Goal: Information Seeking & Learning: Learn about a topic

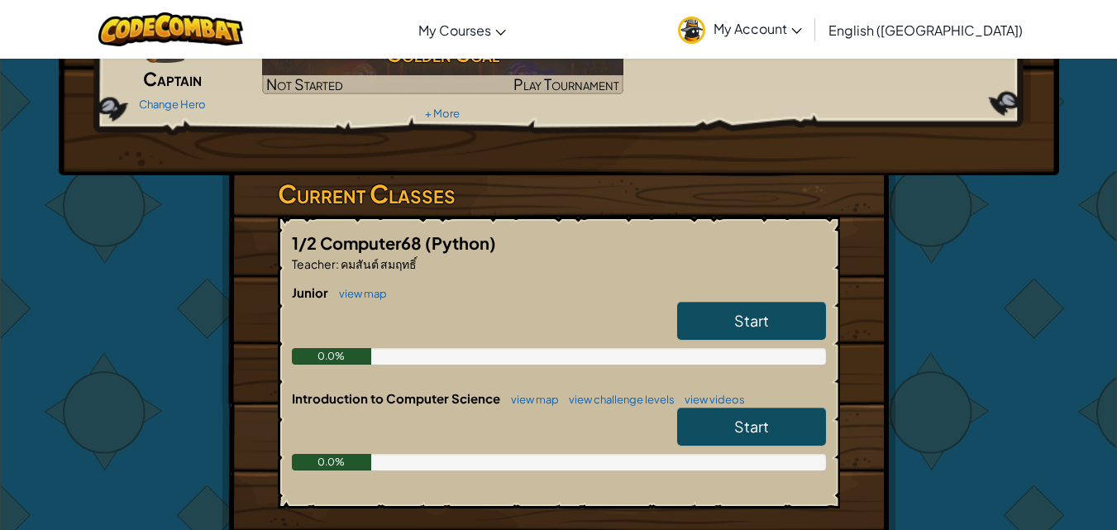
scroll to position [165, 0]
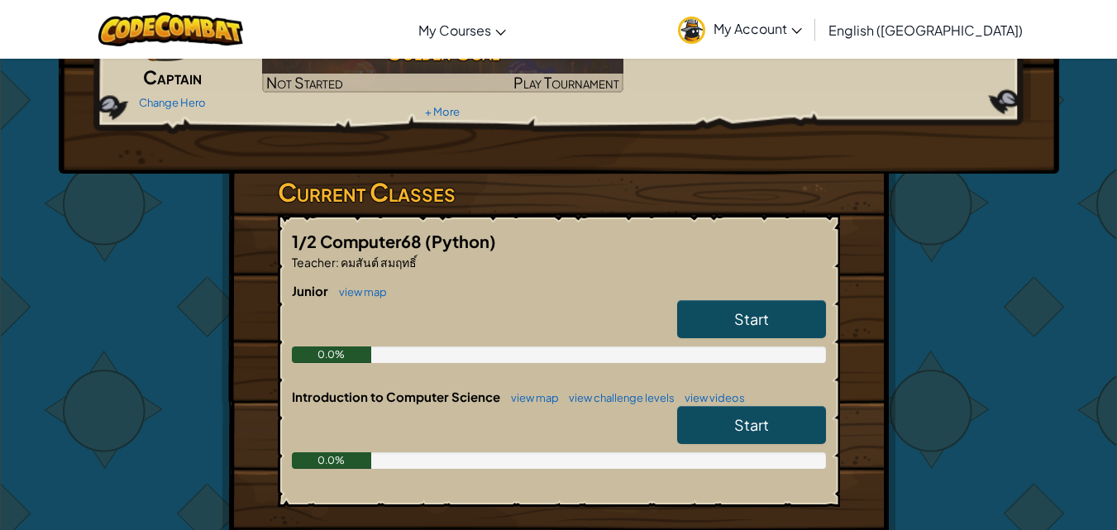
click at [767, 313] on span "Start" at bounding box center [751, 318] width 35 height 19
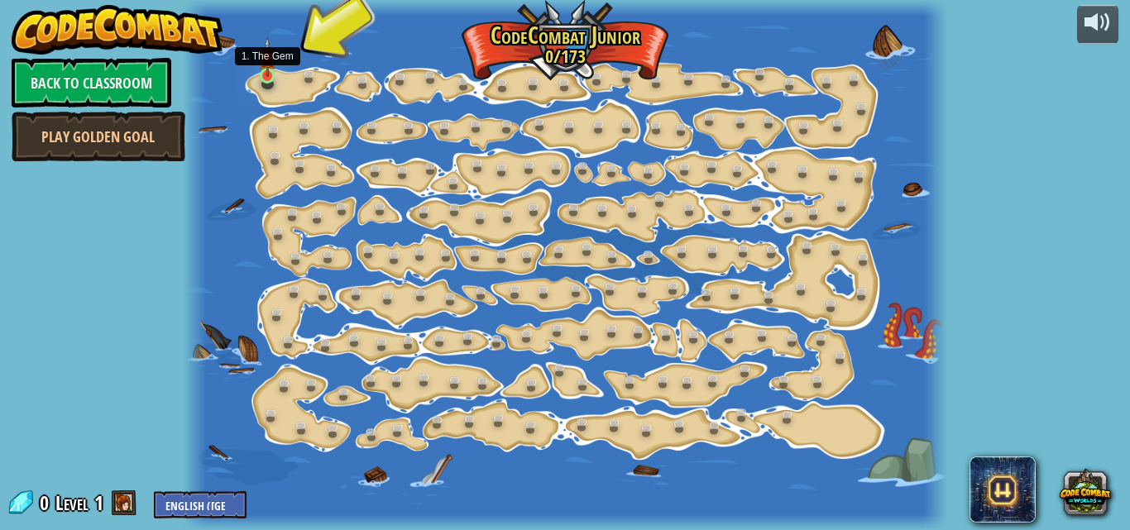
click at [259, 74] on img at bounding box center [267, 57] width 17 height 41
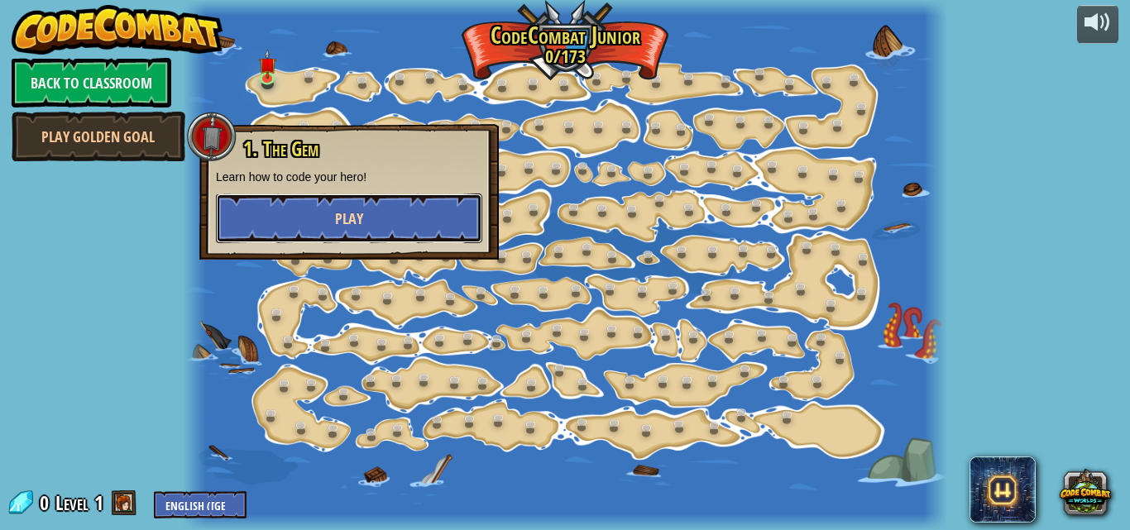
click at [331, 211] on button "Play" at bounding box center [349, 219] width 266 height 50
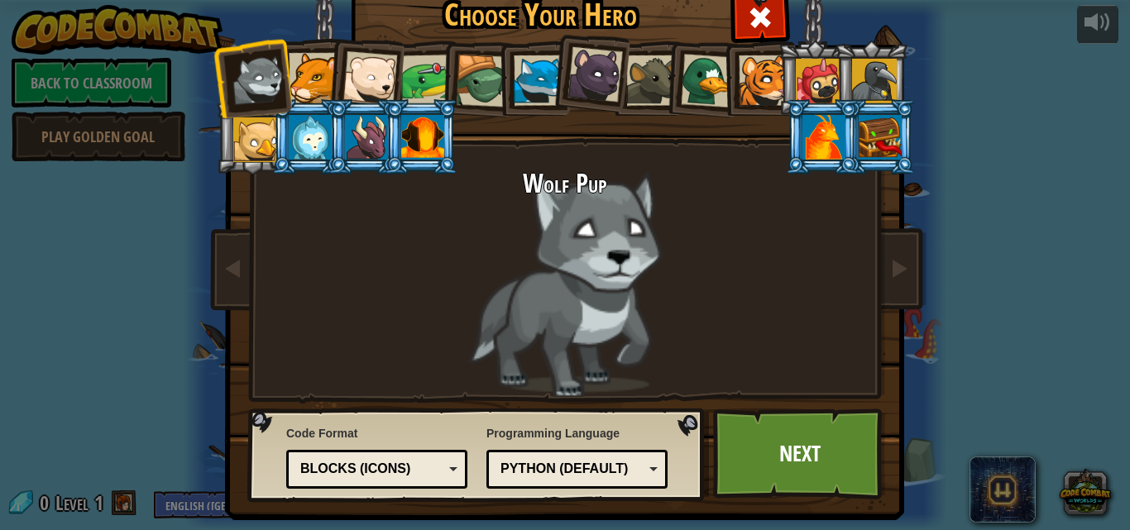
click at [802, 136] on div at bounding box center [823, 137] width 43 height 45
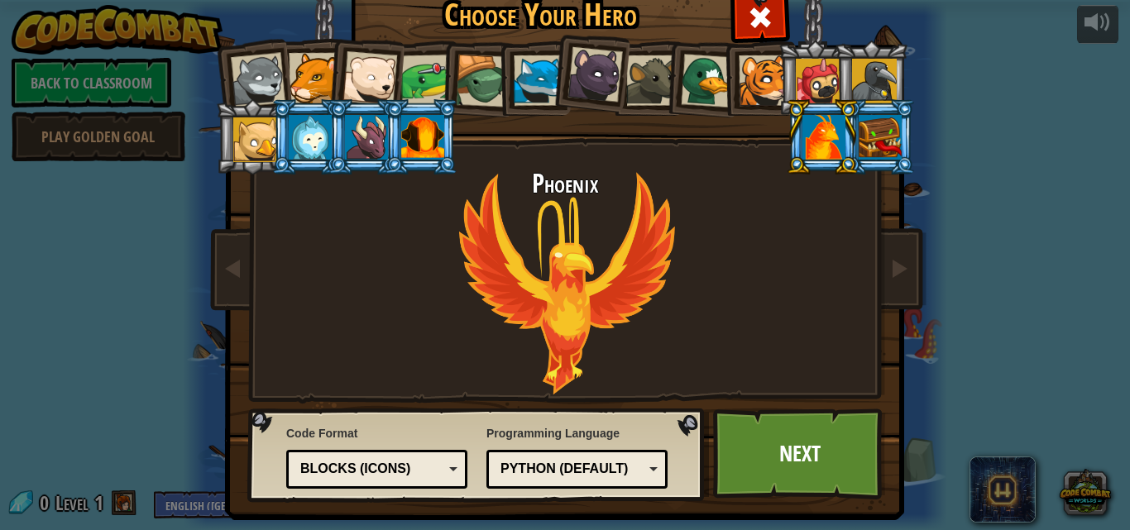
click at [249, 97] on div at bounding box center [258, 80] width 55 height 55
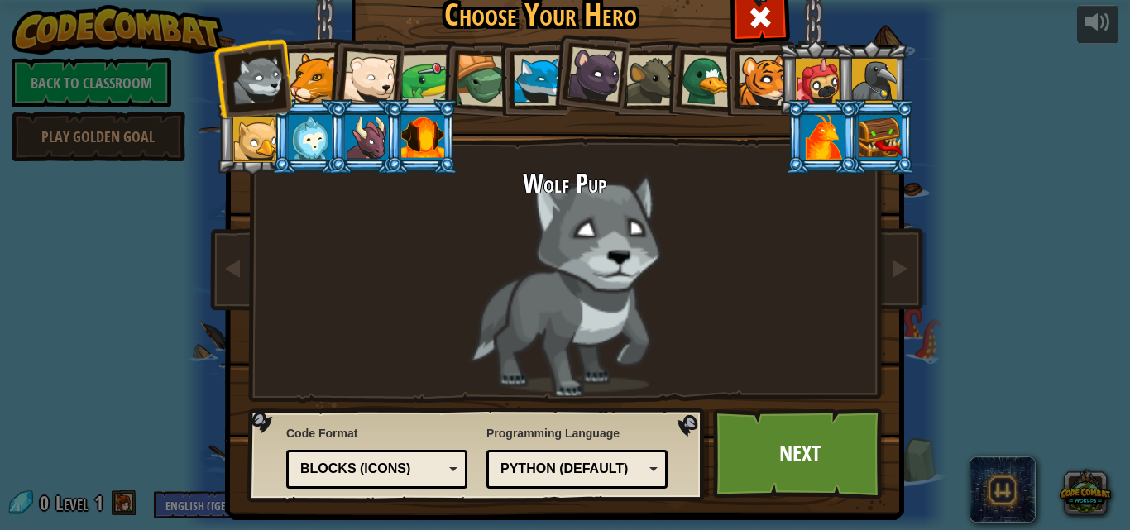
click at [291, 82] on div at bounding box center [314, 78] width 50 height 50
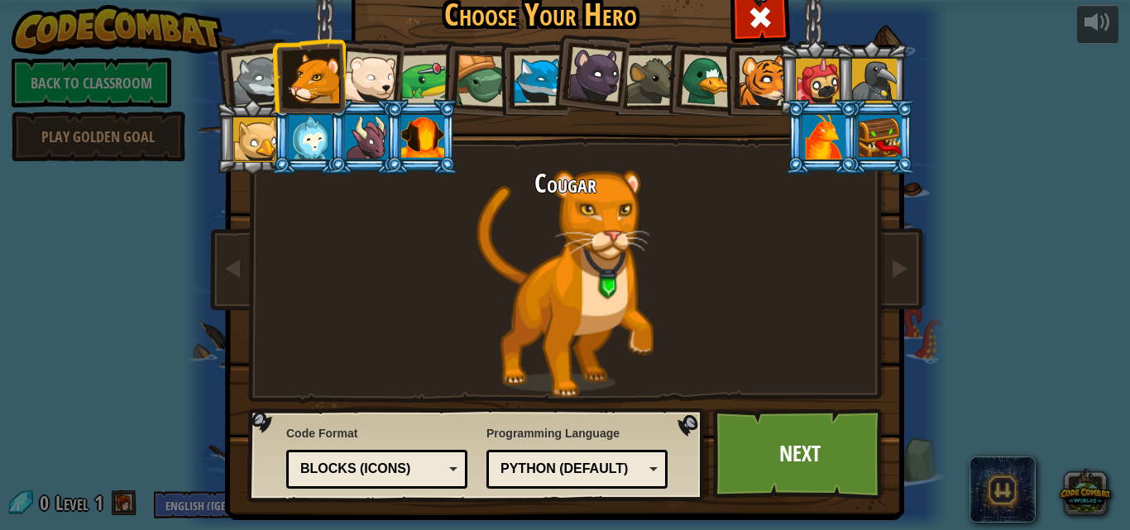
click at [355, 82] on div at bounding box center [369, 78] width 55 height 55
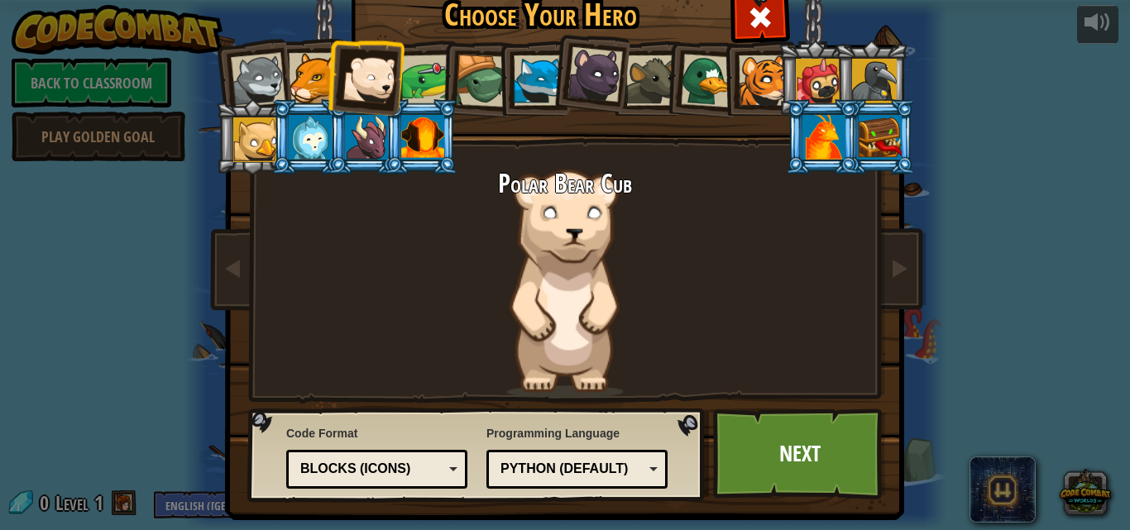
click at [391, 82] on li at bounding box center [364, 75] width 81 height 81
click at [430, 82] on div at bounding box center [426, 80] width 51 height 51
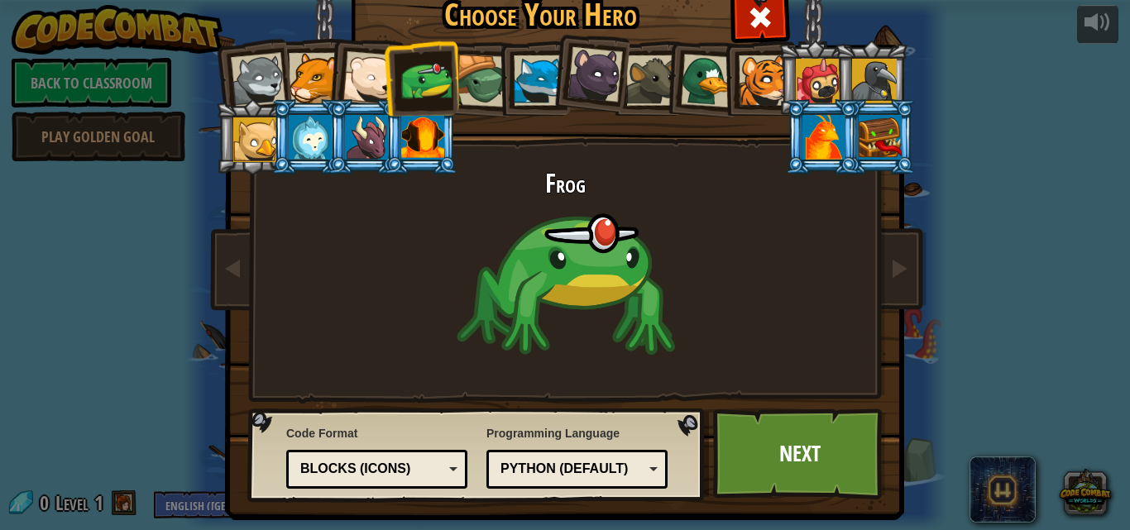
click at [471, 78] on div at bounding box center [482, 81] width 53 height 53
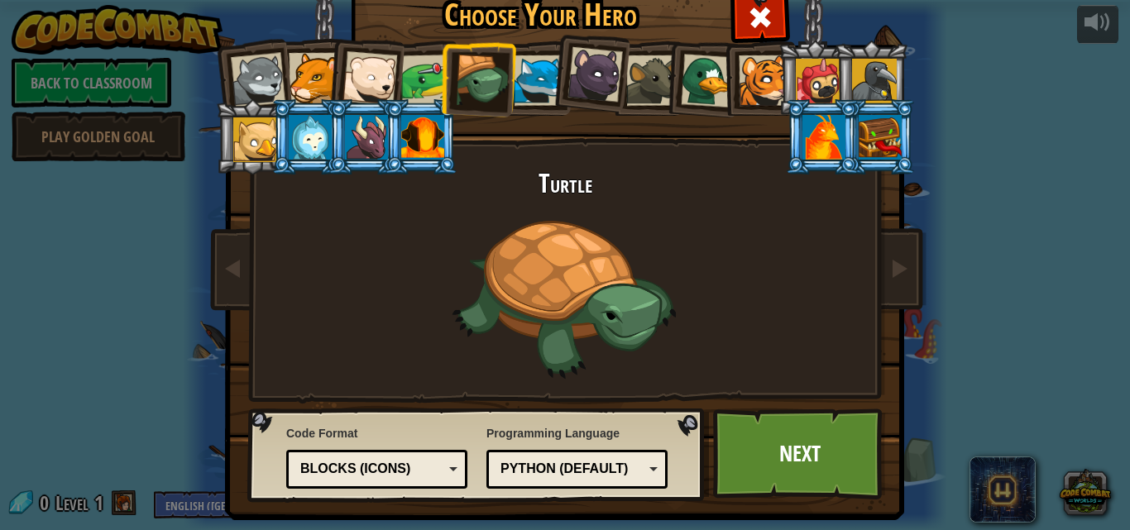
click at [497, 78] on div at bounding box center [482, 81] width 53 height 53
click at [514, 93] on div at bounding box center [539, 80] width 50 height 50
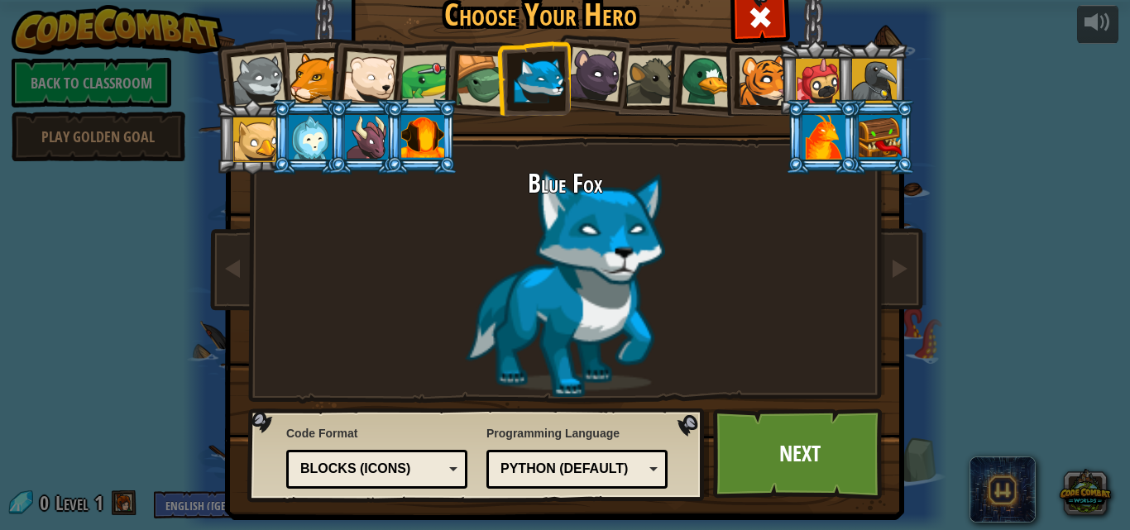
click at [606, 75] on div at bounding box center [594, 74] width 55 height 55
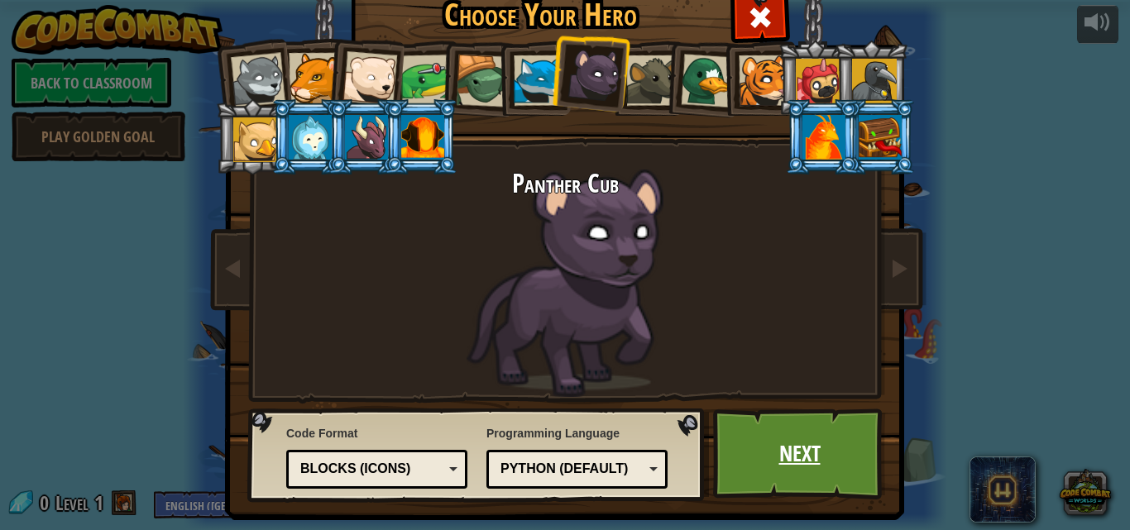
click at [757, 448] on link "Next" at bounding box center [799, 454] width 173 height 91
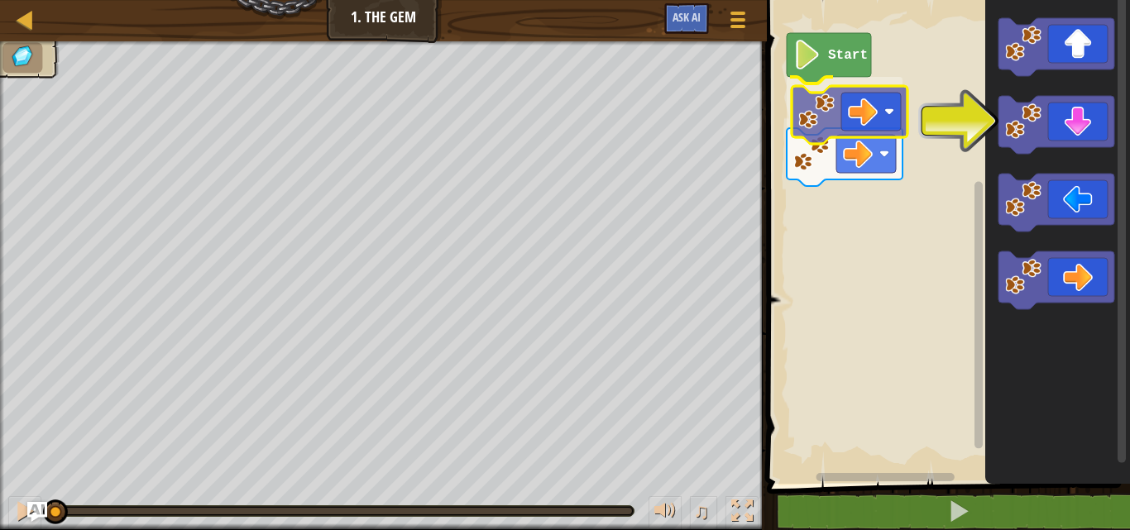
click at [844, 121] on div "Start" at bounding box center [946, 238] width 368 height 492
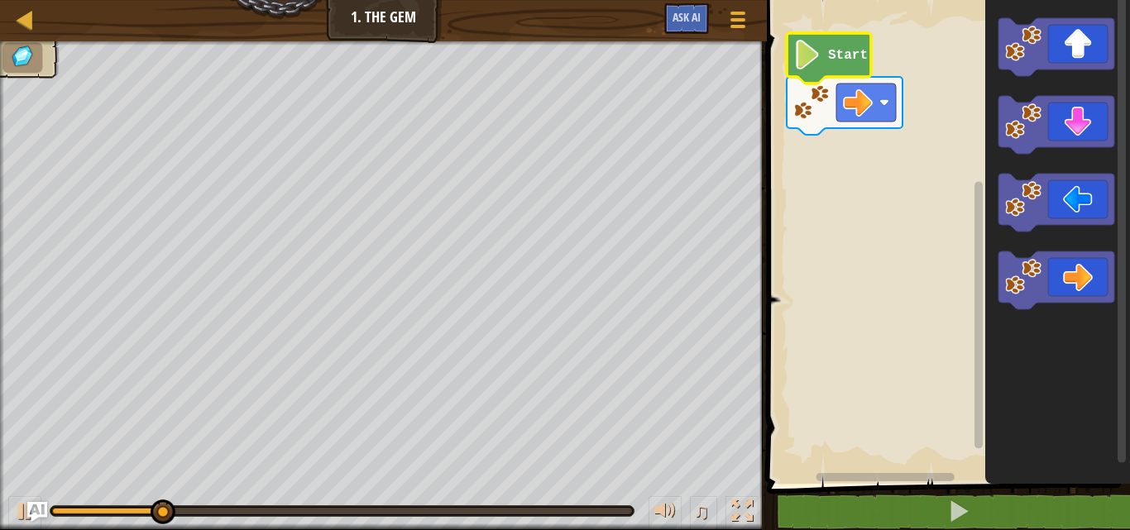
click at [812, 68] on image "Blockly Workspace" at bounding box center [807, 55] width 28 height 30
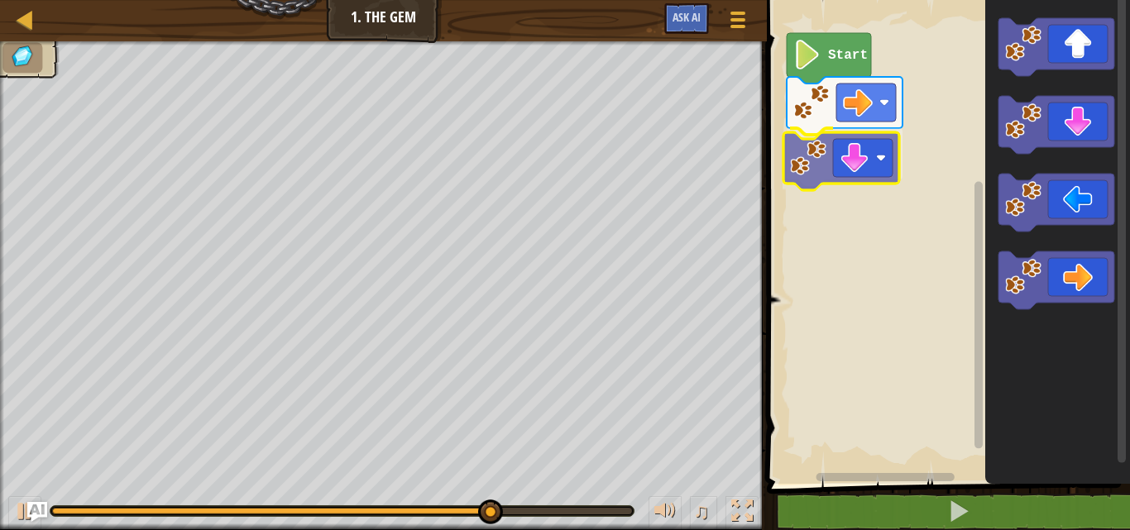
click at [818, 174] on div "Start" at bounding box center [946, 238] width 368 height 492
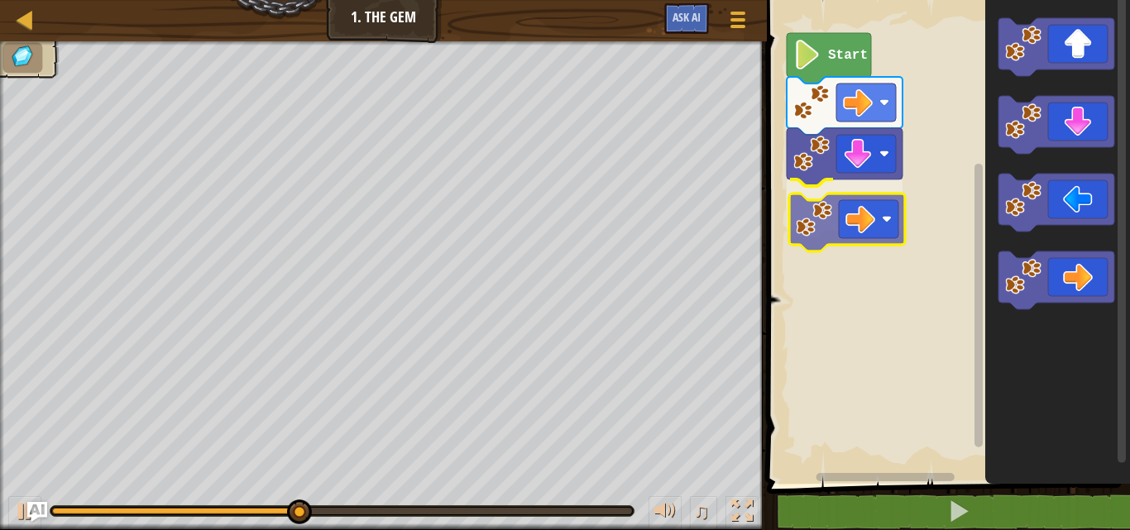
click at [842, 218] on div "Start" at bounding box center [946, 238] width 368 height 492
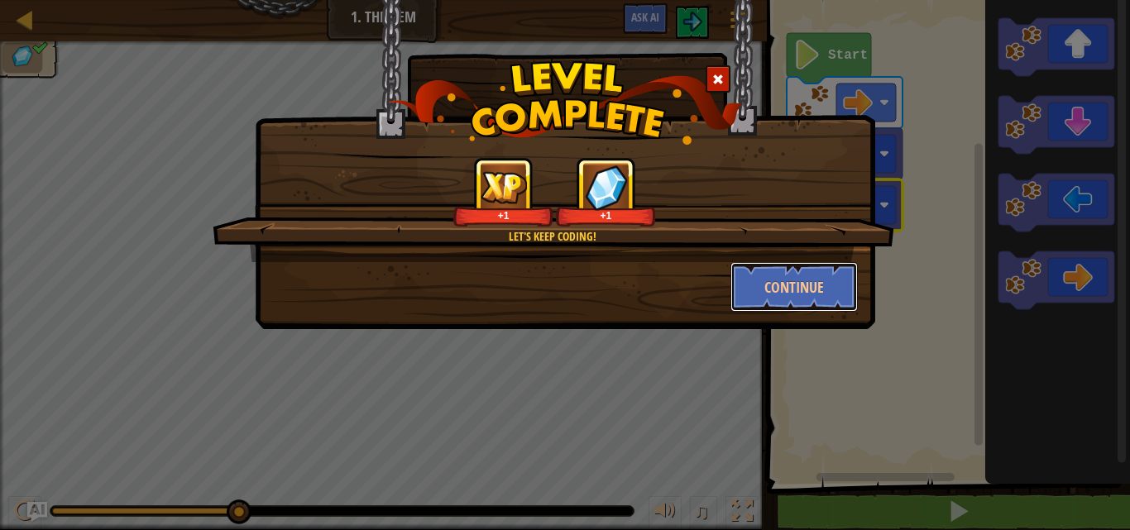
click at [800, 298] on button "Continue" at bounding box center [794, 287] width 128 height 50
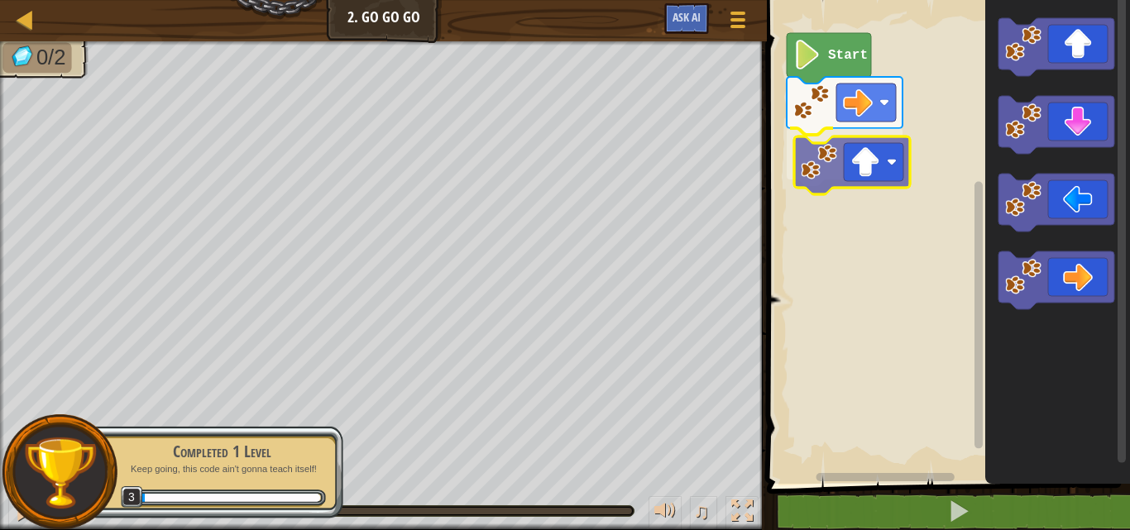
click at [858, 174] on div "Start" at bounding box center [946, 238] width 368 height 492
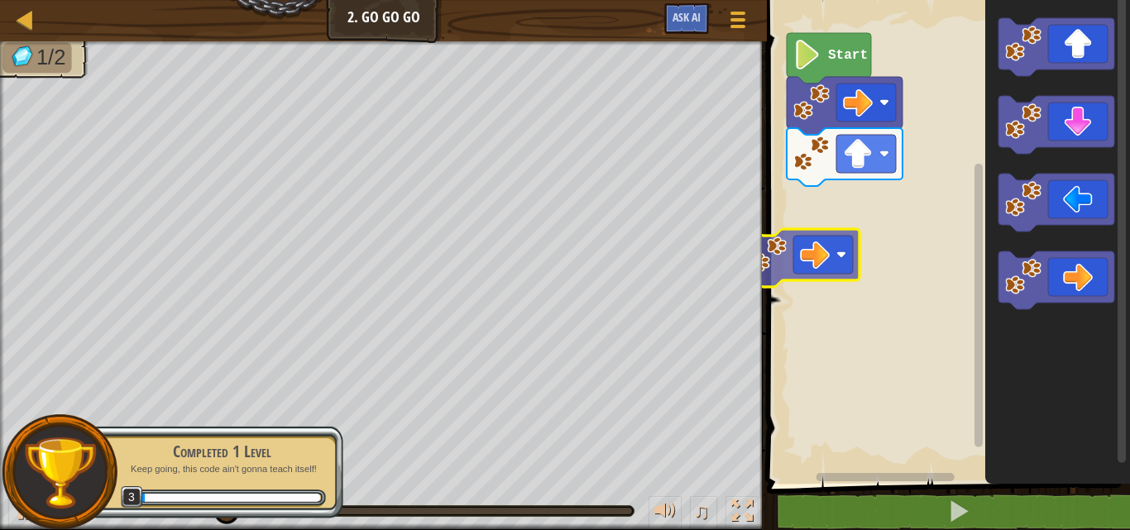
click at [781, 262] on div "Start" at bounding box center [946, 238] width 368 height 492
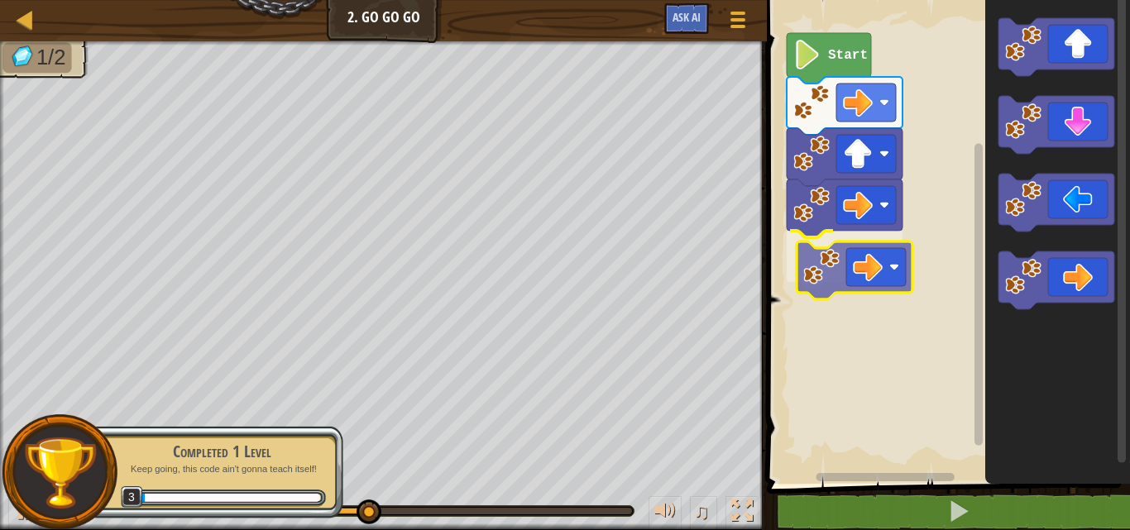
click at [842, 241] on div "Start" at bounding box center [946, 238] width 368 height 492
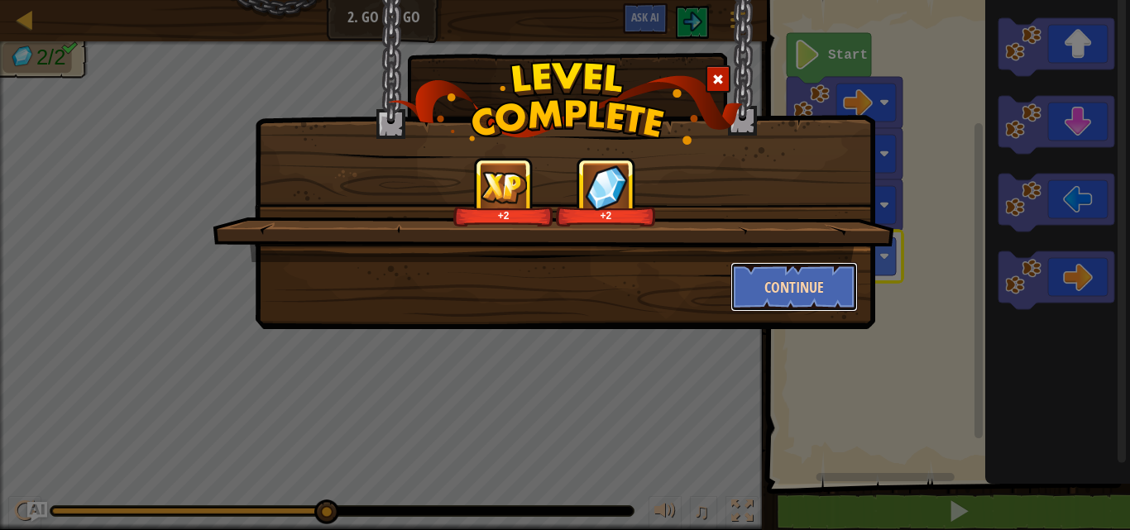
click at [813, 278] on button "Continue" at bounding box center [794, 287] width 128 height 50
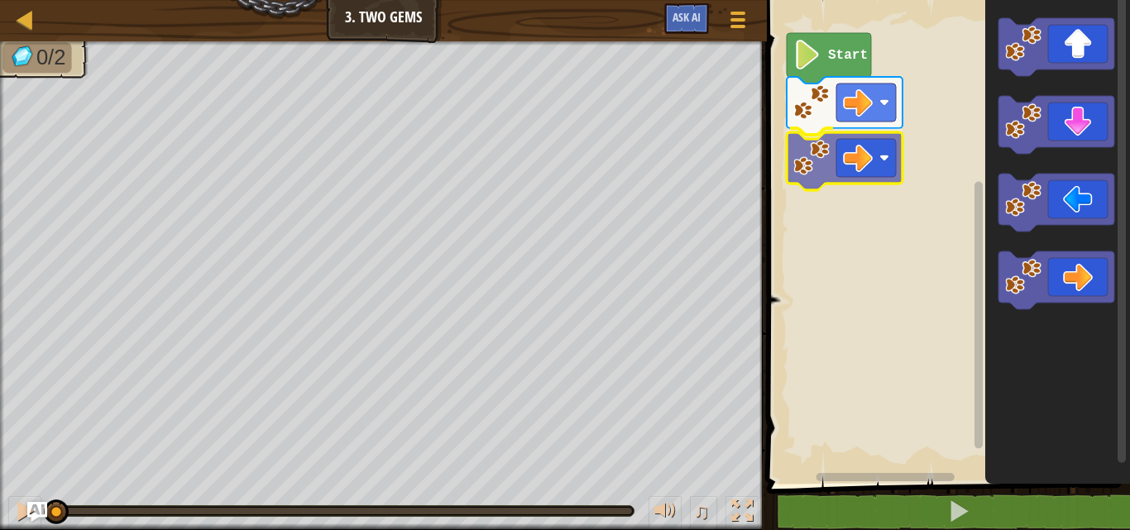
click at [856, 164] on div "Start" at bounding box center [946, 238] width 368 height 492
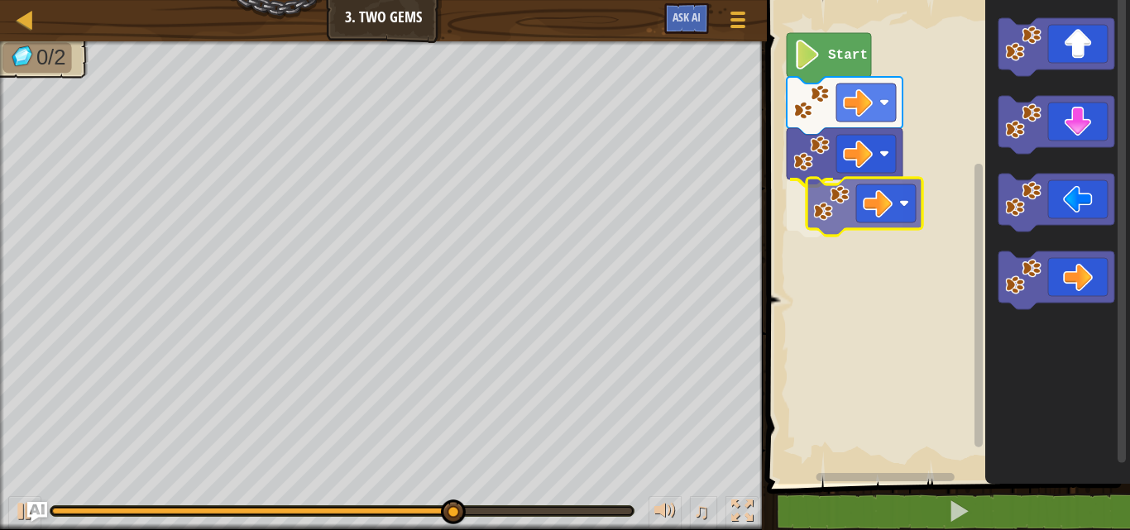
click at [849, 208] on div "Start" at bounding box center [946, 238] width 368 height 492
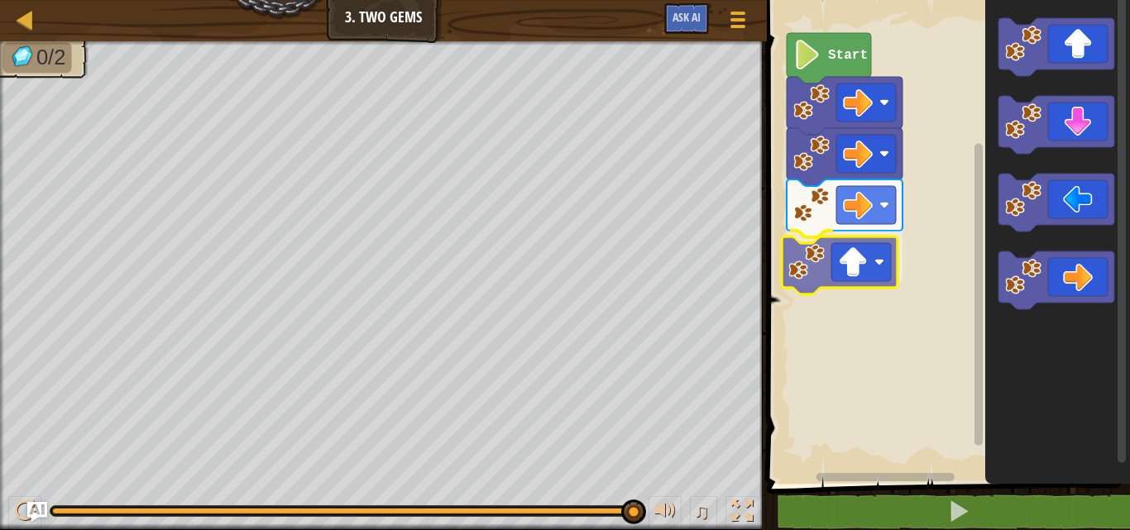
click at [818, 268] on div "Start" at bounding box center [946, 238] width 368 height 492
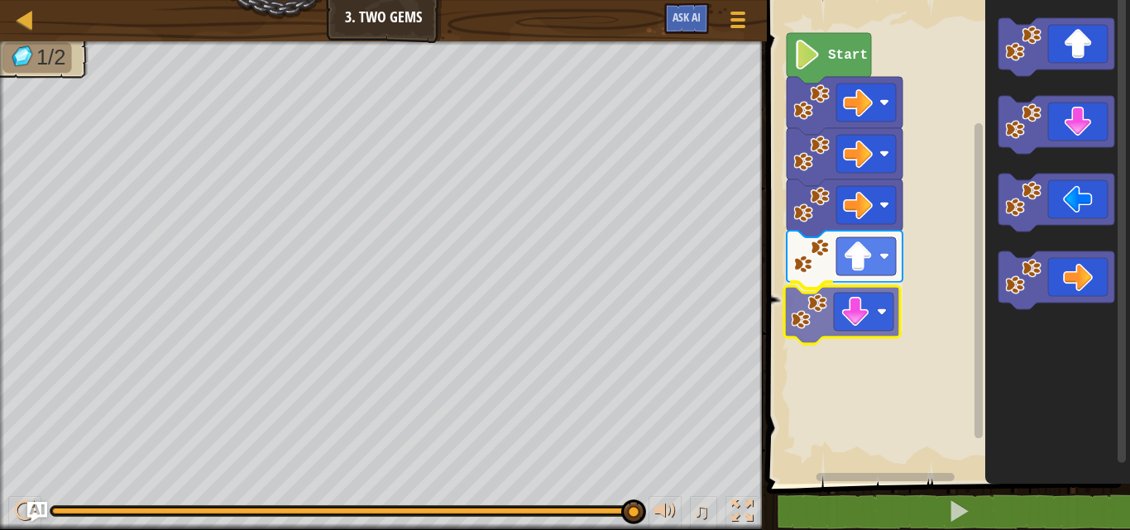
click at [829, 313] on div "Start" at bounding box center [946, 238] width 368 height 492
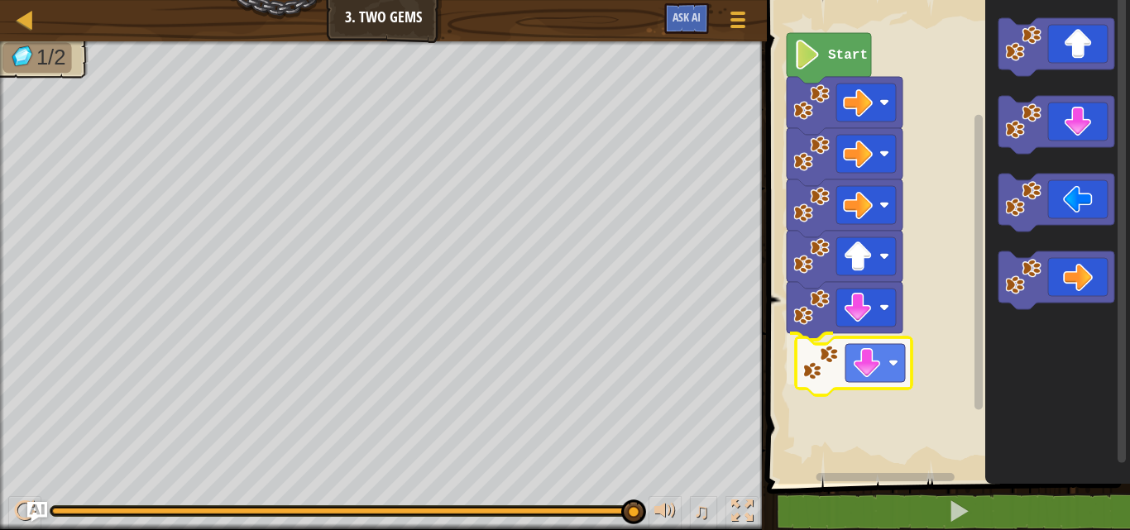
click at [849, 369] on div "Start" at bounding box center [946, 238] width 368 height 492
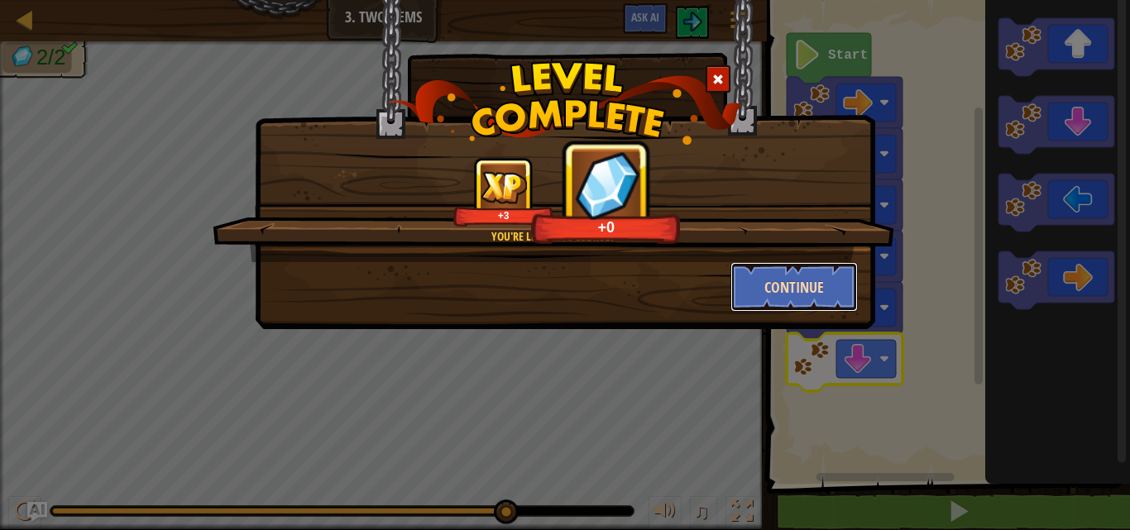
click at [764, 299] on button "Continue" at bounding box center [794, 287] width 128 height 50
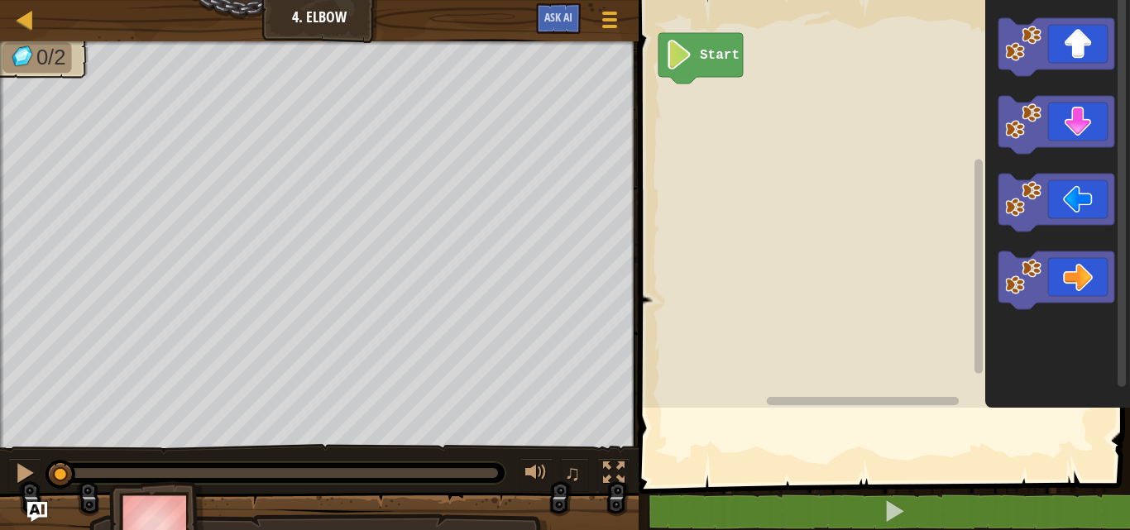
click at [633, 240] on div at bounding box center [632, 265] width 2 height 530
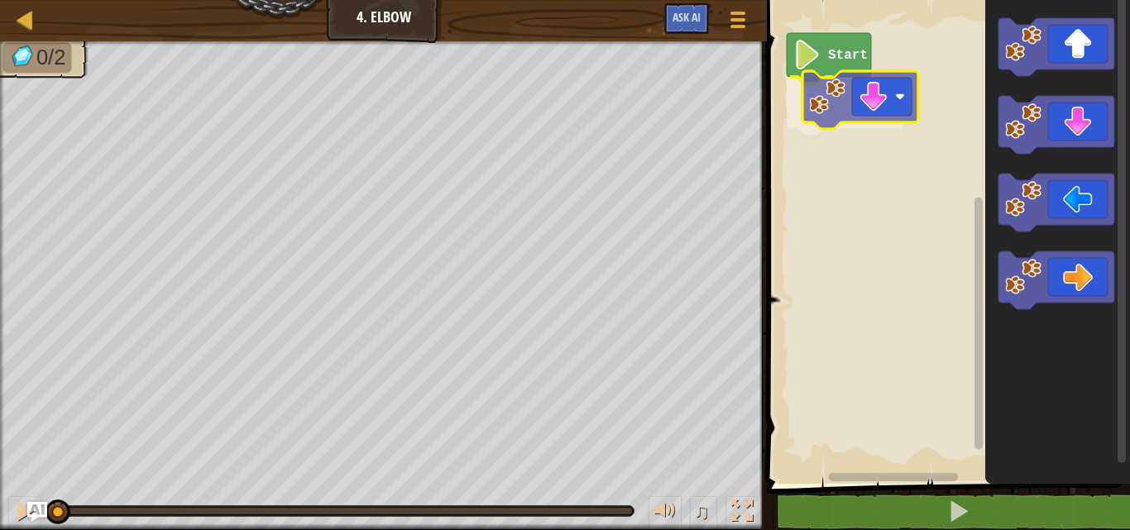
click at [866, 117] on div "Start" at bounding box center [946, 238] width 368 height 492
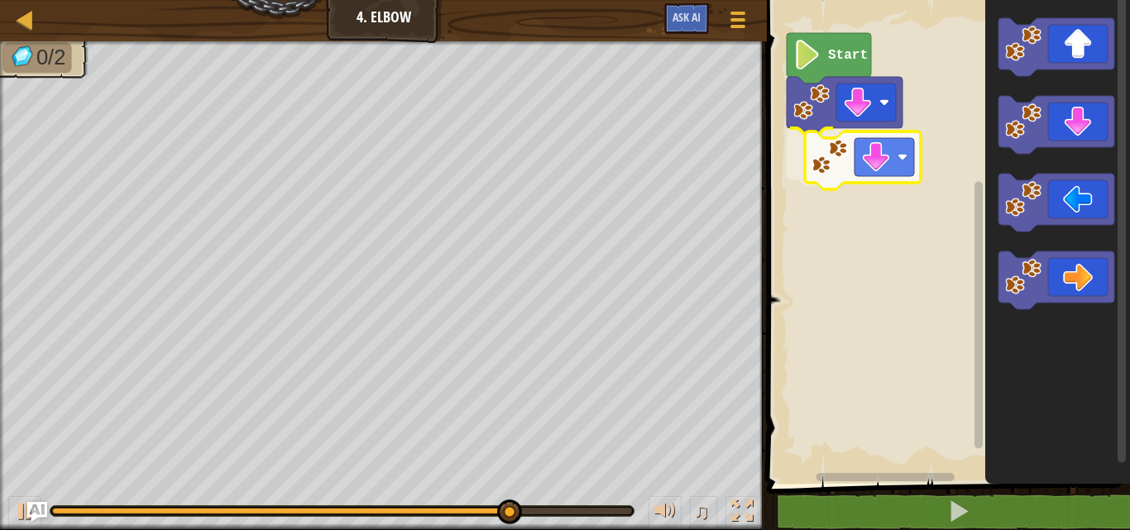
click at [853, 146] on div "Start" at bounding box center [946, 238] width 368 height 492
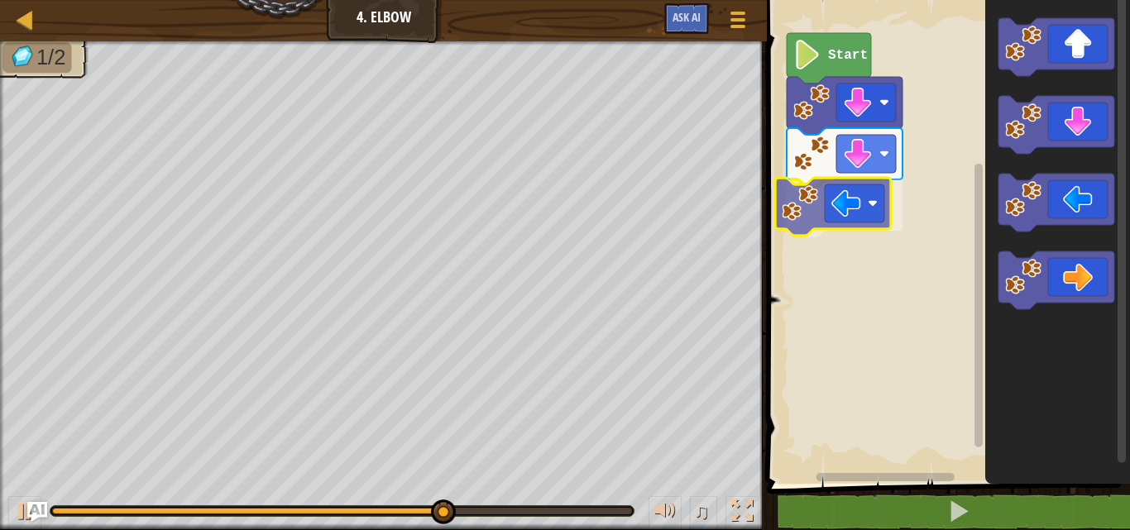
click at [826, 228] on div "Start" at bounding box center [946, 238] width 368 height 492
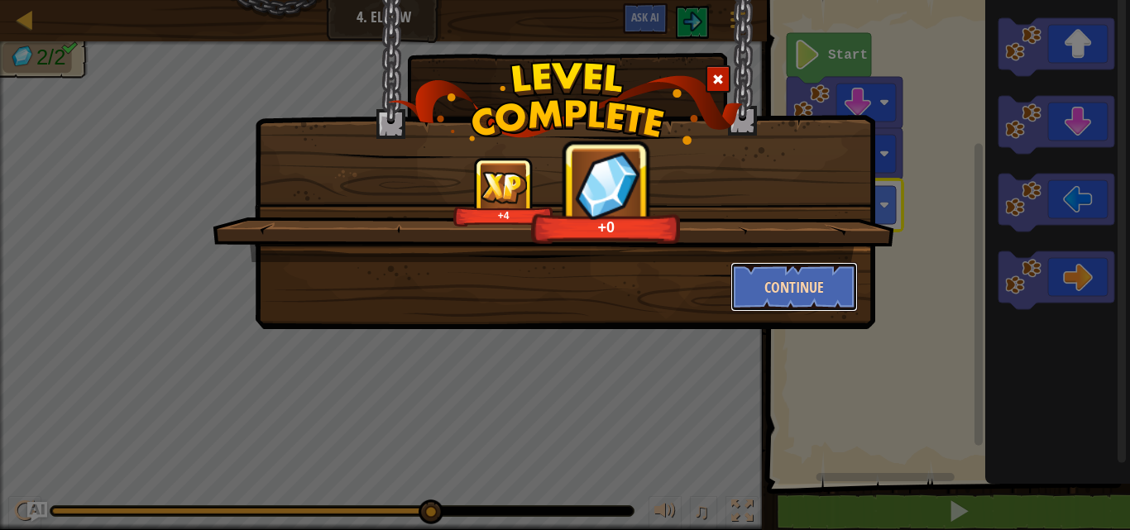
click at [749, 280] on button "Continue" at bounding box center [794, 287] width 128 height 50
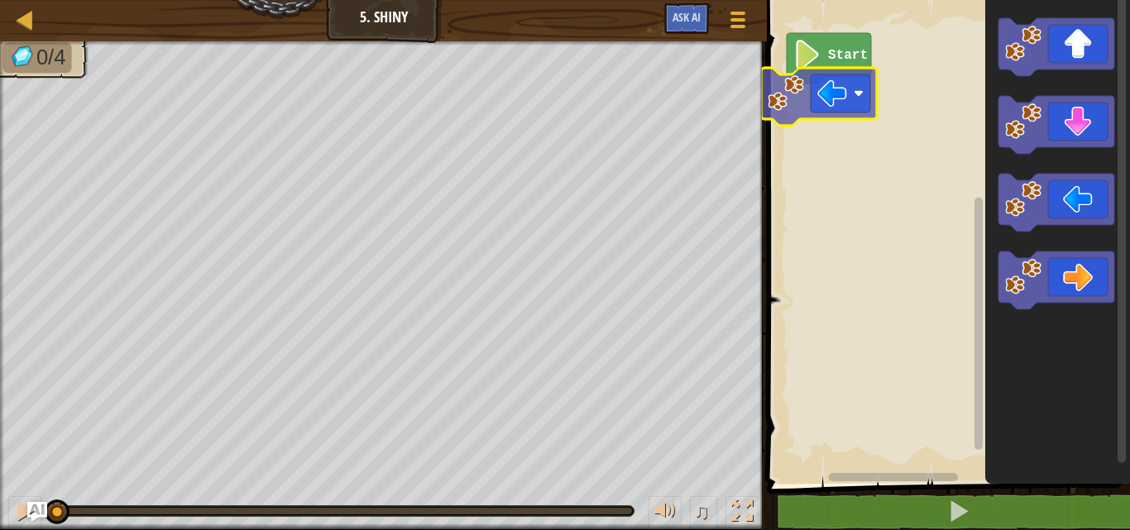
click at [851, 98] on div "Start" at bounding box center [946, 238] width 368 height 492
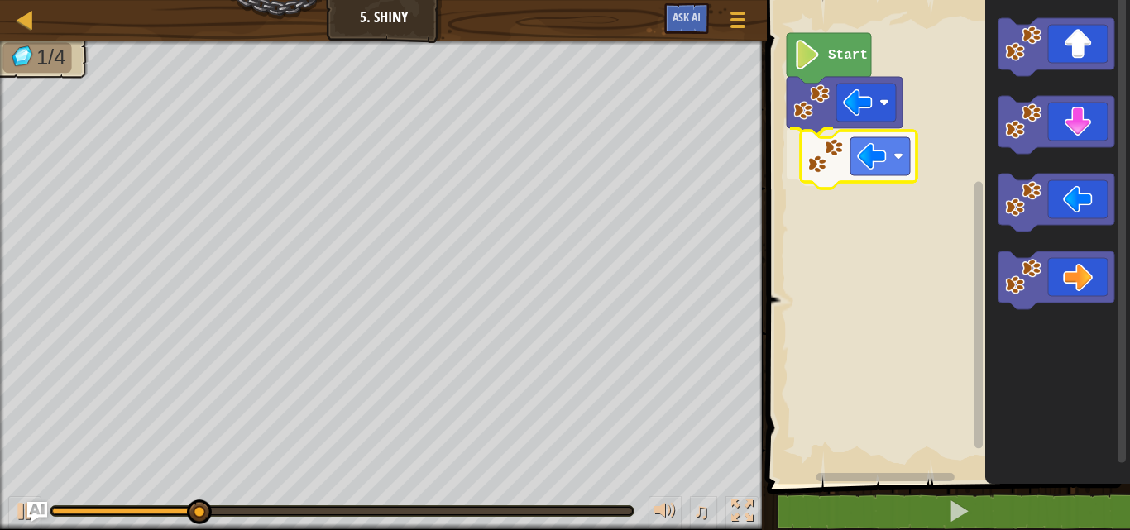
click at [830, 156] on div "Start" at bounding box center [946, 238] width 368 height 492
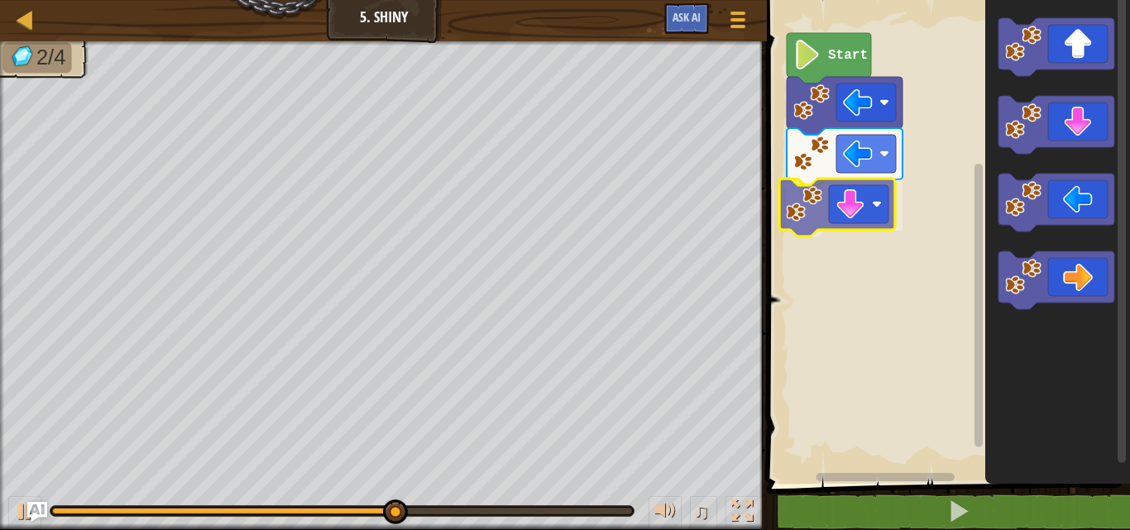
click at [862, 194] on div "Start" at bounding box center [946, 238] width 368 height 492
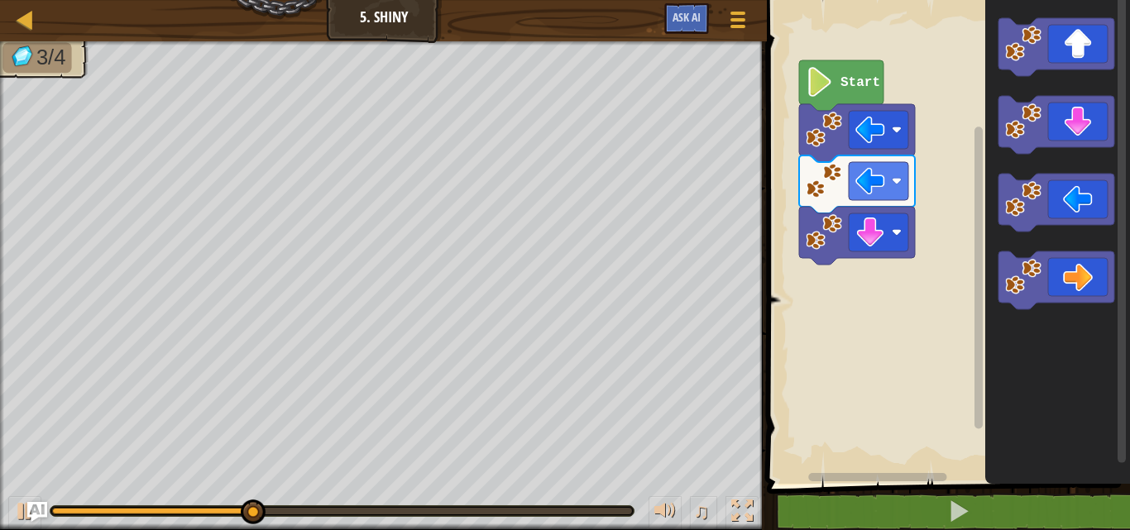
click at [978, 233] on div "Start" at bounding box center [946, 238] width 368 height 492
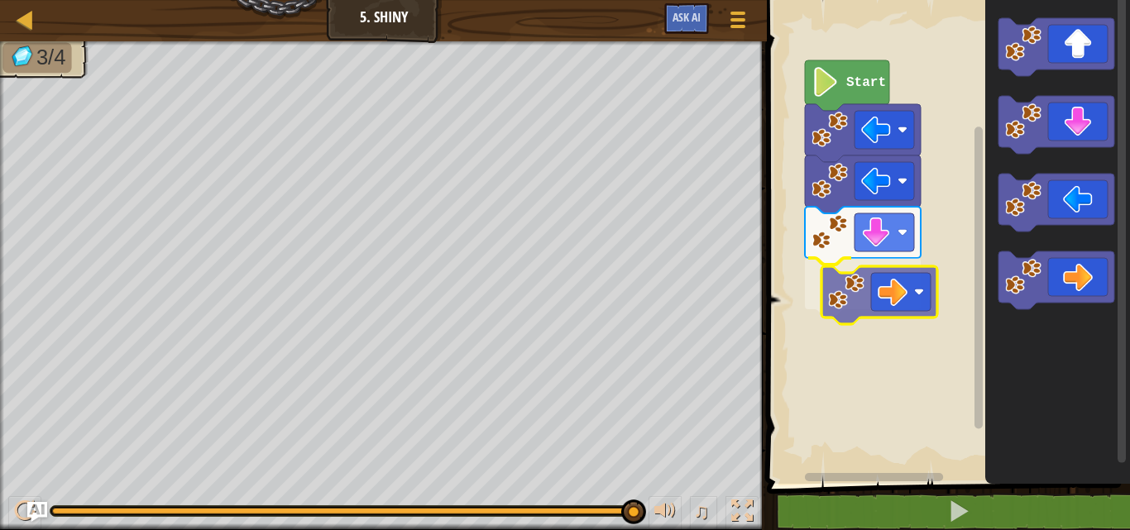
click at [905, 293] on div "Start" at bounding box center [946, 238] width 368 height 492
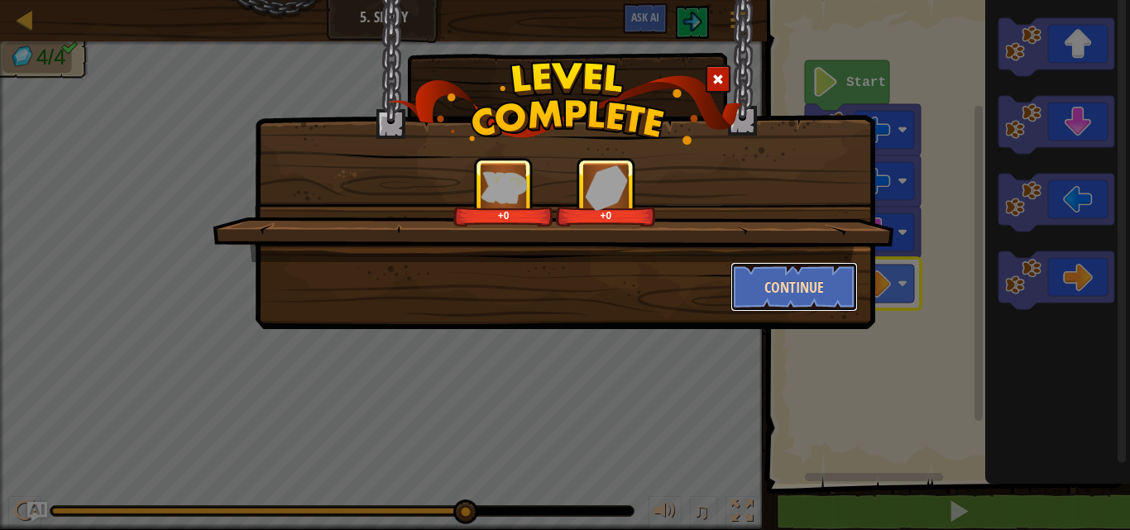
click at [798, 274] on button "Continue" at bounding box center [794, 287] width 128 height 50
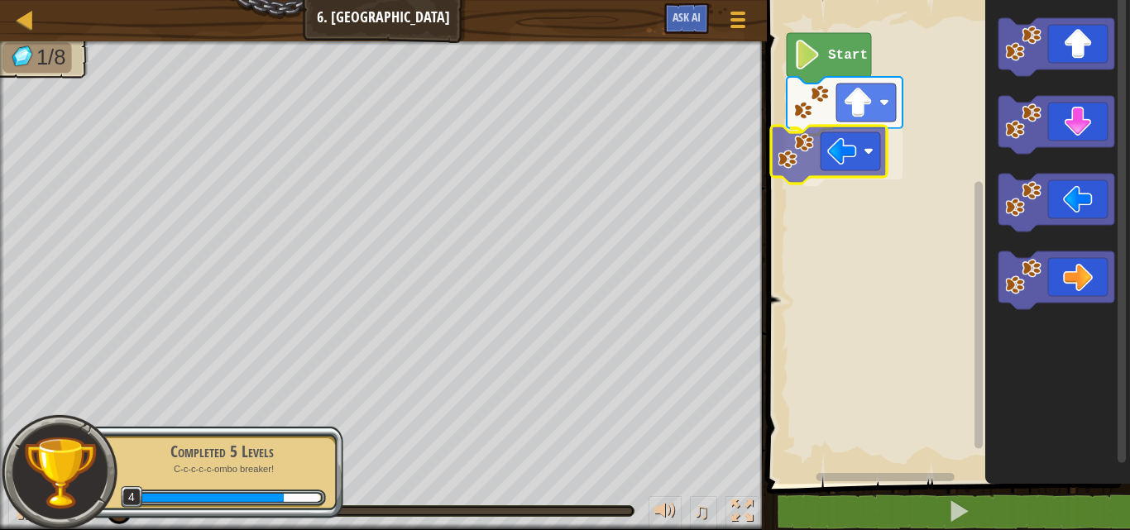
click at [853, 155] on div "Start" at bounding box center [946, 238] width 368 height 492
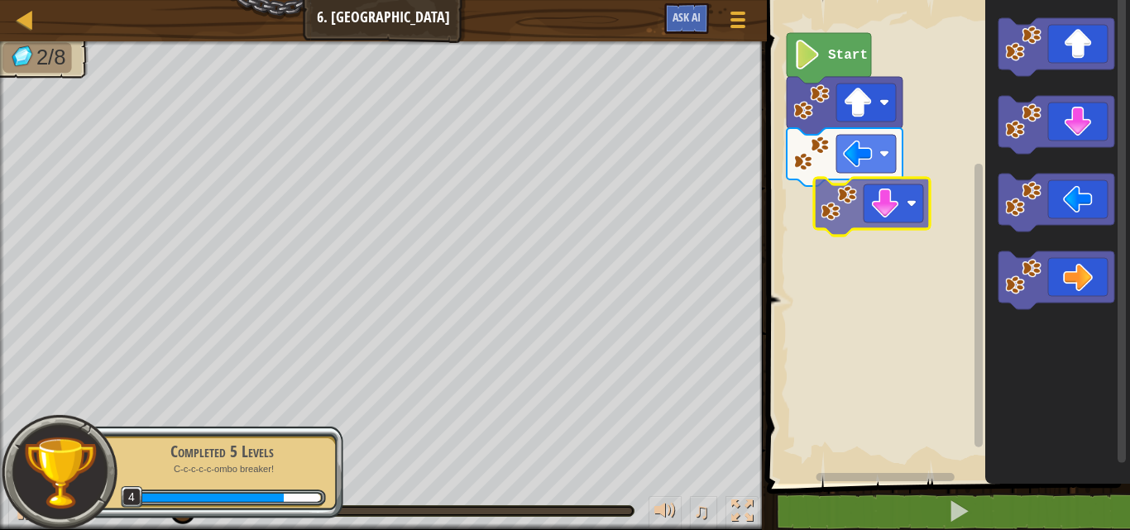
click at [865, 202] on div "Start" at bounding box center [946, 238] width 368 height 492
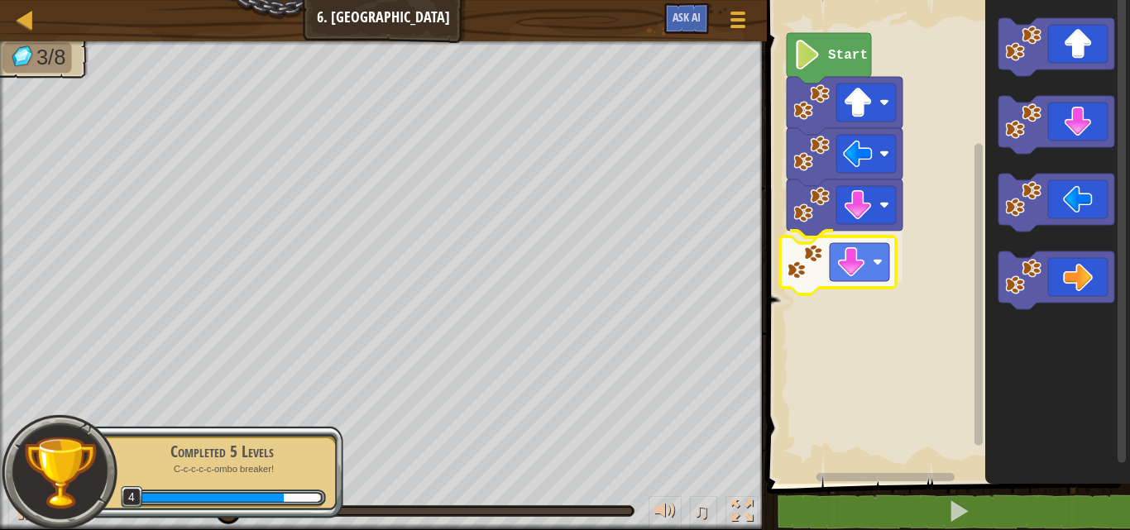
click at [795, 284] on div "Start" at bounding box center [946, 238] width 368 height 492
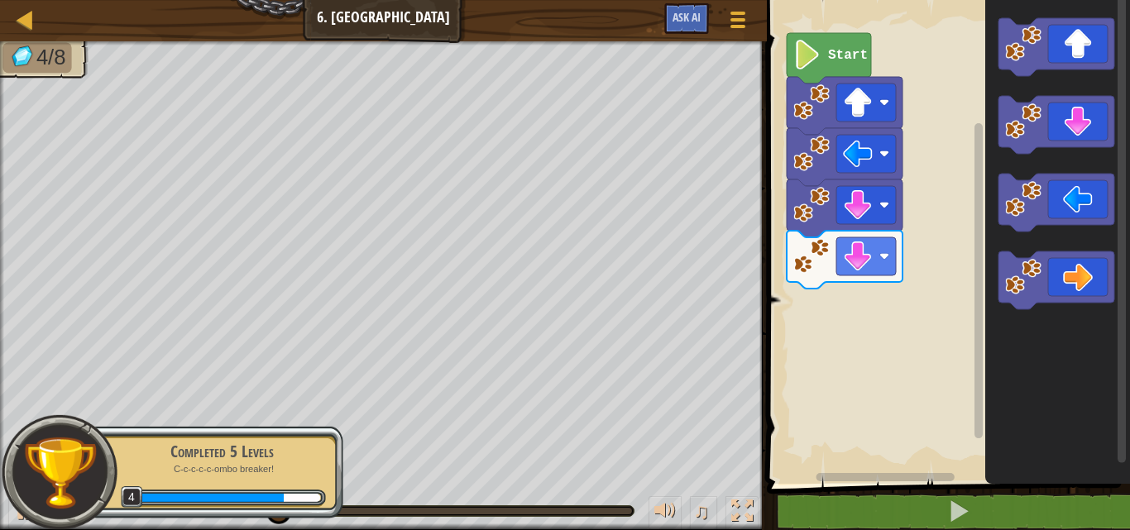
click at [896, 299] on div "Start" at bounding box center [946, 238] width 368 height 492
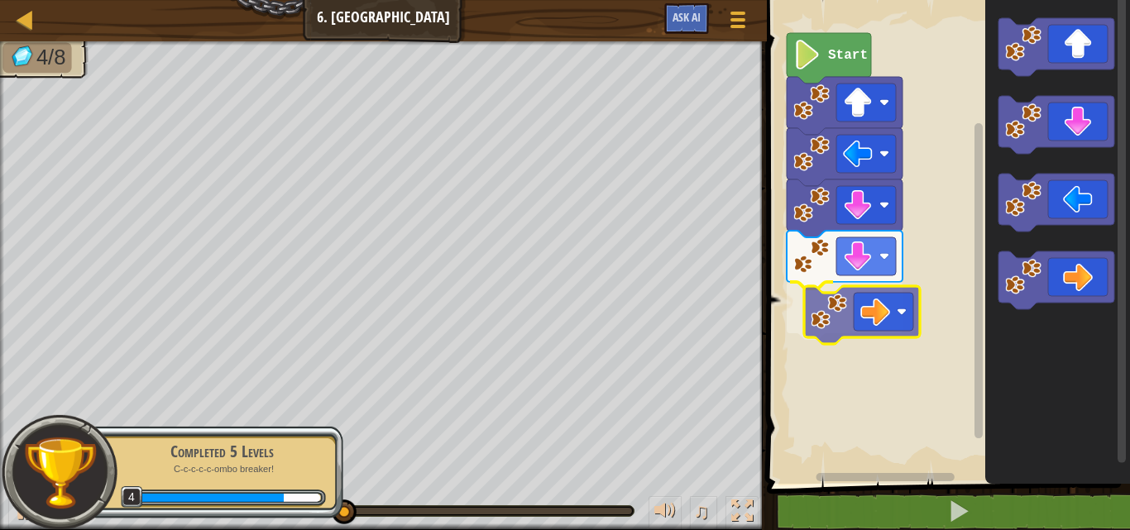
click at [820, 317] on div "Start" at bounding box center [946, 238] width 368 height 492
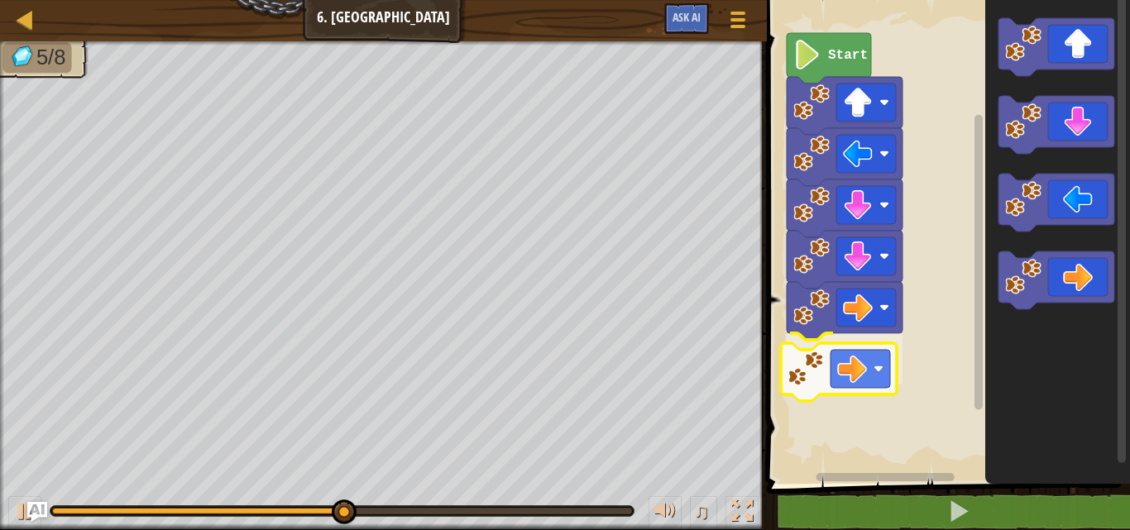
click at [853, 361] on div "Start" at bounding box center [946, 238] width 368 height 492
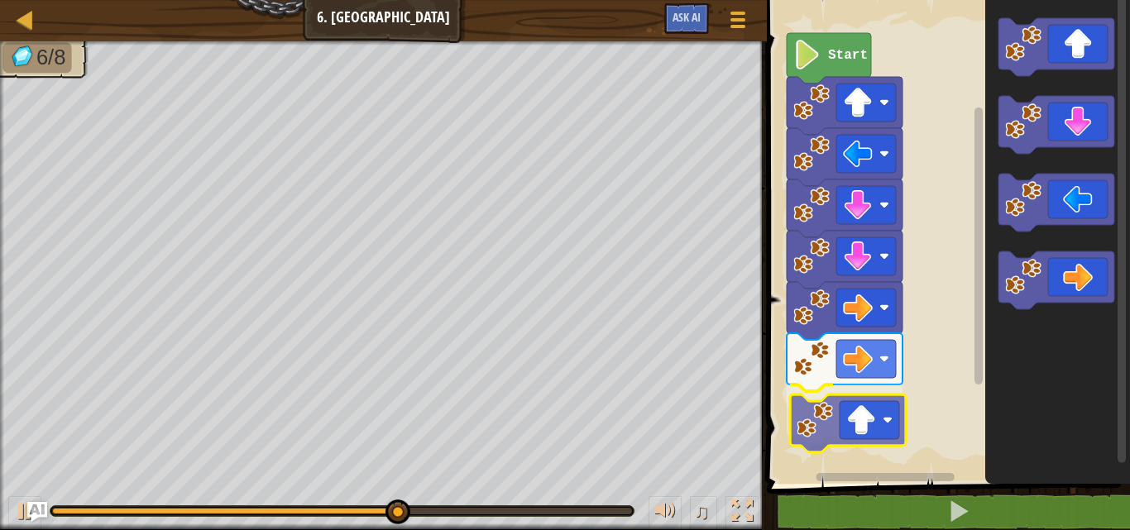
click at [860, 435] on div "Start" at bounding box center [946, 238] width 368 height 492
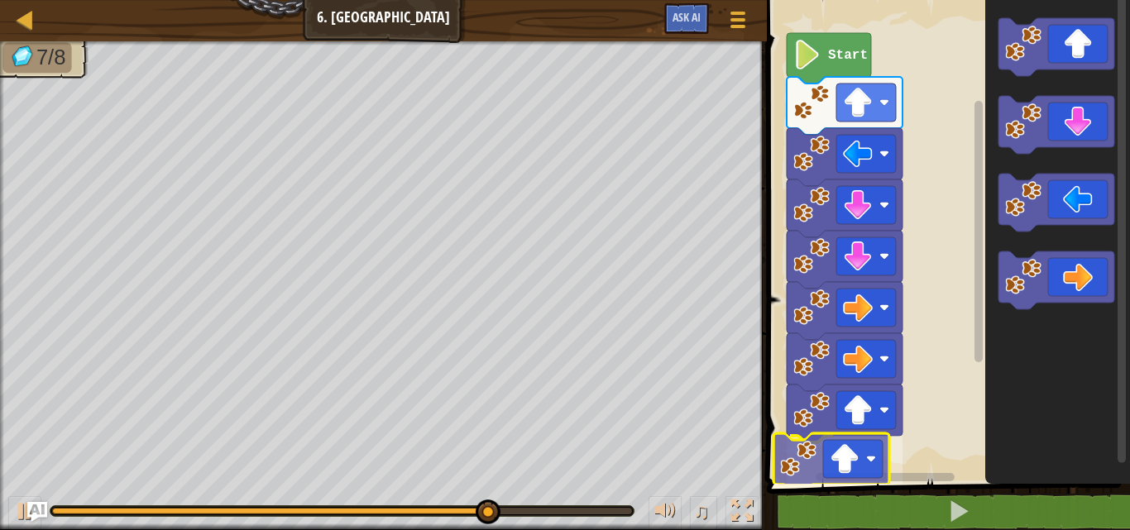
click at [835, 459] on div "Start" at bounding box center [946, 238] width 368 height 492
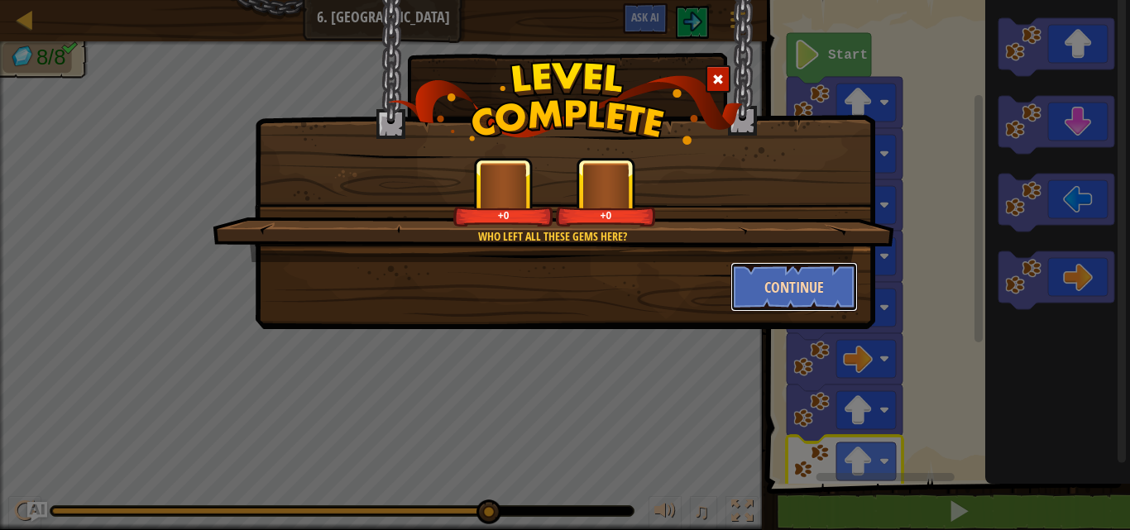
click at [760, 293] on button "Continue" at bounding box center [794, 287] width 128 height 50
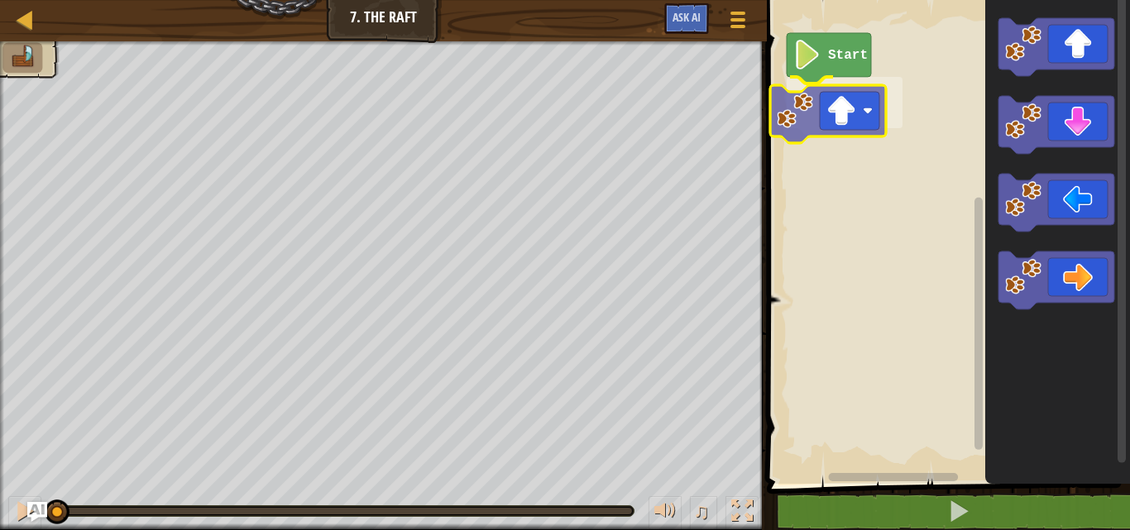
click at [849, 115] on div "Start" at bounding box center [946, 238] width 368 height 492
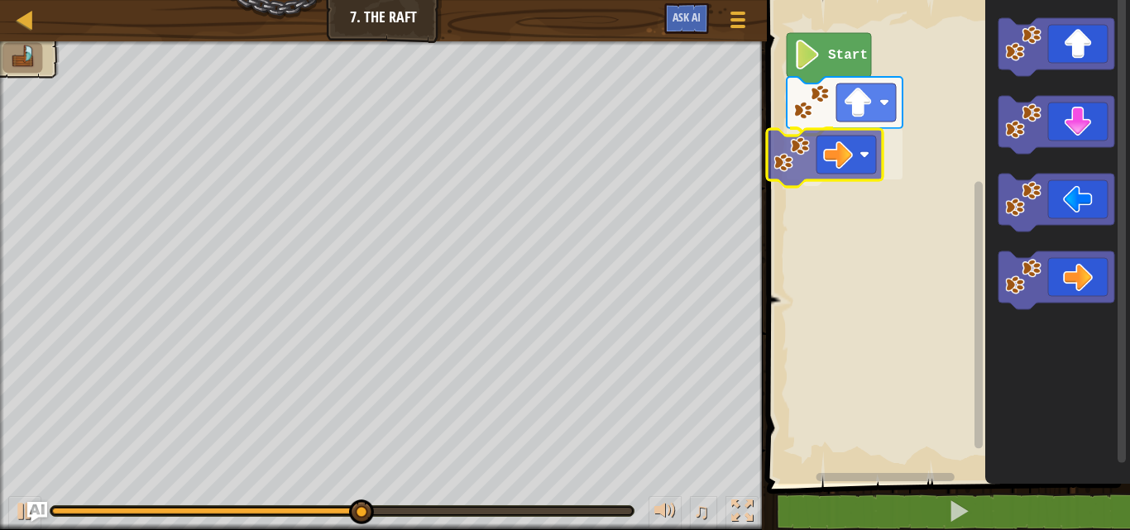
click at [807, 151] on div "Start" at bounding box center [946, 238] width 368 height 492
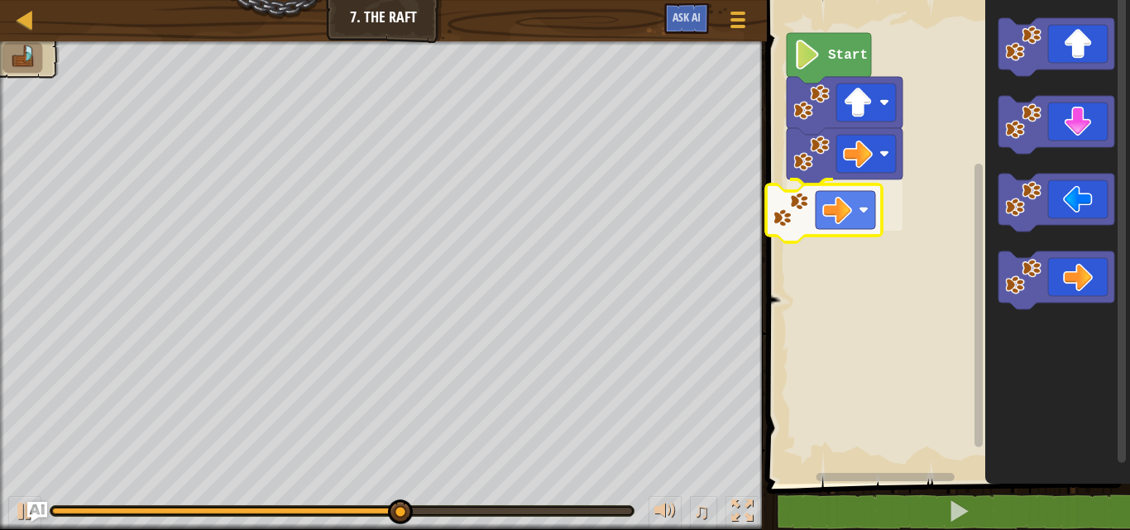
click at [798, 193] on div "Start" at bounding box center [946, 238] width 368 height 492
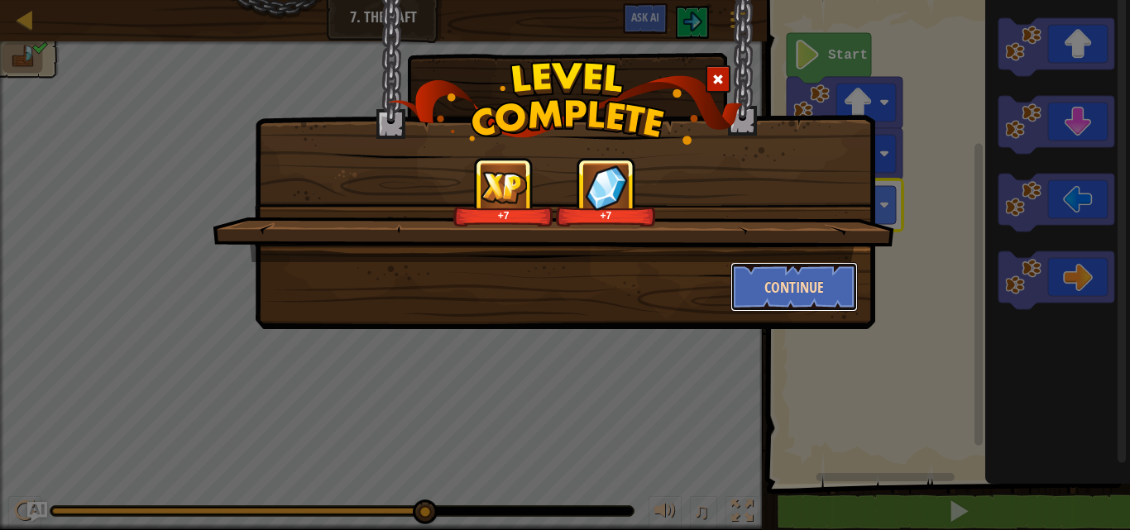
click at [833, 281] on button "Continue" at bounding box center [794, 287] width 128 height 50
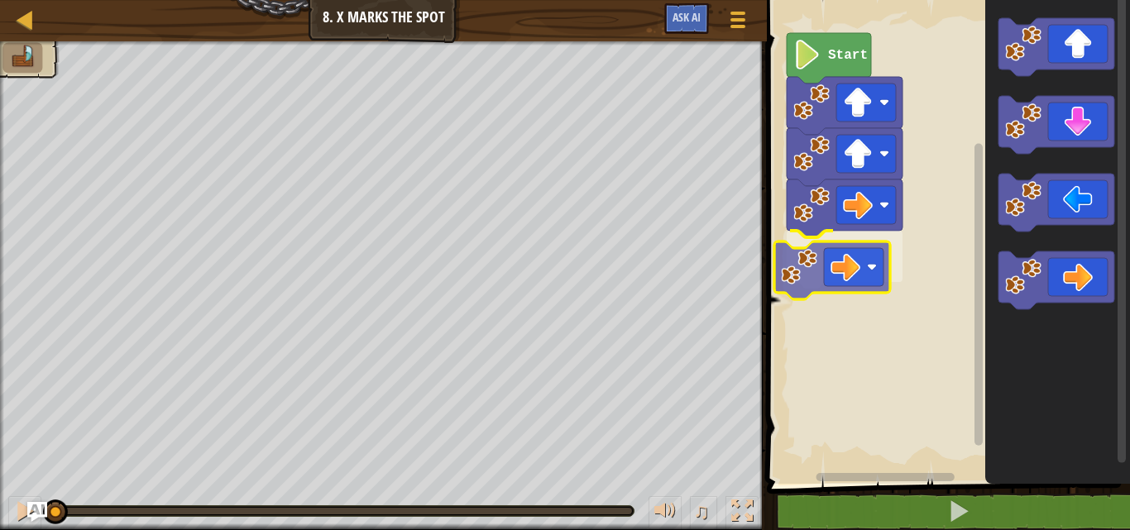
click at [793, 274] on div "Start" at bounding box center [946, 238] width 368 height 492
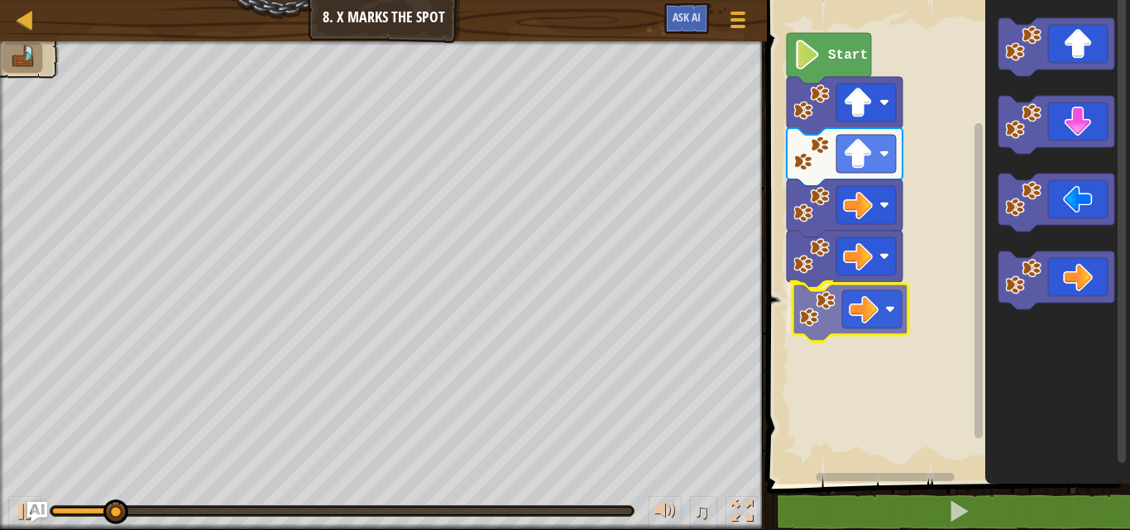
click at [900, 327] on div "Start" at bounding box center [946, 238] width 368 height 492
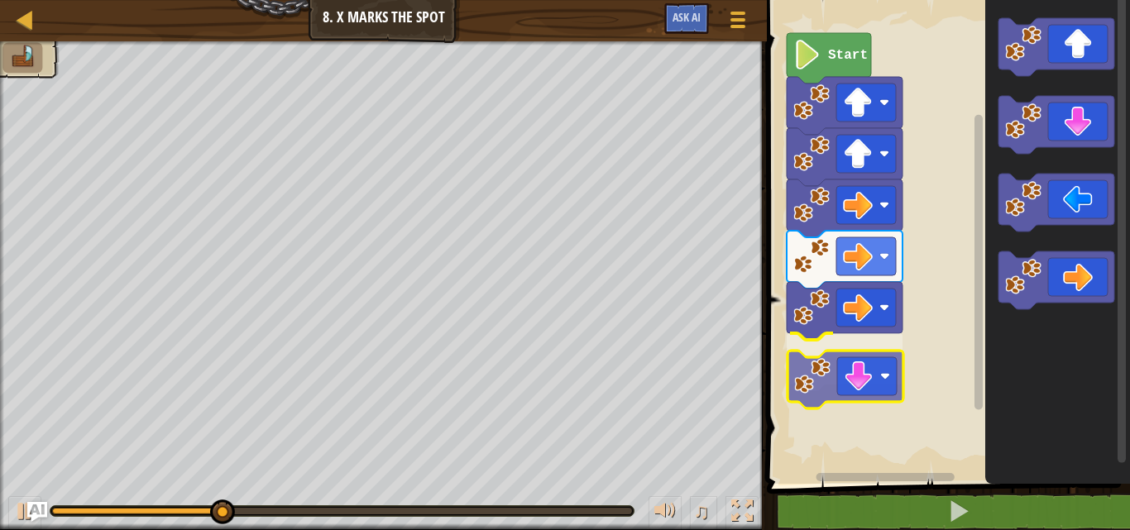
click at [870, 369] on div "Start" at bounding box center [946, 238] width 368 height 492
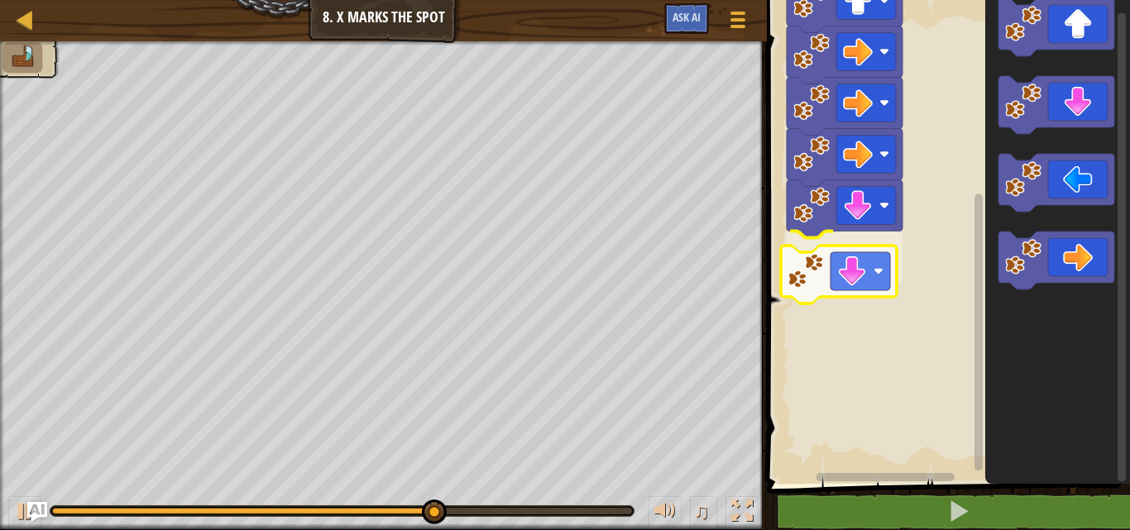
click at [877, 257] on div "Start" at bounding box center [946, 238] width 368 height 492
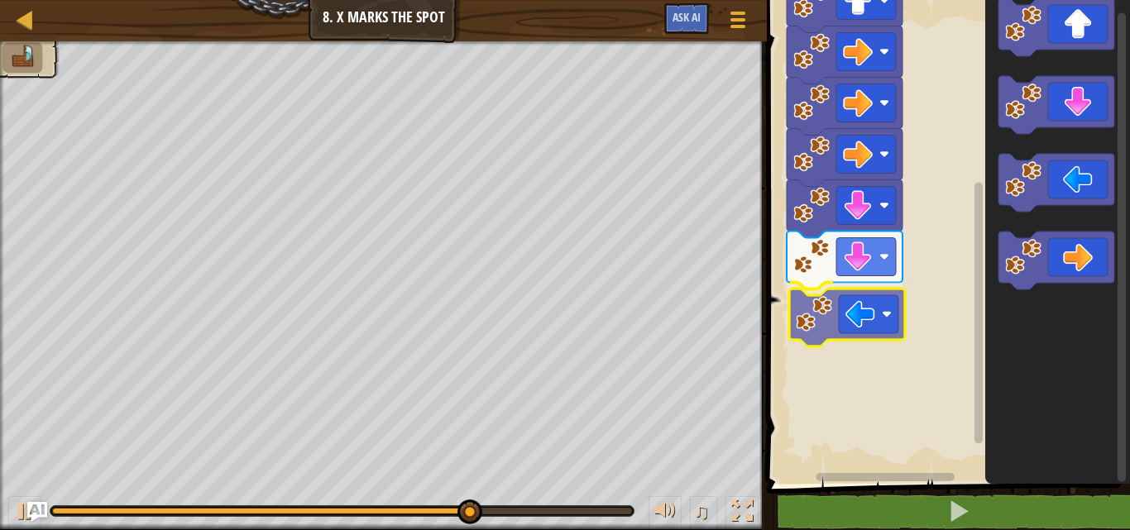
click at [843, 341] on div "Start" at bounding box center [946, 238] width 368 height 492
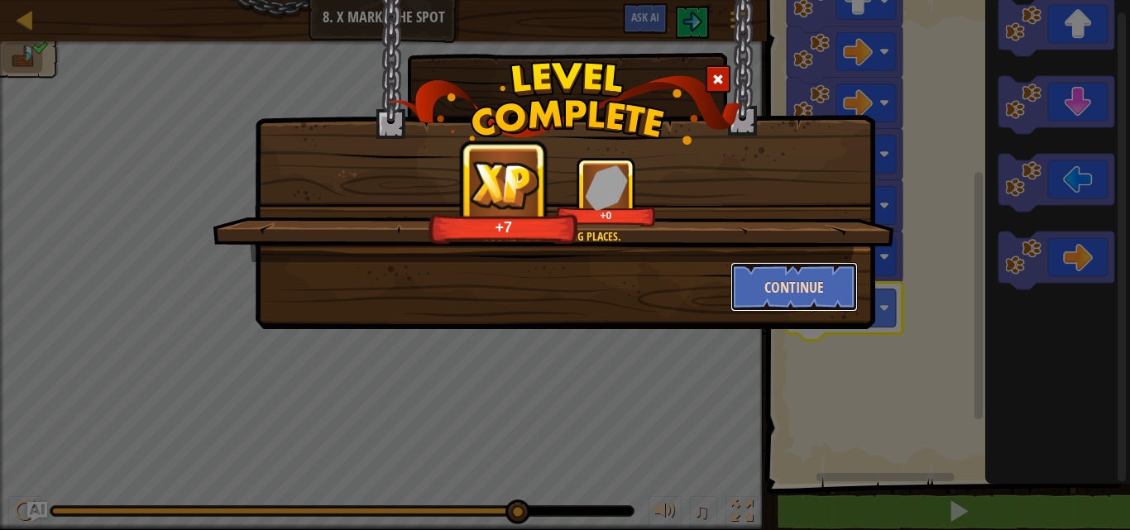
click at [758, 290] on button "Continue" at bounding box center [794, 287] width 128 height 50
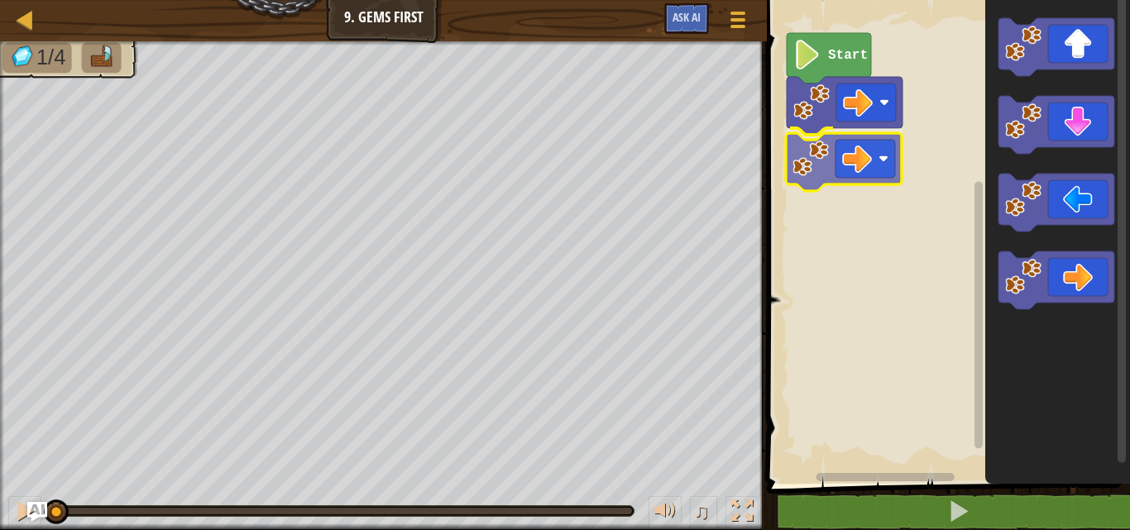
click at [857, 151] on div "Start" at bounding box center [946, 238] width 368 height 492
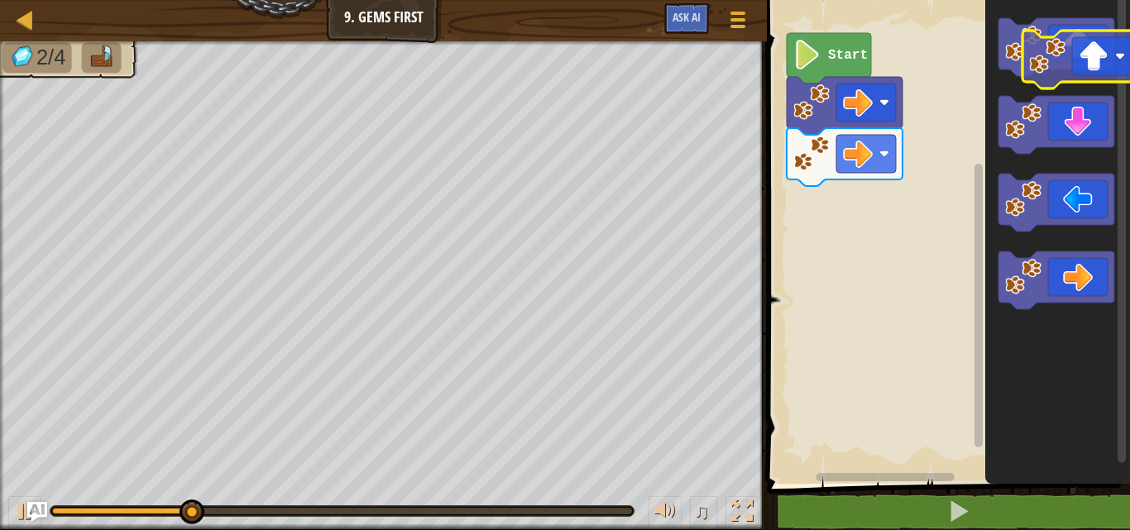
click at [1116, 83] on icon "Blockly Workspace" at bounding box center [1057, 238] width 145 height 492
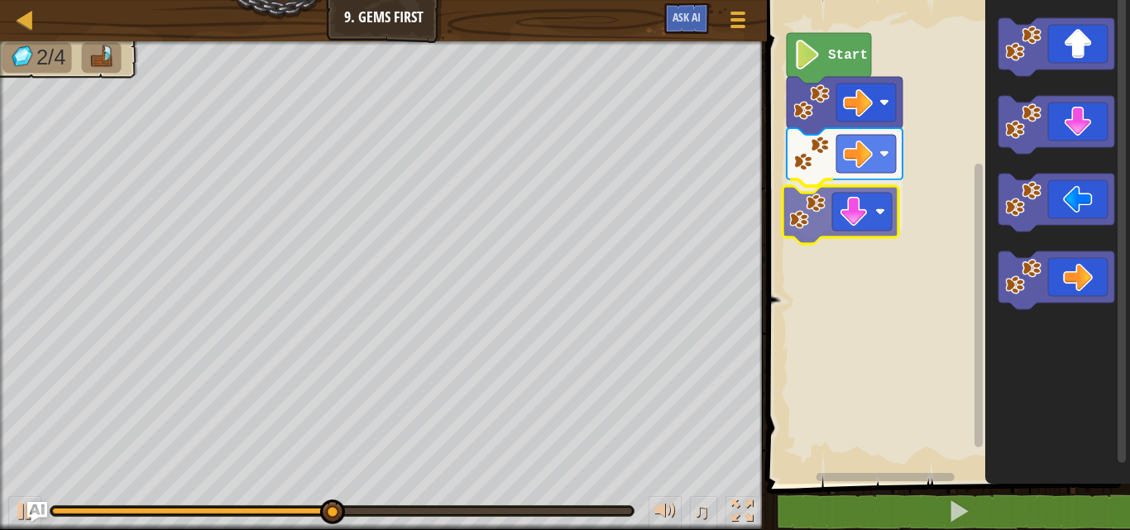
click at [883, 214] on div "Start" at bounding box center [946, 238] width 368 height 492
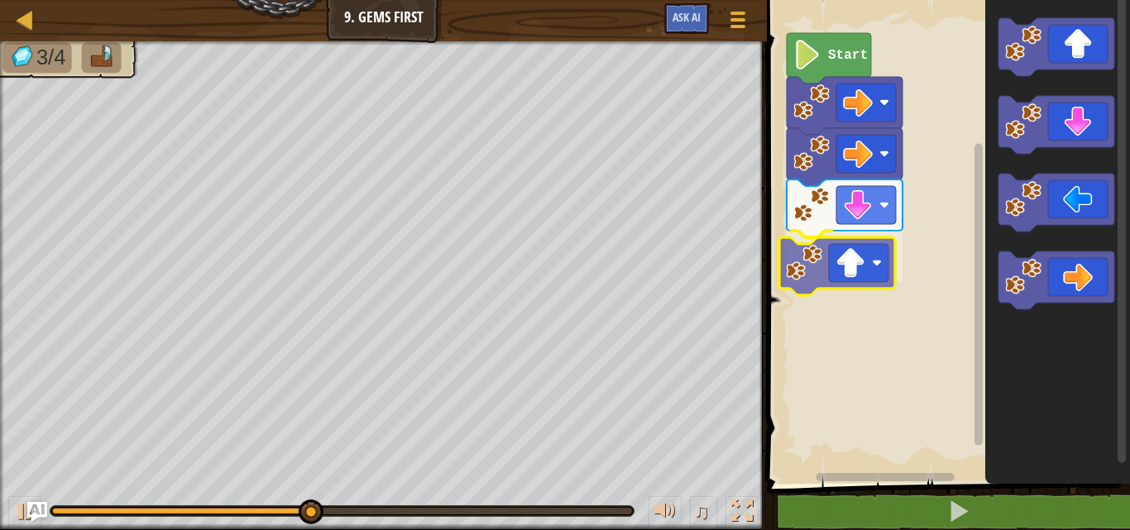
click at [857, 283] on div "Start" at bounding box center [946, 238] width 368 height 492
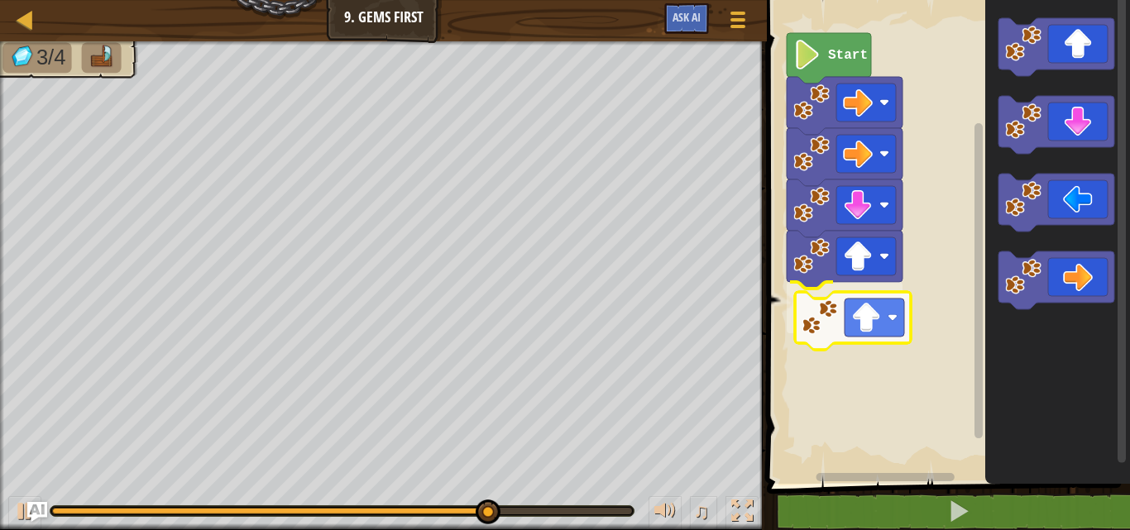
click at [854, 339] on div "Start" at bounding box center [946, 238] width 368 height 492
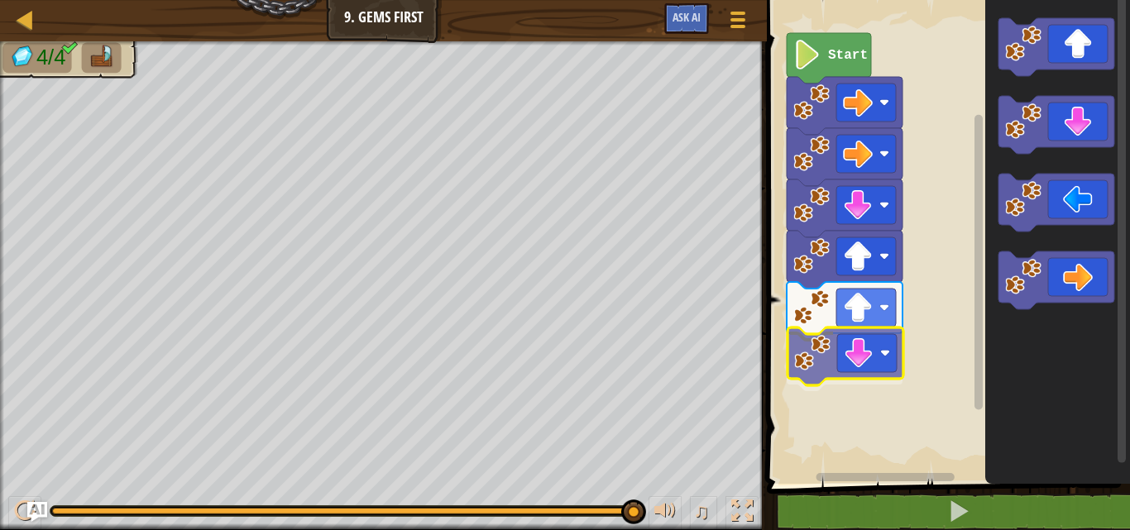
click at [875, 367] on div "Start" at bounding box center [946, 238] width 368 height 492
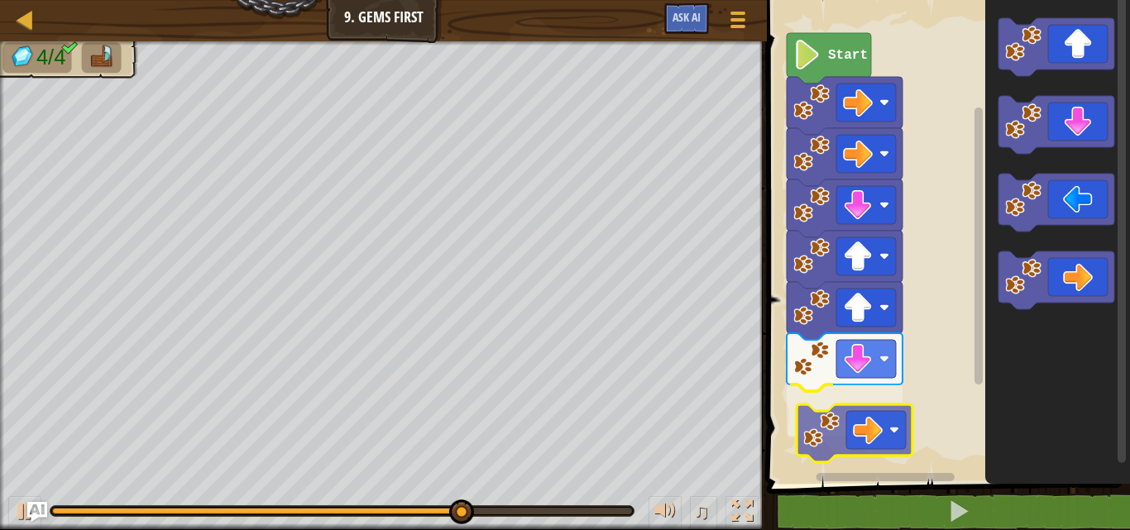
click at [843, 439] on div "Start" at bounding box center [946, 238] width 368 height 492
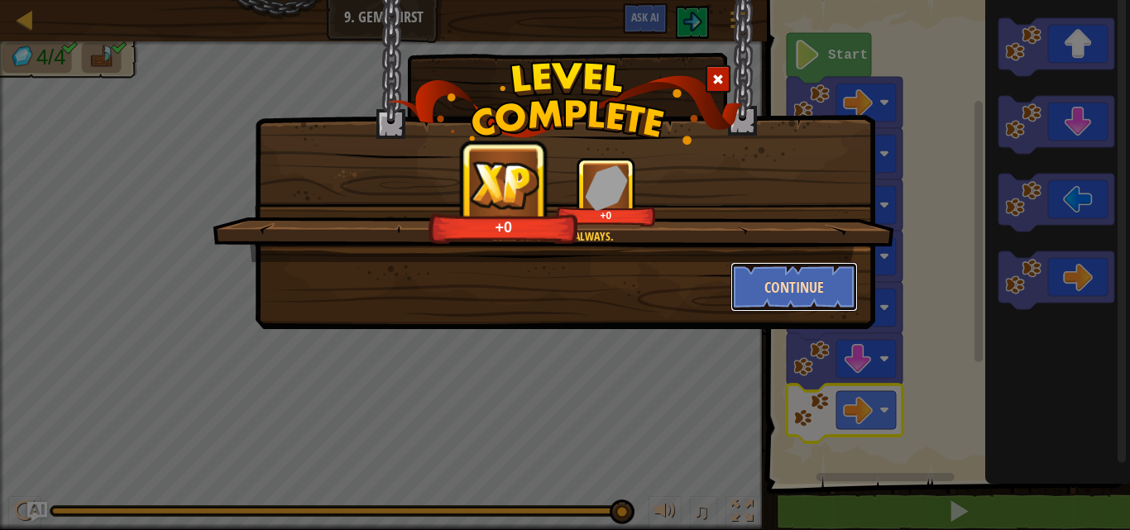
click at [815, 286] on button "Continue" at bounding box center [794, 287] width 128 height 50
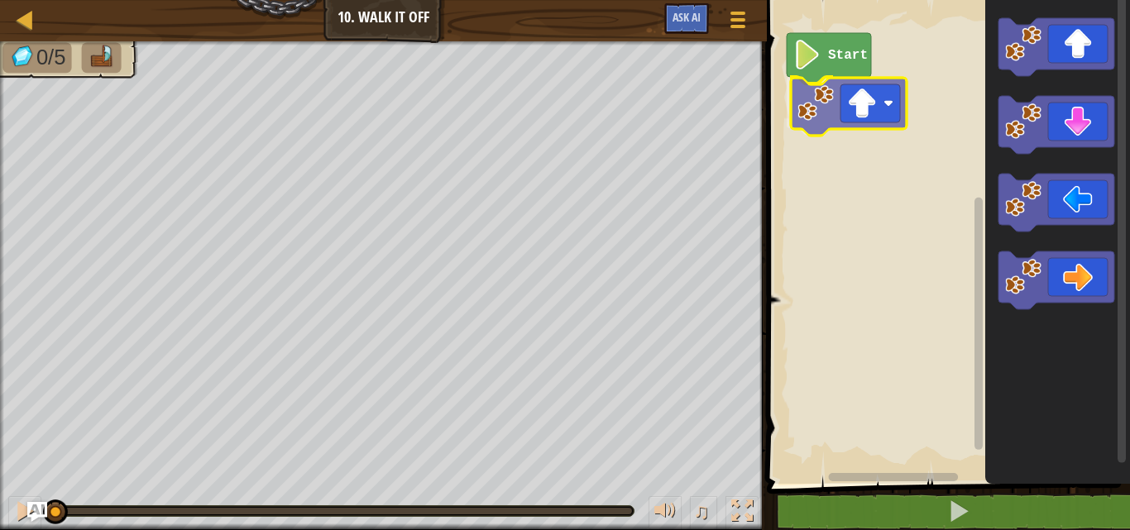
click at [860, 98] on div "Start" at bounding box center [946, 238] width 368 height 492
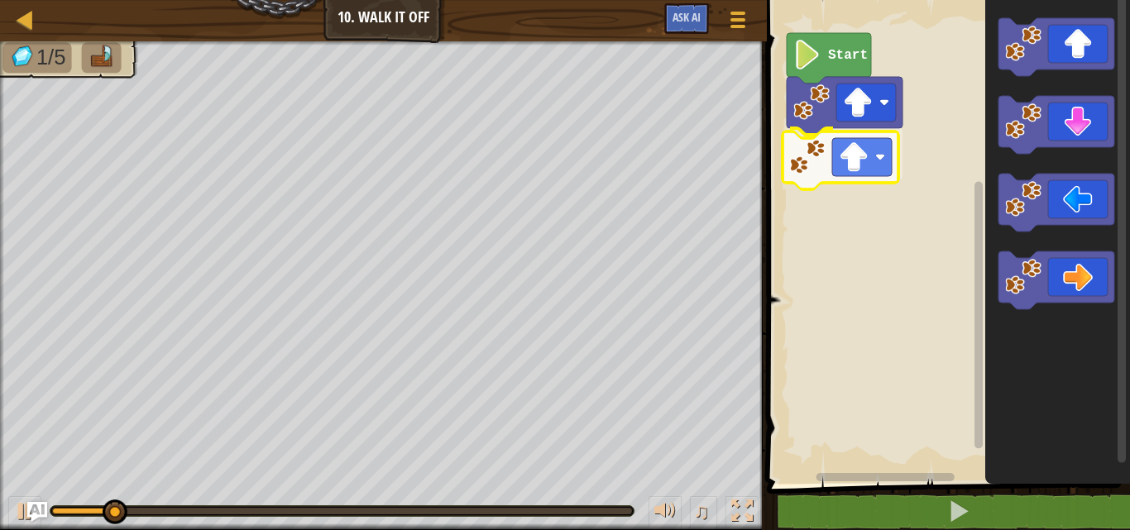
click at [878, 169] on div "Start" at bounding box center [946, 238] width 368 height 492
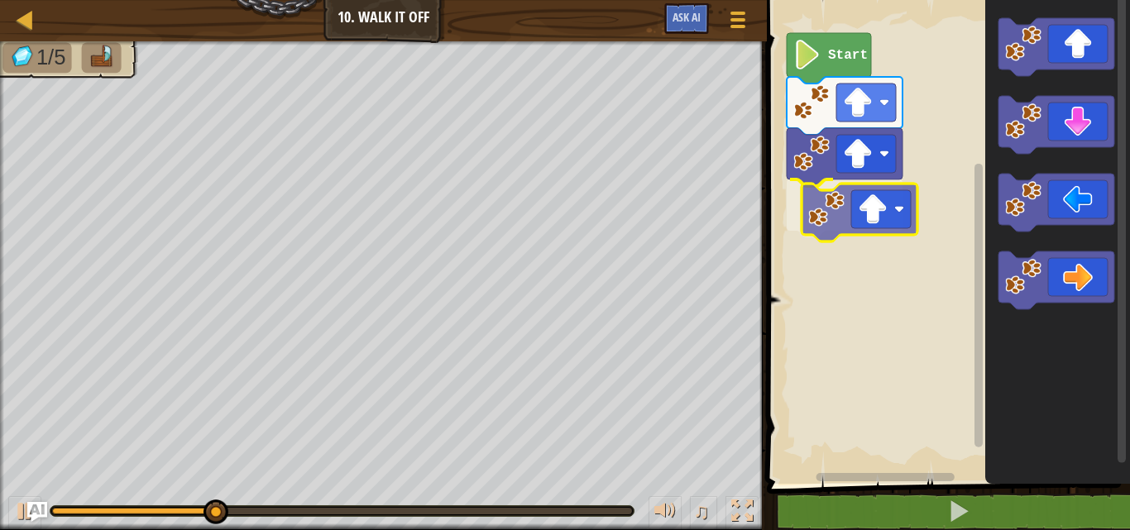
click at [873, 227] on div "Start" at bounding box center [946, 238] width 368 height 492
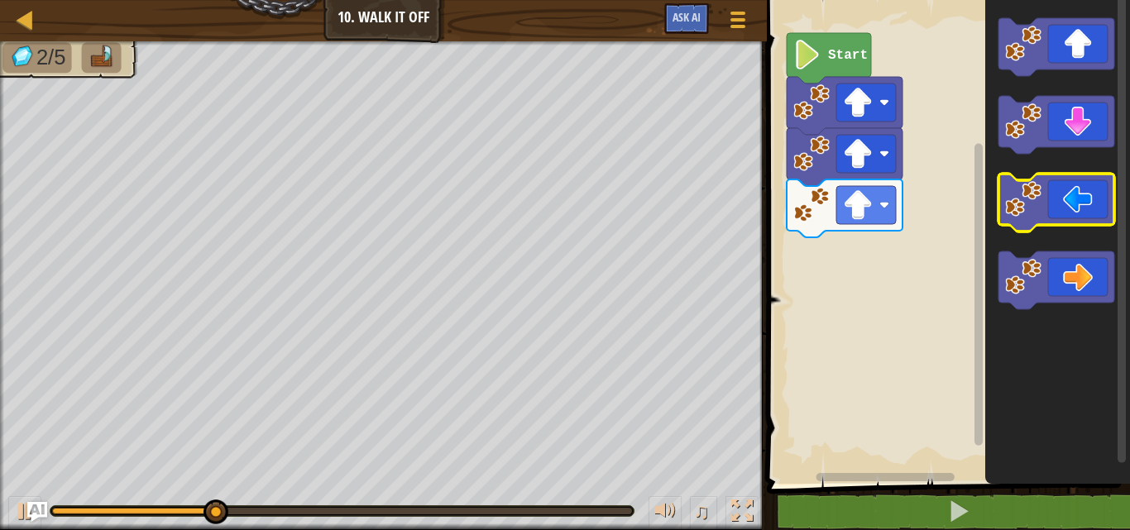
click at [1025, 195] on image "Blockly Workspace" at bounding box center [1023, 199] width 36 height 36
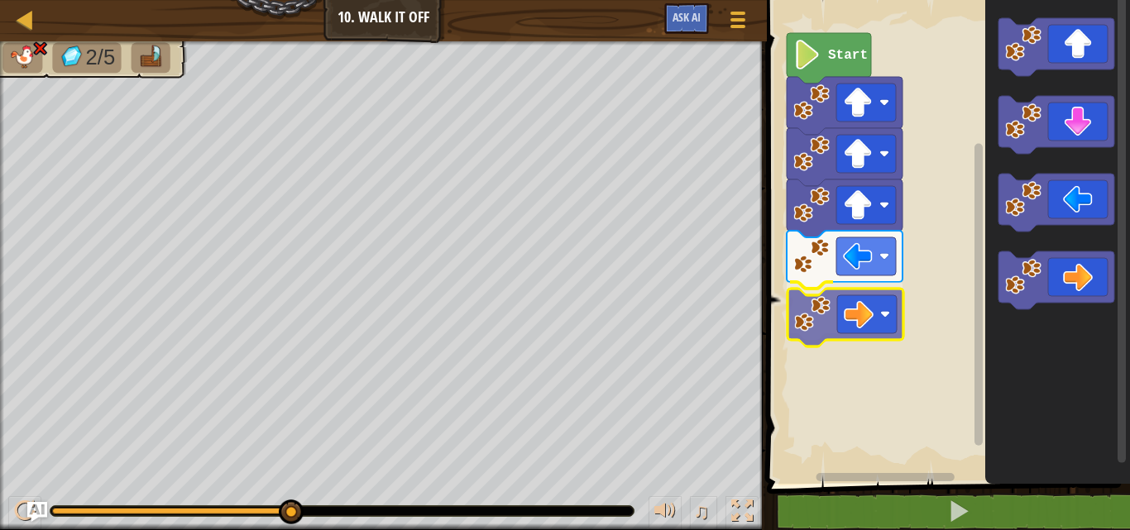
click at [834, 304] on div "Start" at bounding box center [946, 238] width 368 height 492
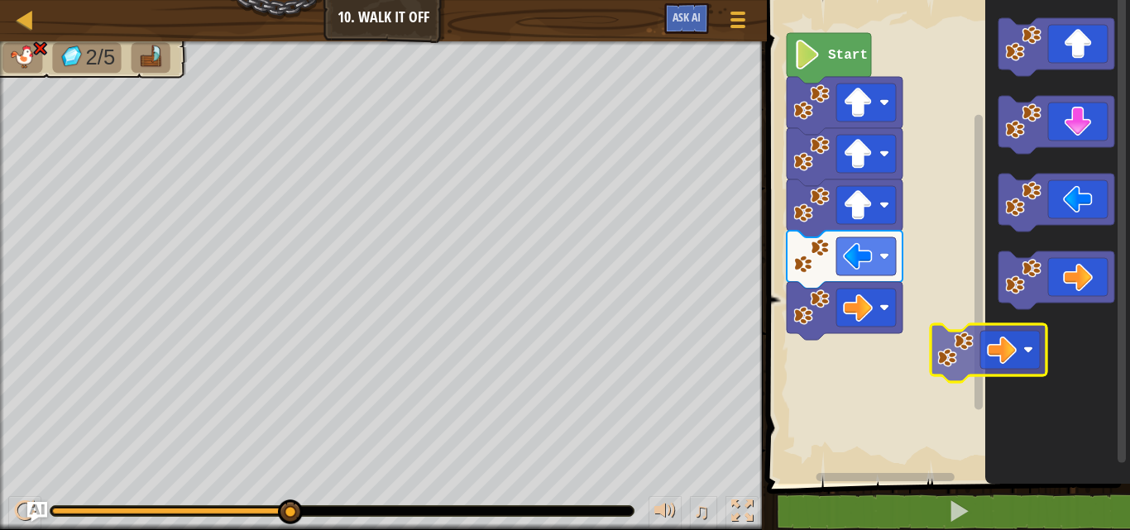
click at [994, 380] on icon "Blockly Workspace" at bounding box center [1057, 238] width 145 height 492
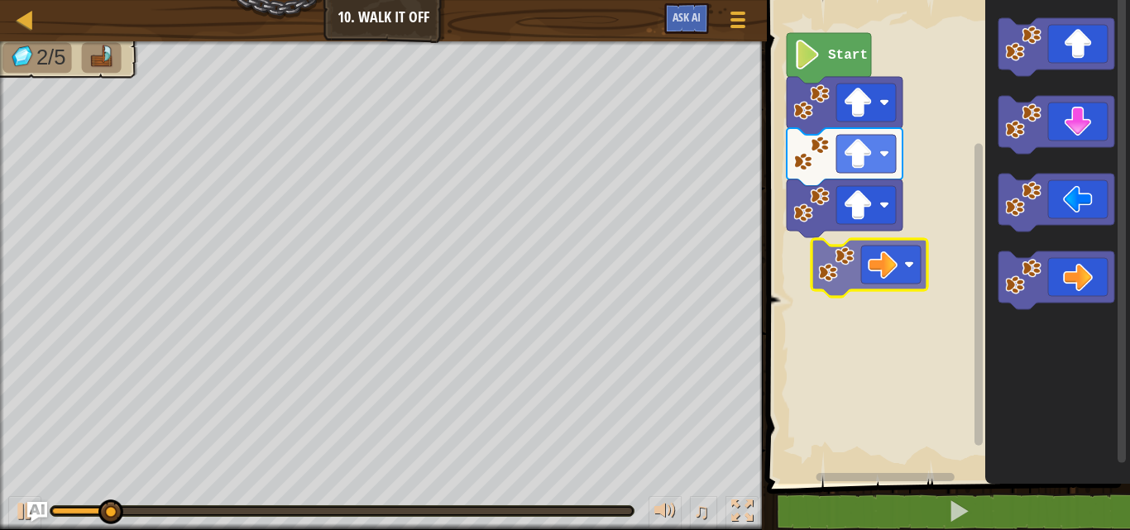
click at [886, 272] on div "Start" at bounding box center [946, 238] width 368 height 492
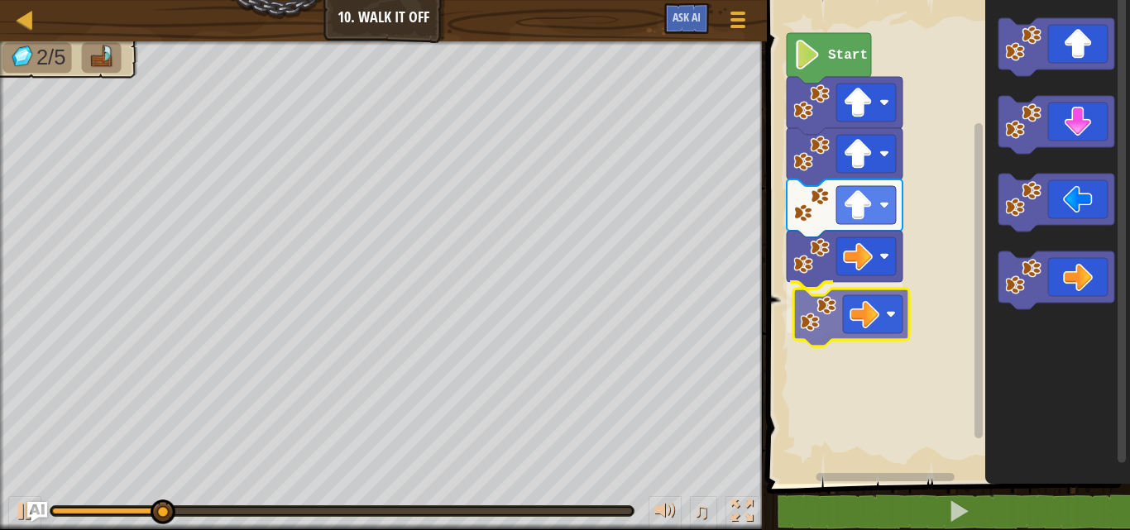
click at [833, 332] on div "Start" at bounding box center [946, 238] width 368 height 492
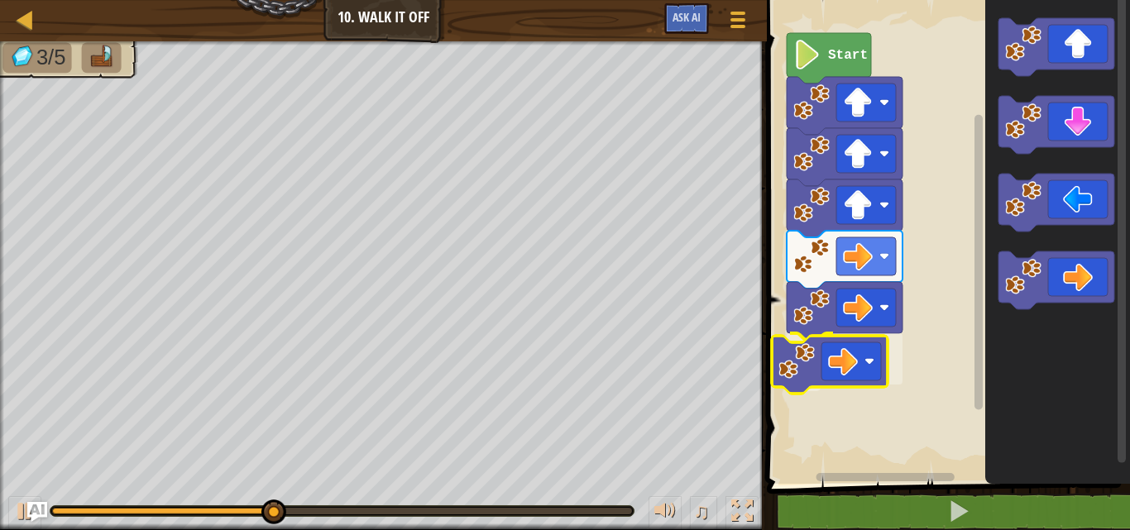
click at [860, 368] on div "Start" at bounding box center [946, 238] width 368 height 492
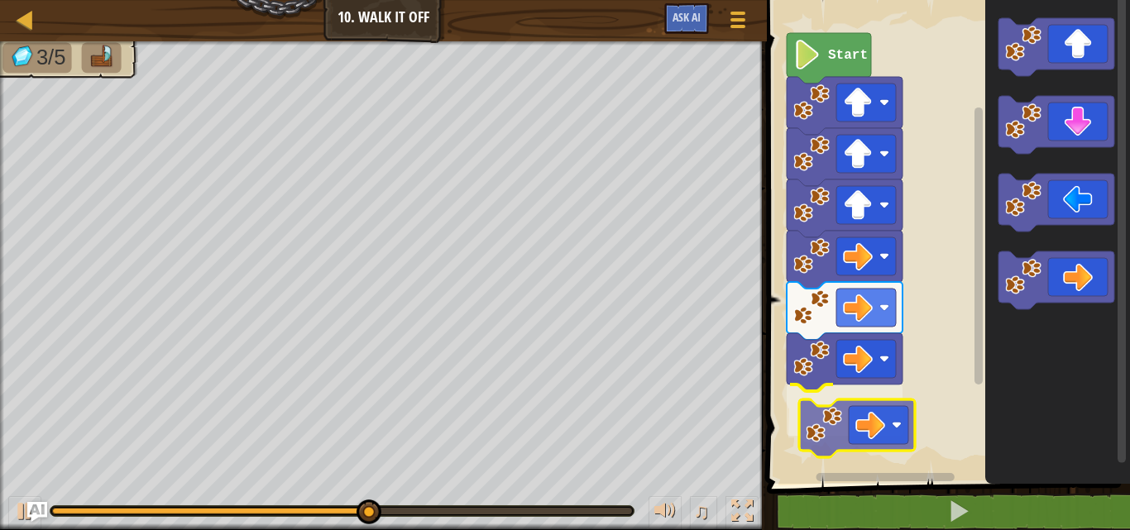
click at [863, 411] on div "Start" at bounding box center [946, 238] width 368 height 492
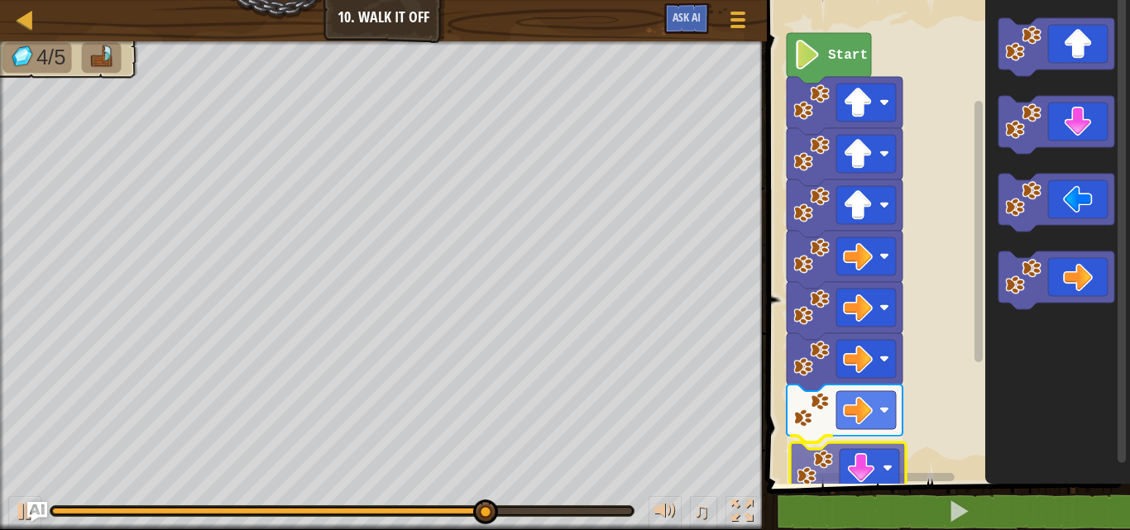
click at [863, 477] on div "Start" at bounding box center [946, 238] width 368 height 492
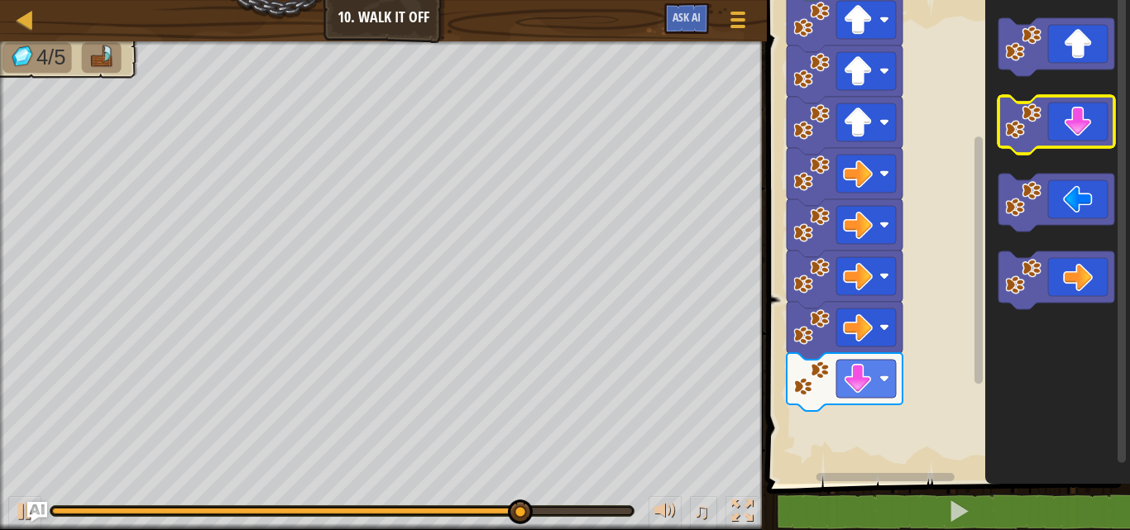
click at [1060, 127] on icon "Blockly Workspace" at bounding box center [1057, 238] width 145 height 492
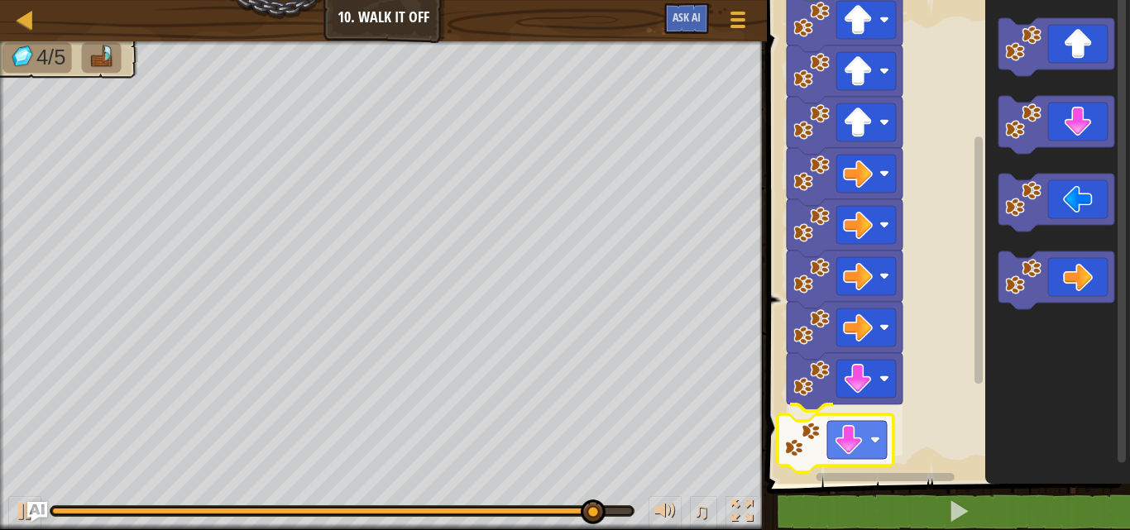
click at [841, 444] on div "Start" at bounding box center [946, 238] width 368 height 492
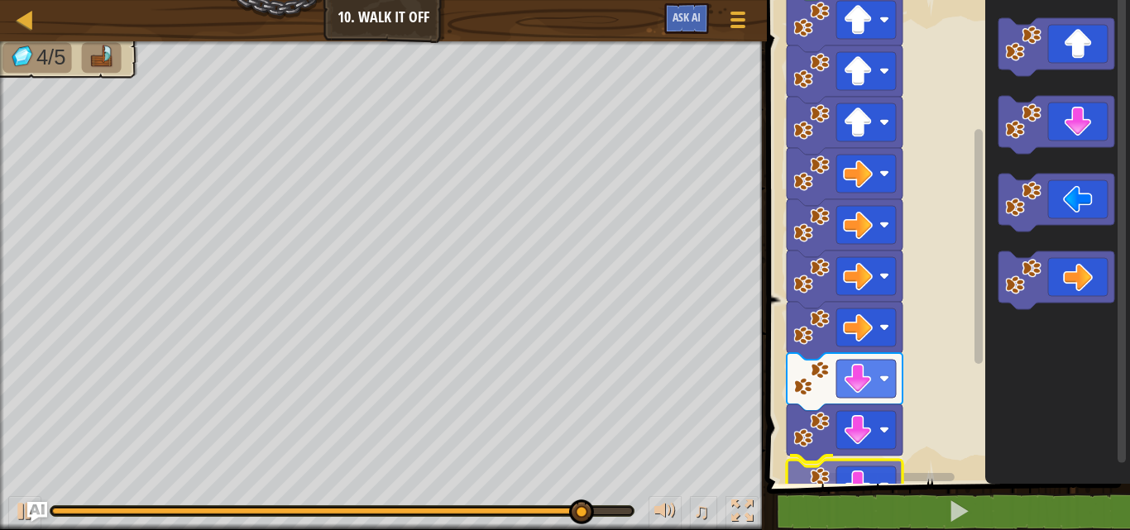
click at [866, 496] on div "1 ההההההההההההההההההההההההההההההההההההההההההההההההההההההההההההההההההההההההההההה…" at bounding box center [946, 281] width 368 height 546
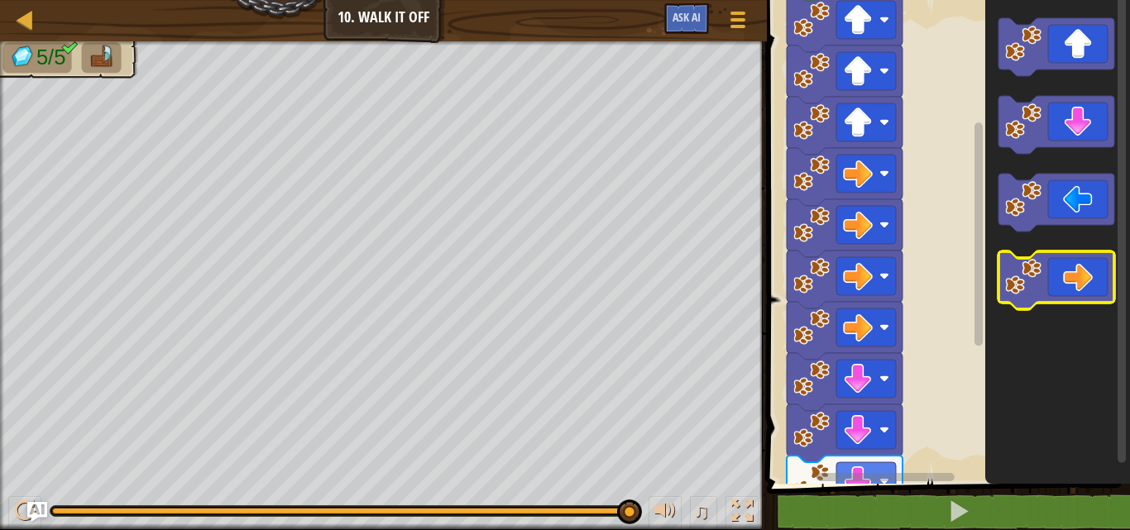
click at [1039, 289] on image "Blockly Workspace" at bounding box center [1023, 277] width 36 height 36
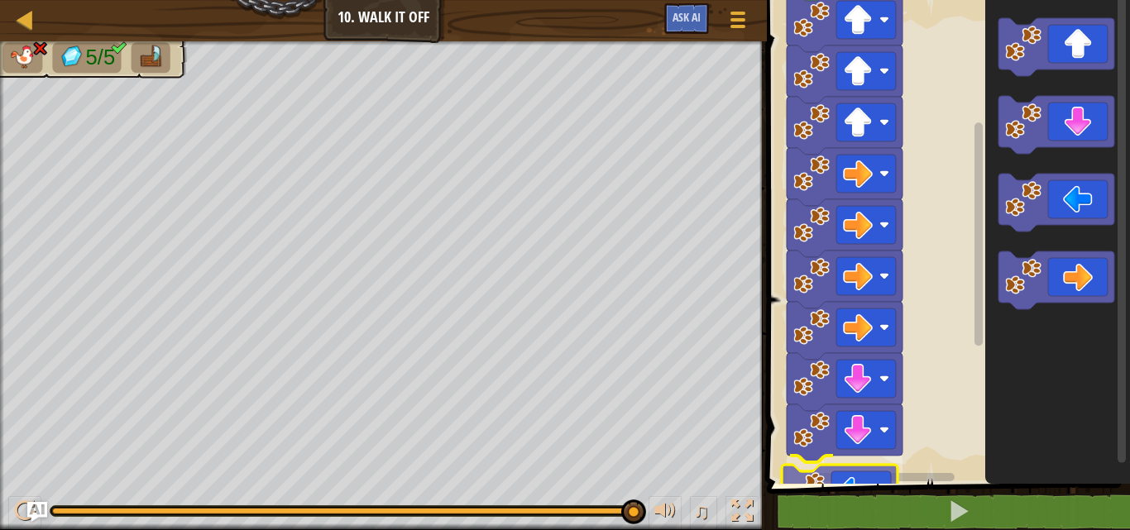
click at [842, 493] on div "1 ההההההההההההההההההההההההההההההההההההההההההההההההההההההההההההההההההההההההההההה…" at bounding box center [946, 281] width 368 height 546
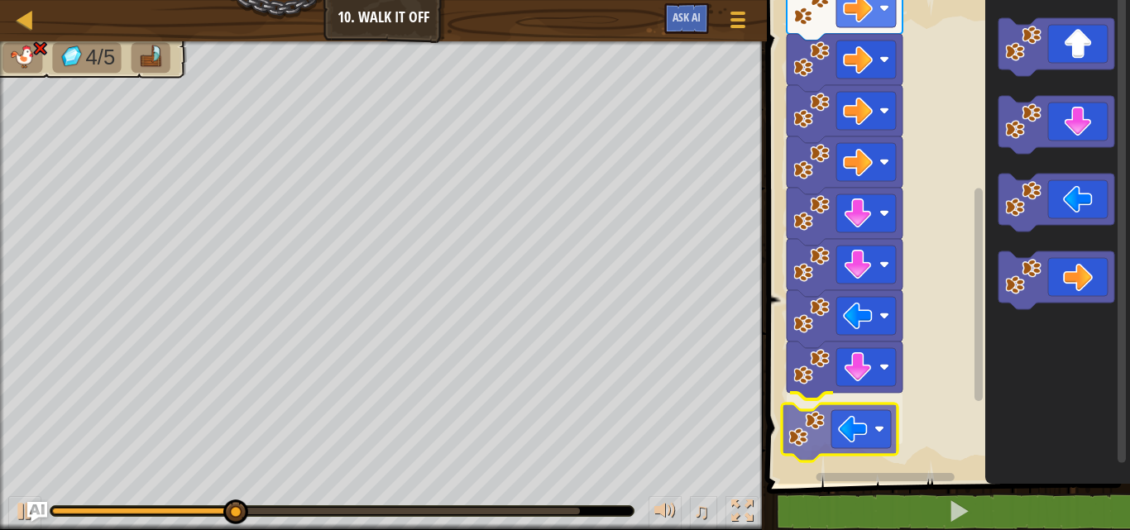
click at [838, 428] on div "Start" at bounding box center [946, 238] width 368 height 492
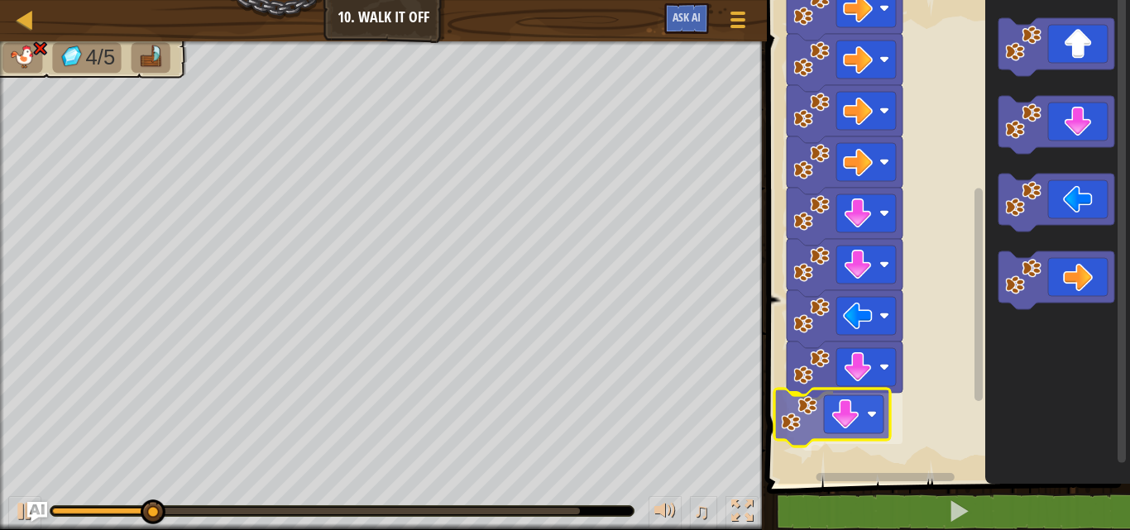
click at [877, 420] on div "Start" at bounding box center [946, 238] width 368 height 492
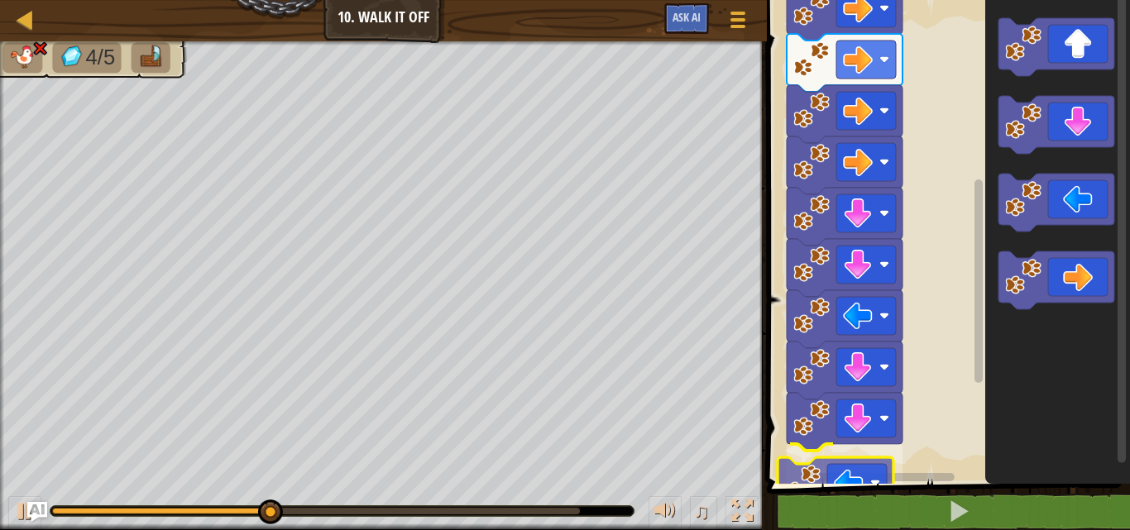
click at [834, 490] on div "1 ההההההההההההההההההההההההההההההההההההההההההההההההההההההההההההההההההההההההההההה…" at bounding box center [946, 281] width 368 height 546
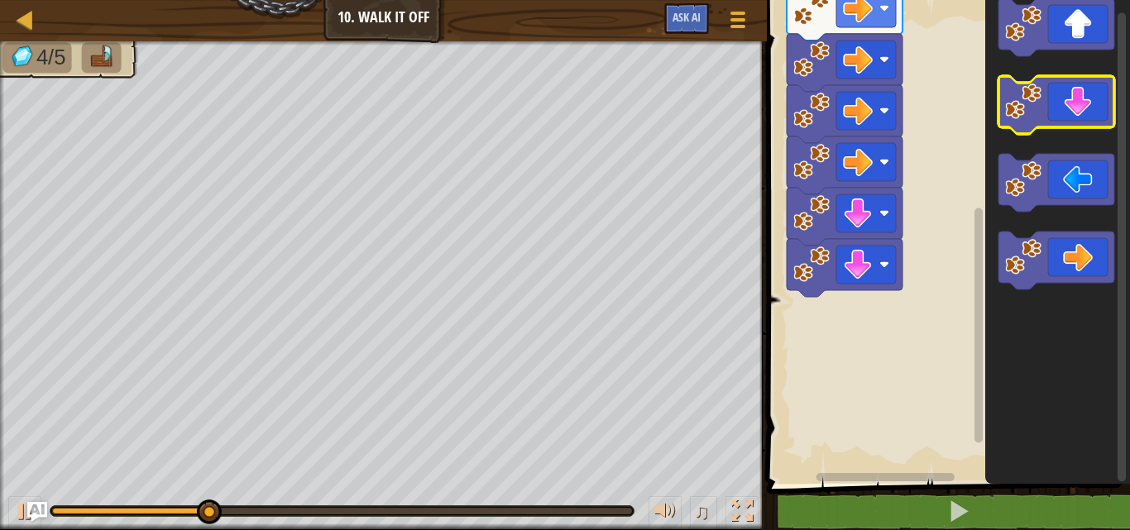
click at [1070, 110] on icon "Blockly Workspace" at bounding box center [1057, 238] width 145 height 492
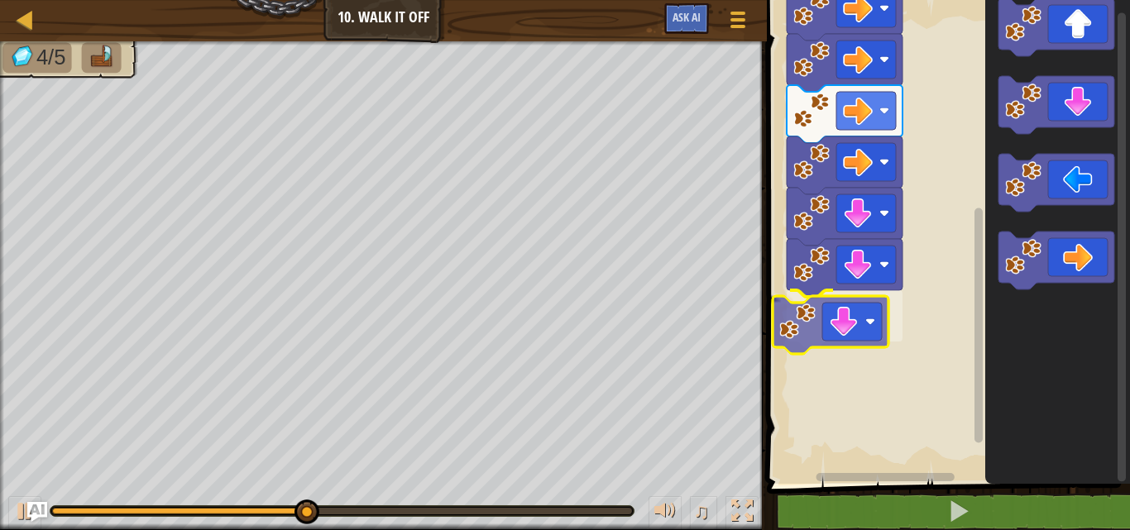
click at [844, 330] on div "Start" at bounding box center [946, 238] width 368 height 492
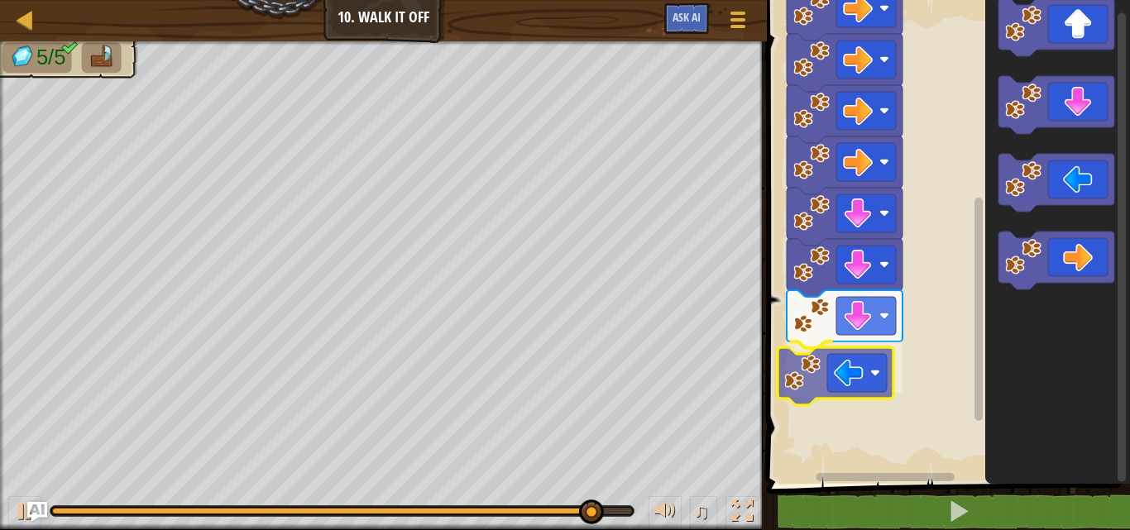
click at [849, 371] on div "Start" at bounding box center [946, 238] width 368 height 492
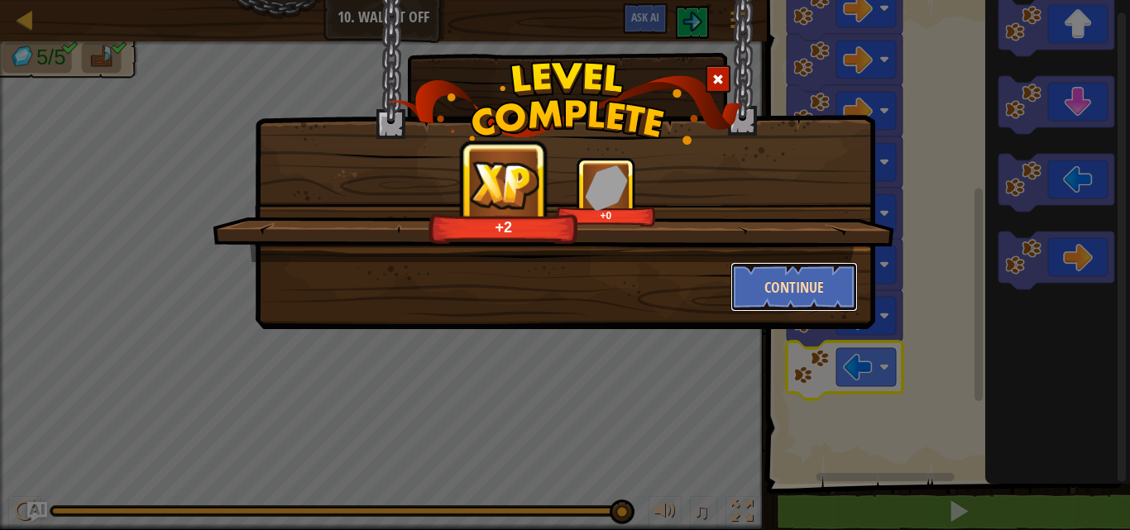
click at [784, 293] on button "Continue" at bounding box center [794, 287] width 128 height 50
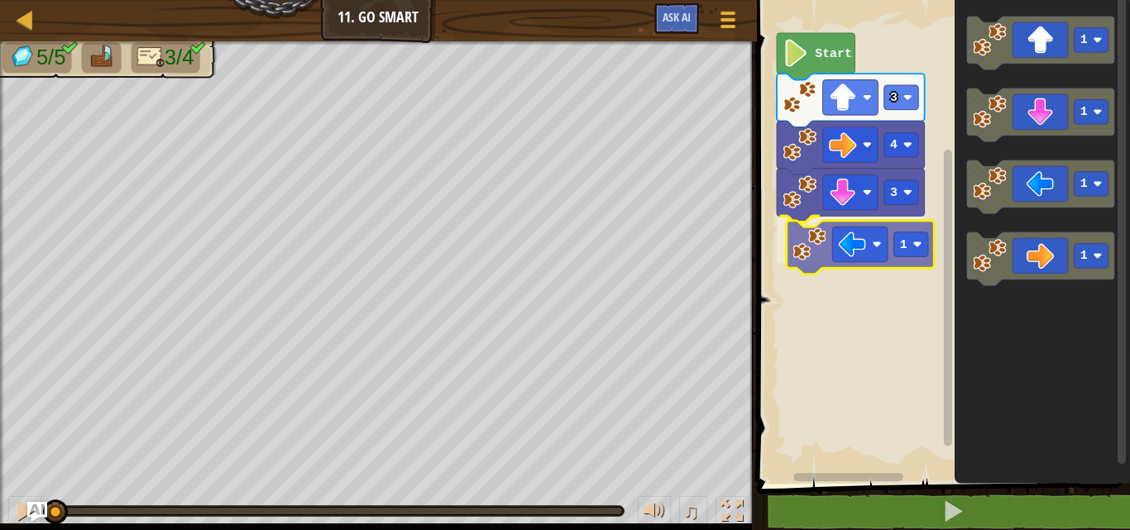
click at [880, 249] on div "3 1 4 3 Start 1 1 1 1 1" at bounding box center [941, 238] width 378 height 492
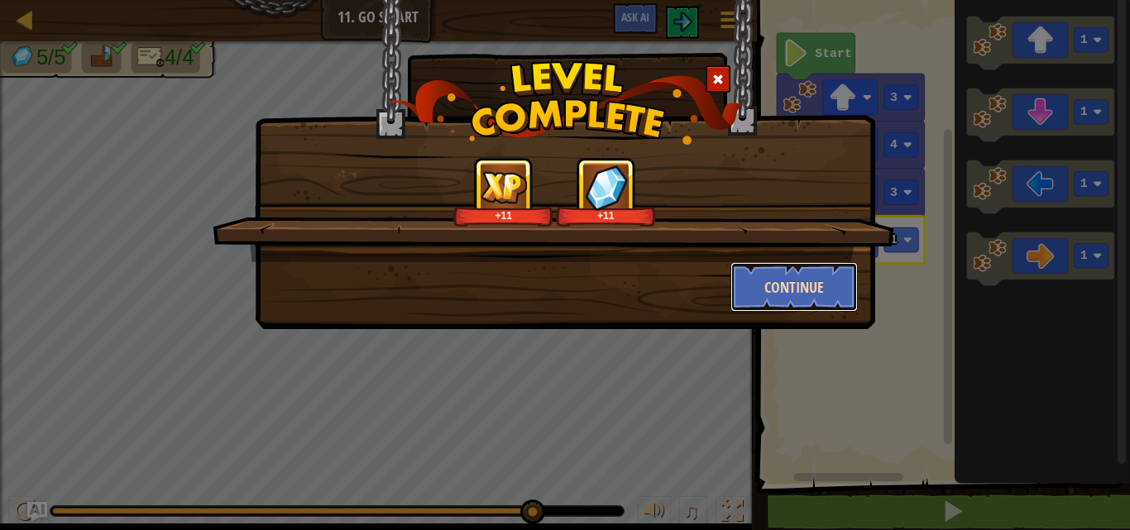
click at [786, 277] on button "Continue" at bounding box center [794, 287] width 128 height 50
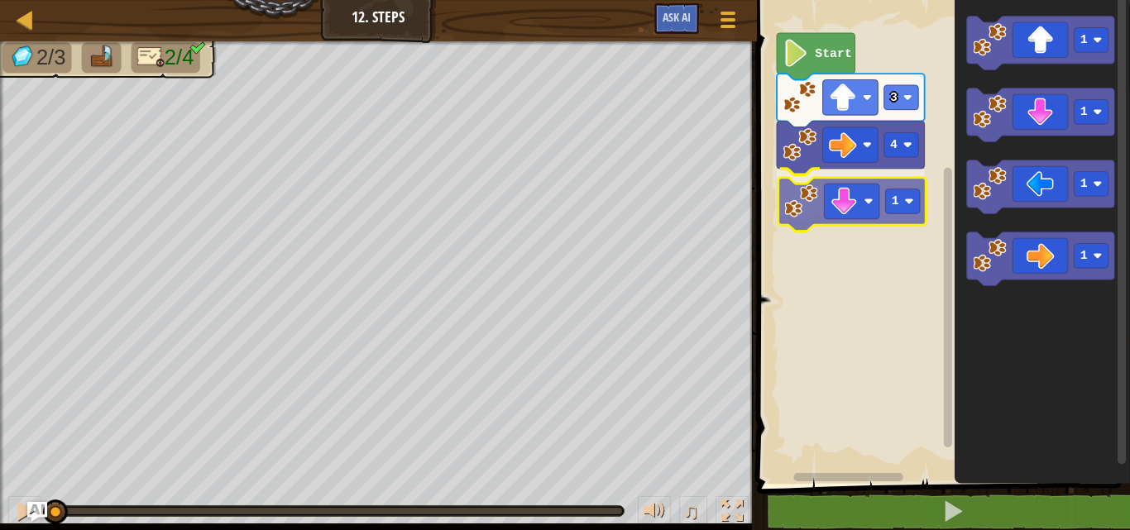
click at [860, 220] on div "4 1 3 Start 1 1 1 1 1" at bounding box center [941, 238] width 378 height 492
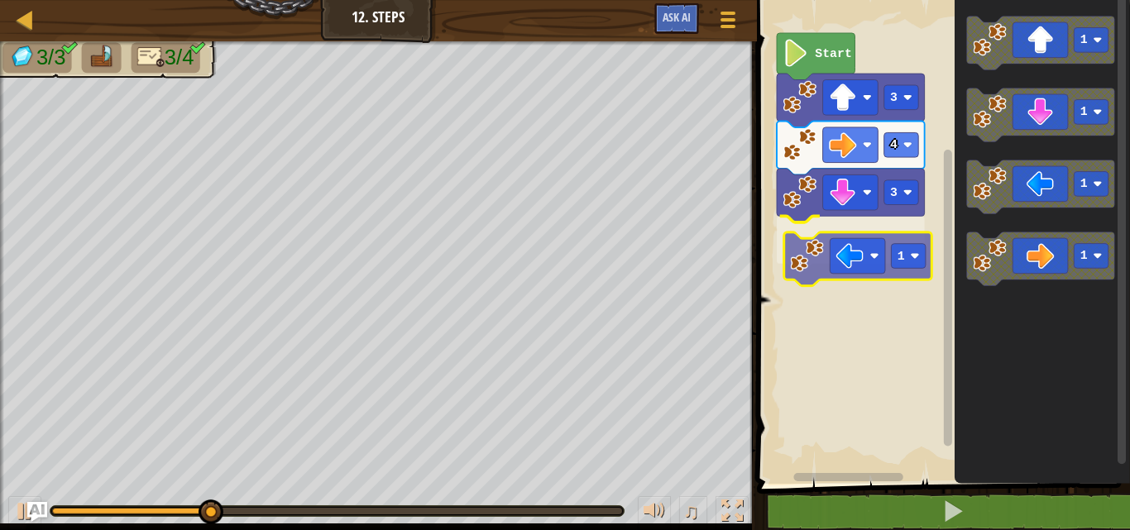
click at [833, 267] on div "Start 3 4 3 1 1 1 1 1 1" at bounding box center [941, 238] width 378 height 492
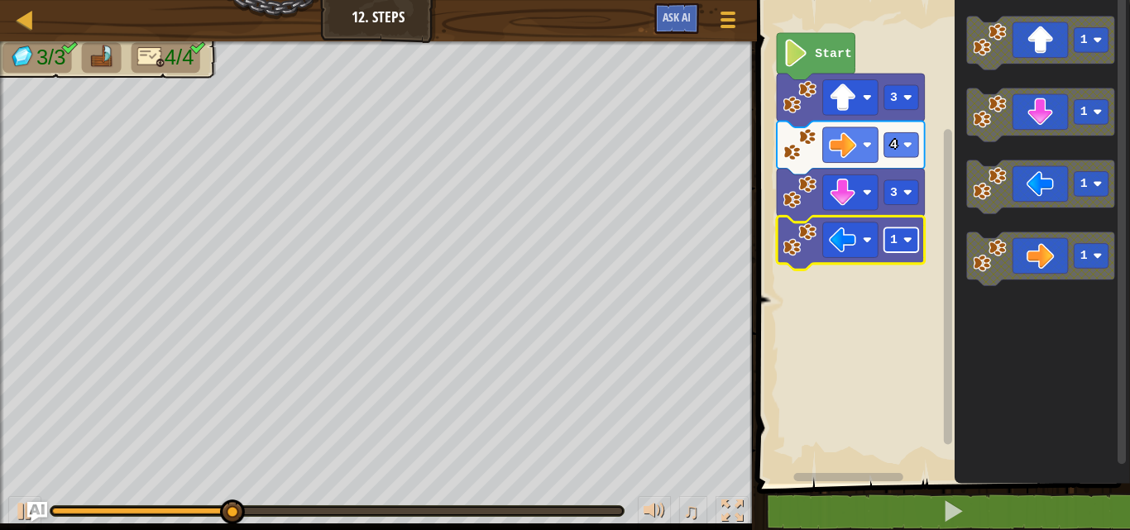
click at [910, 245] on rect "Blockly Workspace" at bounding box center [900, 239] width 35 height 25
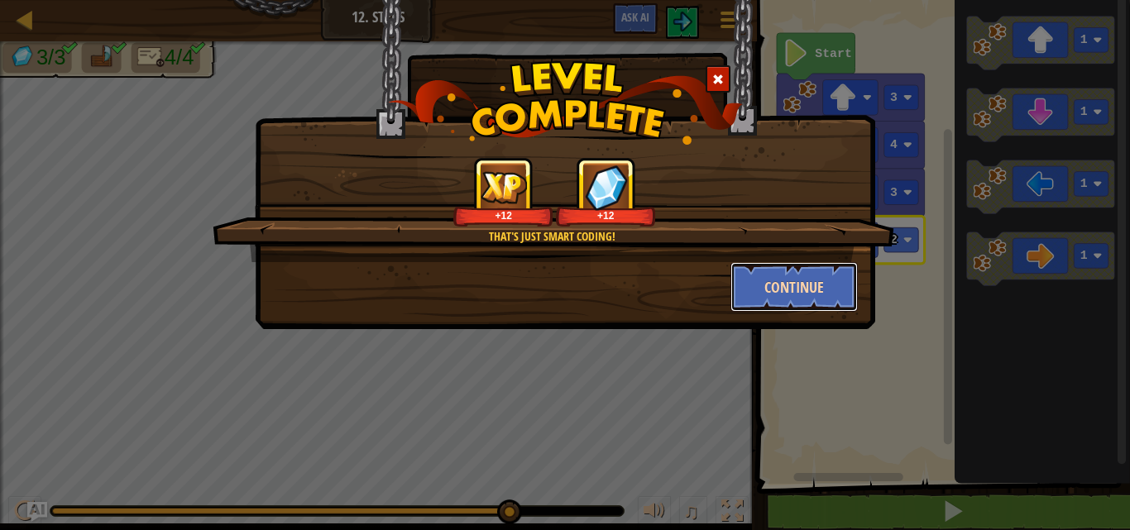
click at [790, 284] on button "Continue" at bounding box center [794, 287] width 128 height 50
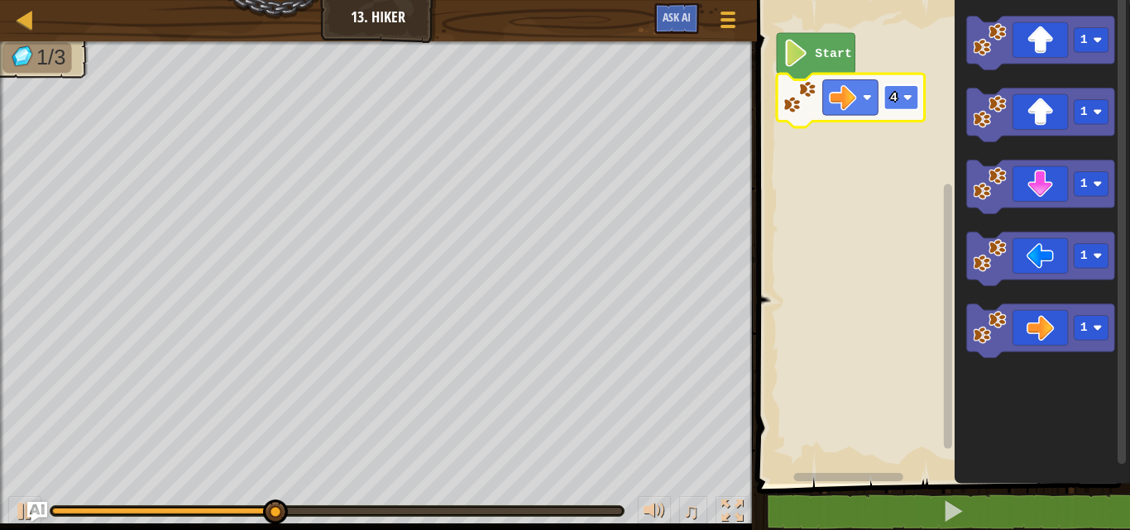
click at [890, 103] on text "4" at bounding box center [893, 97] width 7 height 13
click at [897, 95] on rect "Blockly Workspace" at bounding box center [900, 97] width 35 height 25
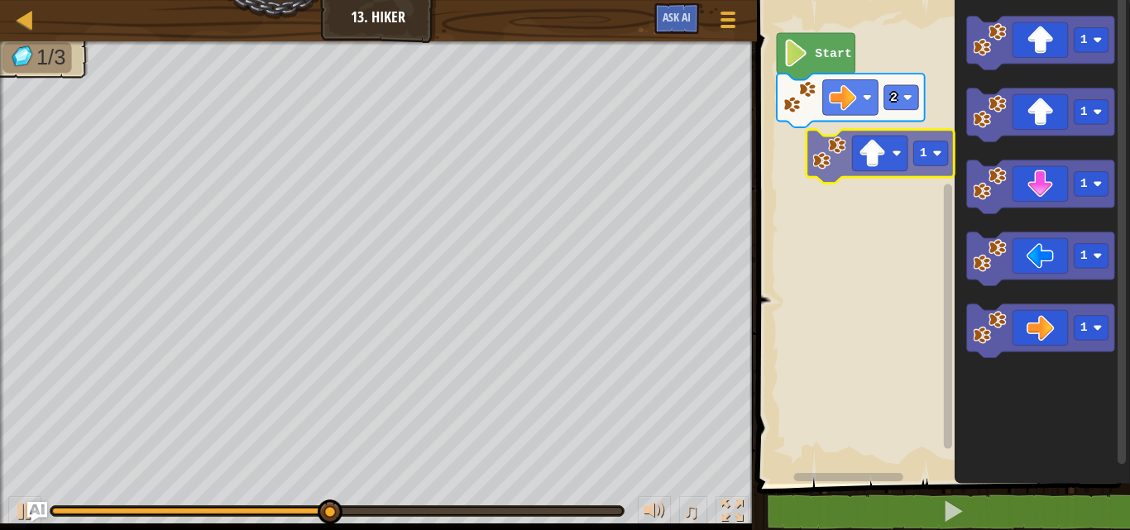
click at [862, 174] on div "Start 2 1 1 1 1 1 1" at bounding box center [941, 238] width 378 height 492
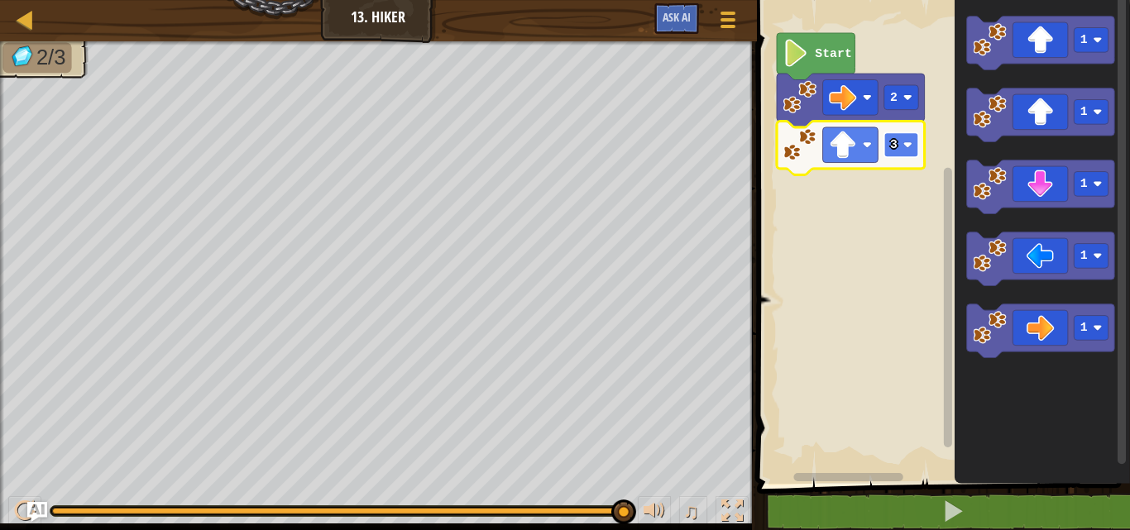
click at [897, 146] on rect "Blockly Workspace" at bounding box center [900, 144] width 35 height 25
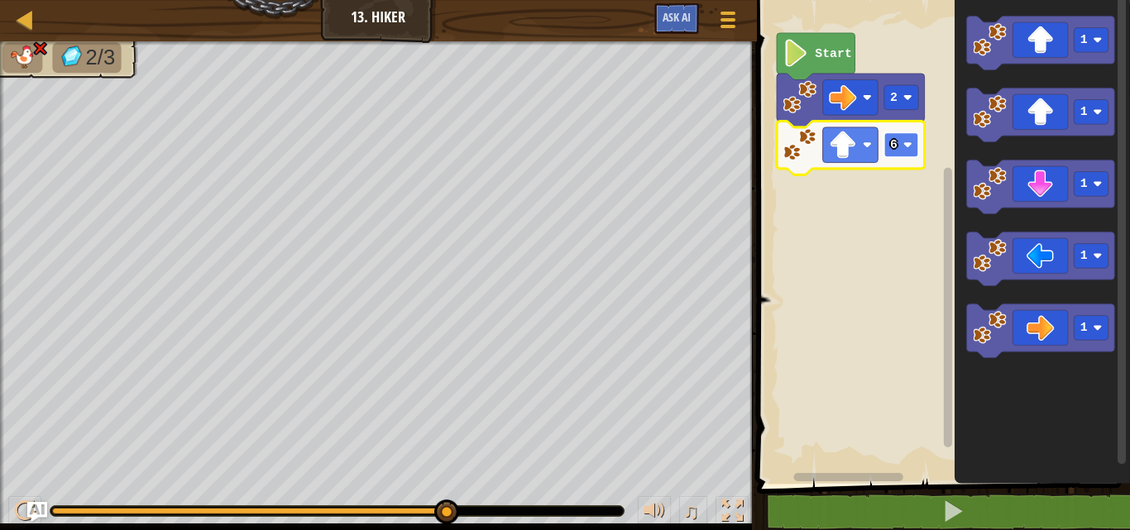
click at [900, 146] on rect "Blockly Workspace" at bounding box center [900, 144] width 35 height 25
click at [891, 154] on rect "Blockly Workspace" at bounding box center [900, 144] width 35 height 25
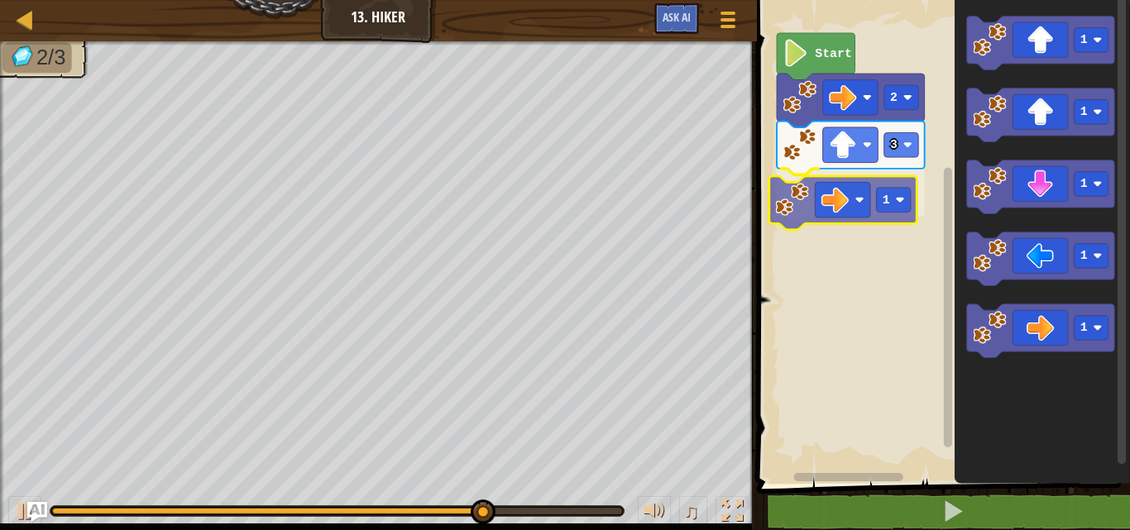
click at [849, 195] on div "Start 2 3 1 1 1 1 1 1 1" at bounding box center [941, 238] width 378 height 492
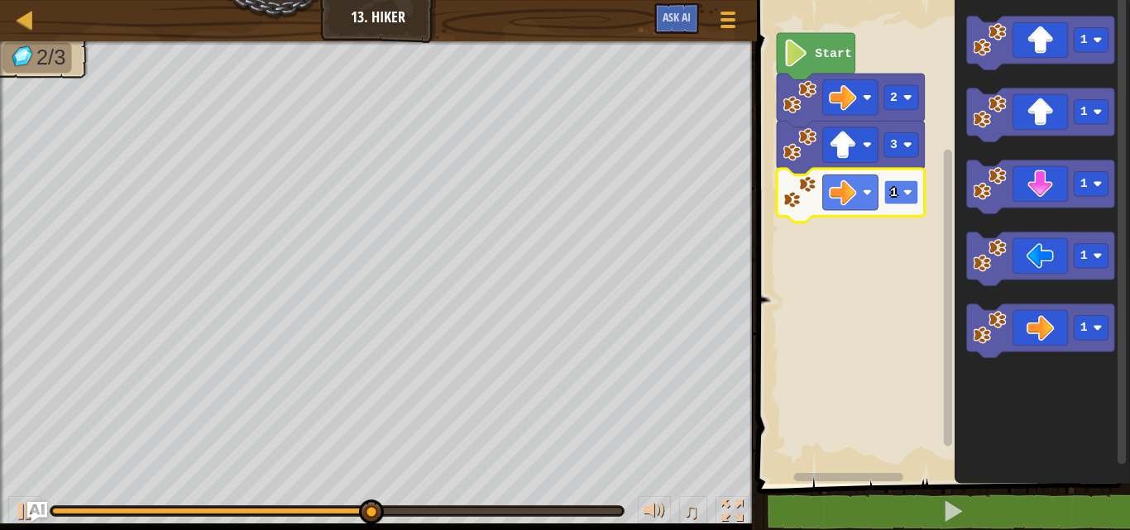
click at [895, 198] on text "1" at bounding box center [893, 192] width 7 height 13
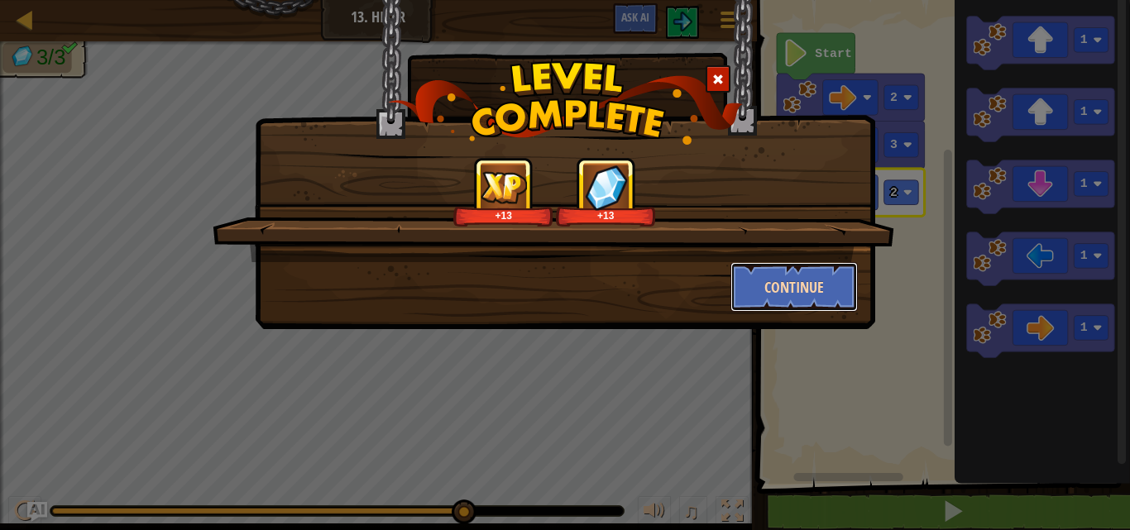
click at [776, 281] on button "Continue" at bounding box center [794, 287] width 128 height 50
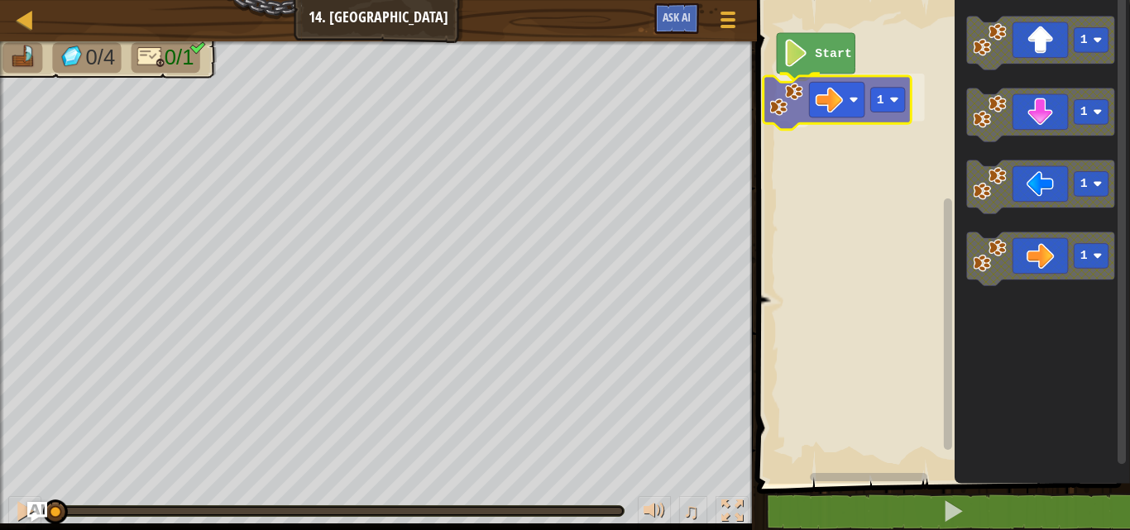
click at [858, 103] on div "Start 1 1 1 1 1 1" at bounding box center [941, 238] width 378 height 492
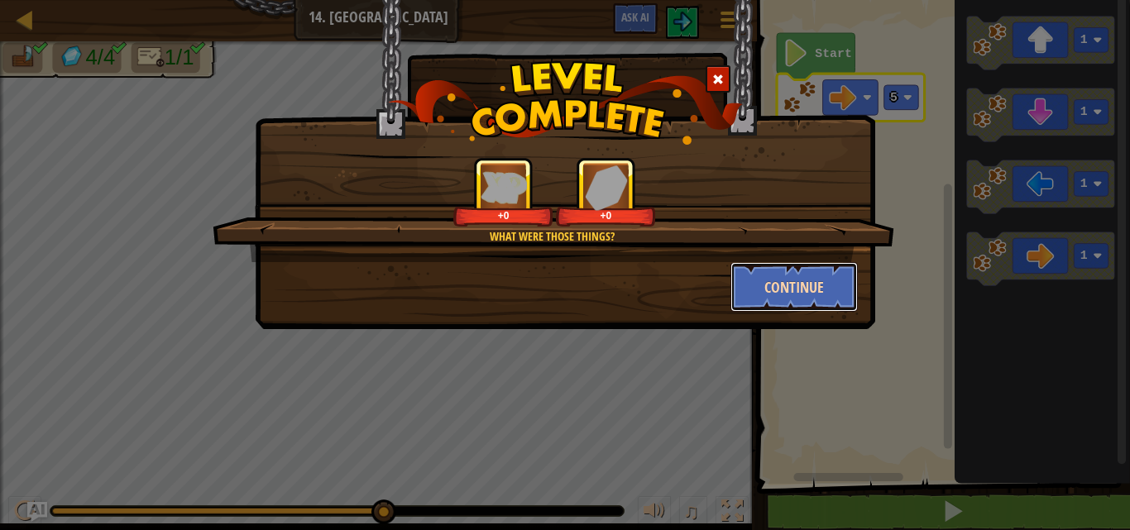
click at [814, 299] on button "Continue" at bounding box center [794, 287] width 128 height 50
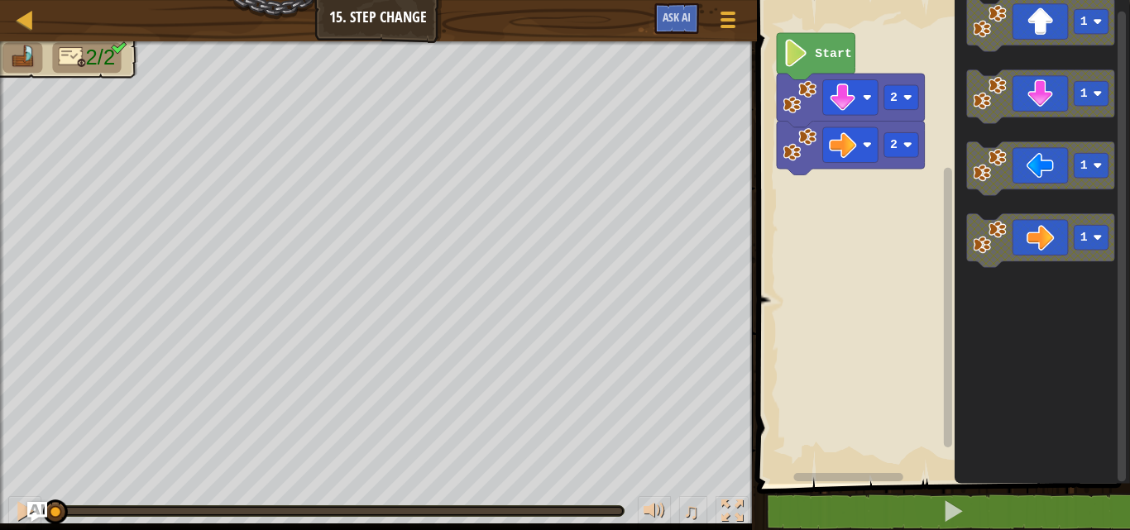
click at [817, 215] on div "2 2 Start 1 1 1 1" at bounding box center [941, 238] width 378 height 492
click at [900, 156] on rect "Blockly Workspace" at bounding box center [900, 144] width 35 height 25
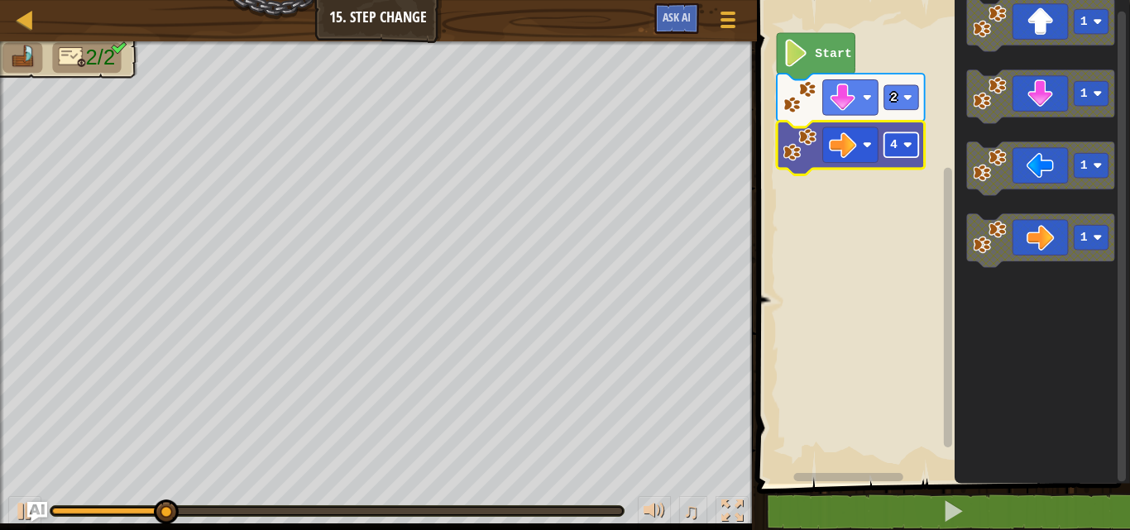
click at [901, 151] on rect "Blockly Workspace" at bounding box center [900, 144] width 35 height 25
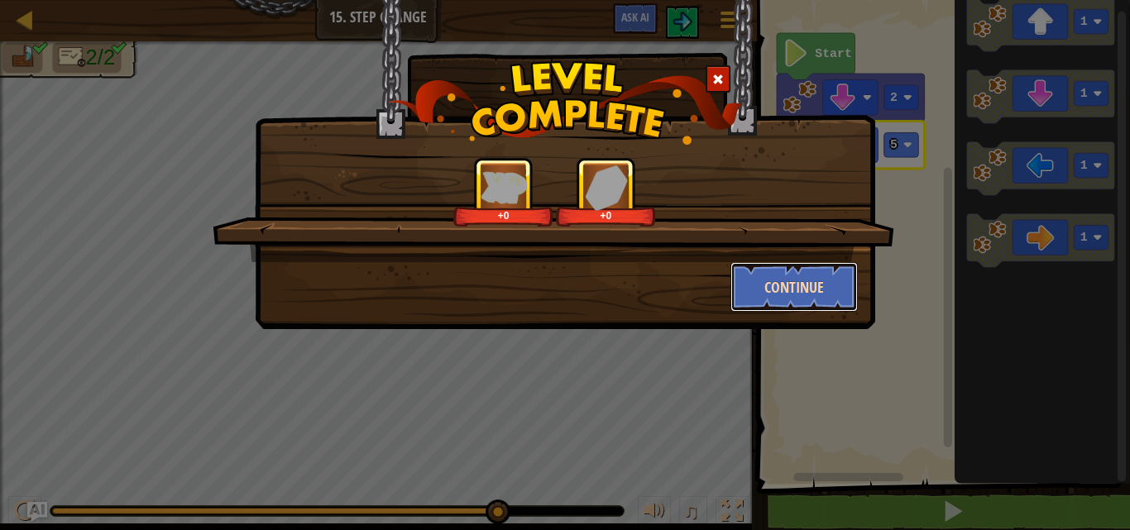
click at [762, 274] on button "Continue" at bounding box center [794, 287] width 128 height 50
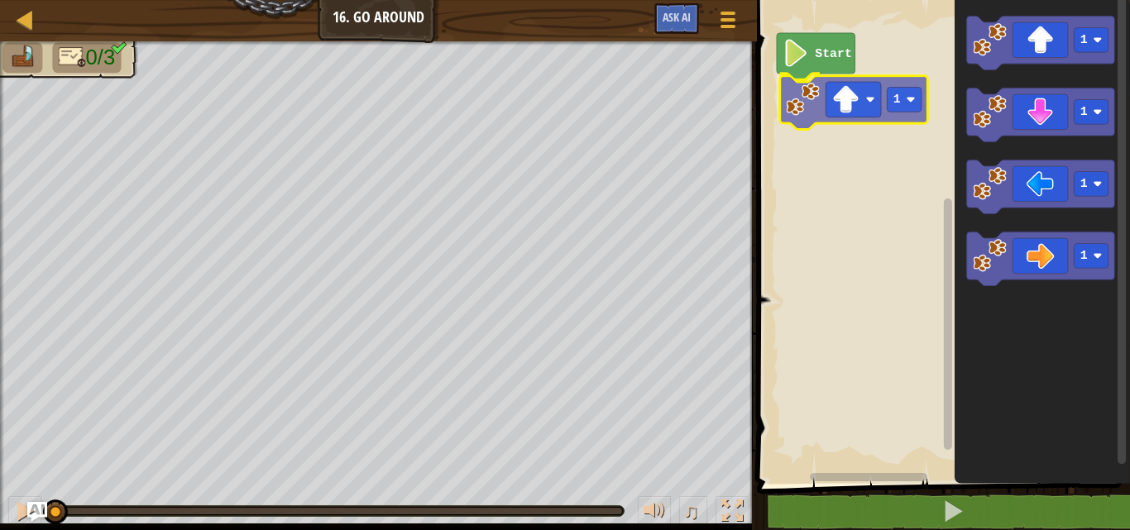
click at [863, 110] on div "Start 1 1 1 1 1 1" at bounding box center [941, 238] width 378 height 492
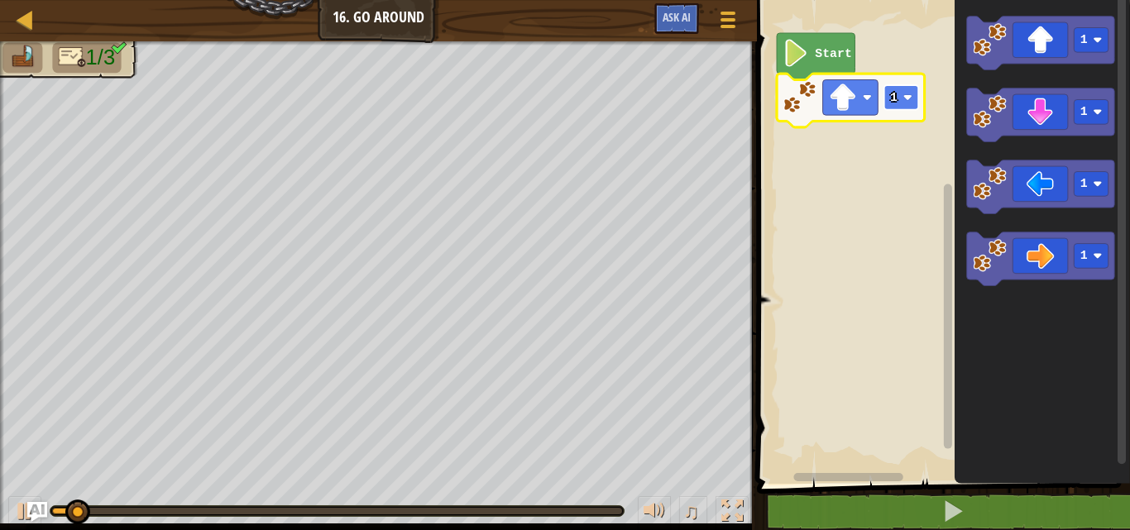
click at [905, 105] on rect "Blockly Workspace" at bounding box center [900, 97] width 35 height 25
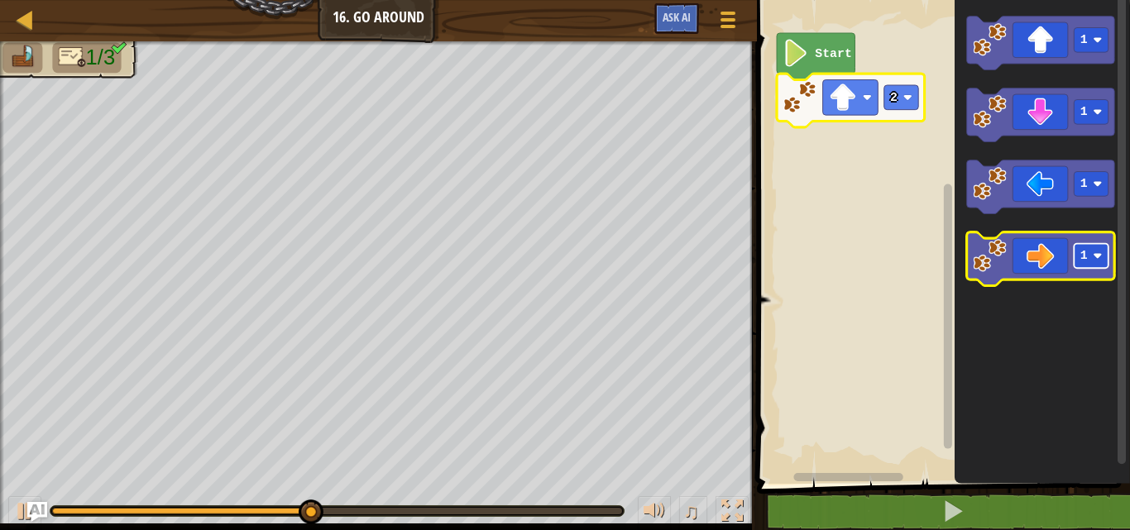
click at [1092, 256] on rect "Blockly Workspace" at bounding box center [1090, 256] width 35 height 25
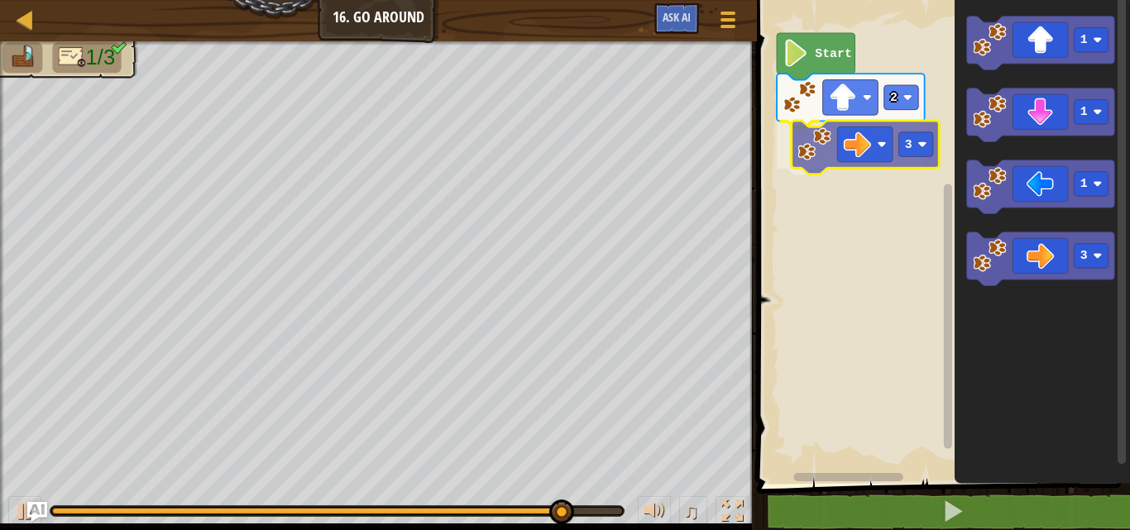
click at [875, 167] on div "Start 2 3 1 1 1 3 3" at bounding box center [941, 238] width 378 height 492
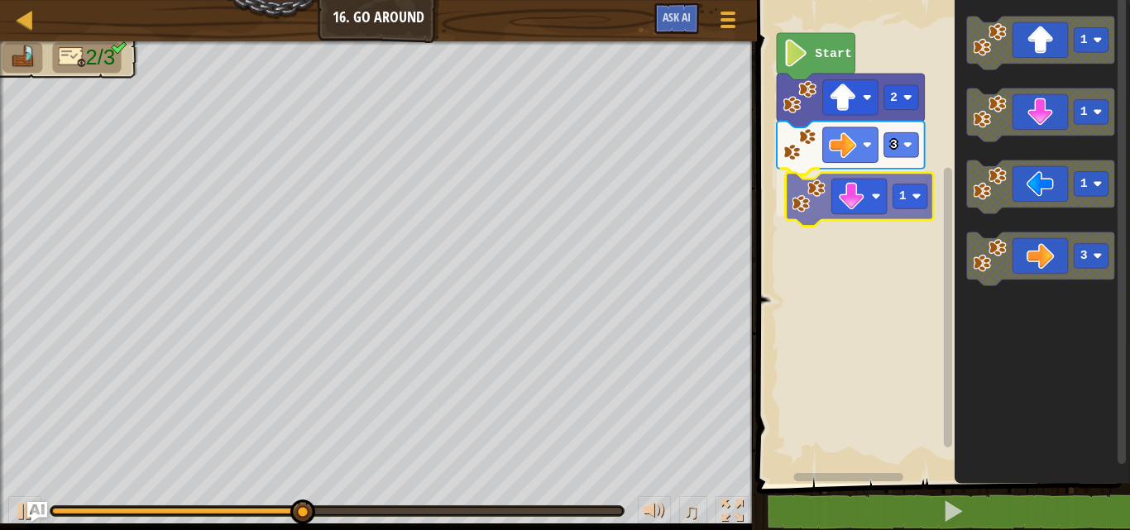
click at [849, 210] on div "Start 2 3 1 1 1 1 3 1" at bounding box center [941, 238] width 378 height 492
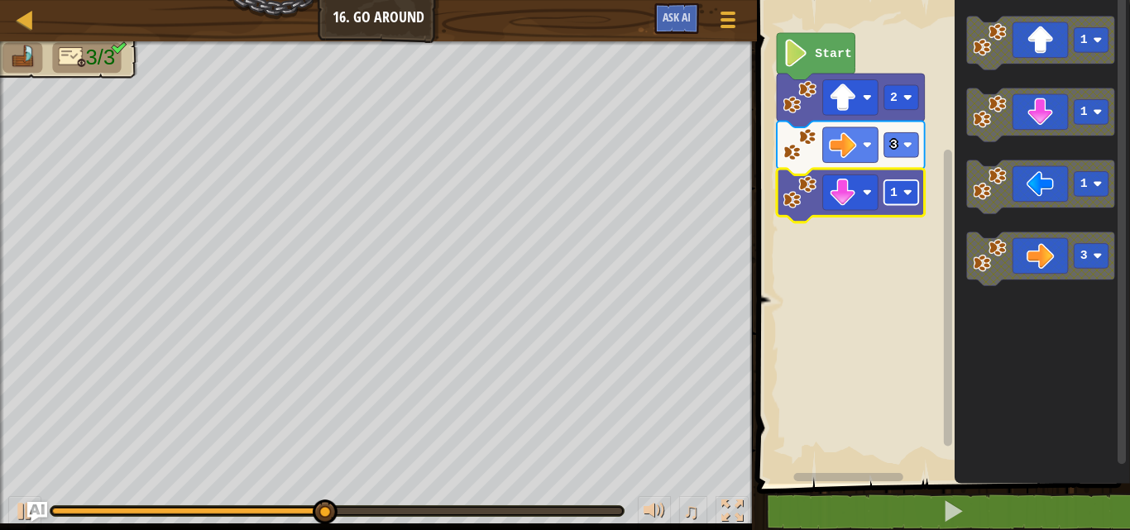
click at [896, 191] on text "1" at bounding box center [893, 192] width 7 height 13
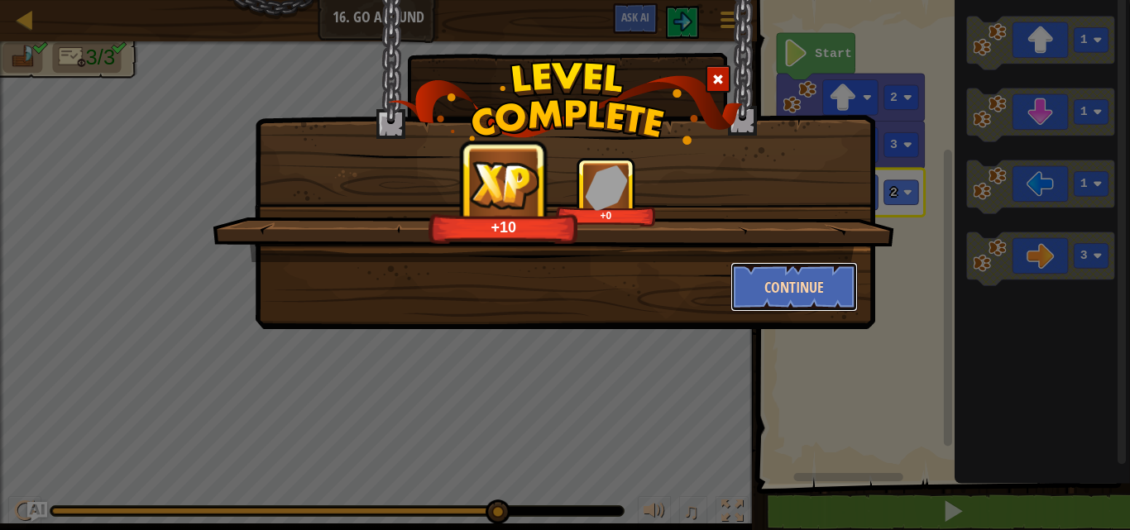
click at [820, 275] on button "Continue" at bounding box center [794, 287] width 128 height 50
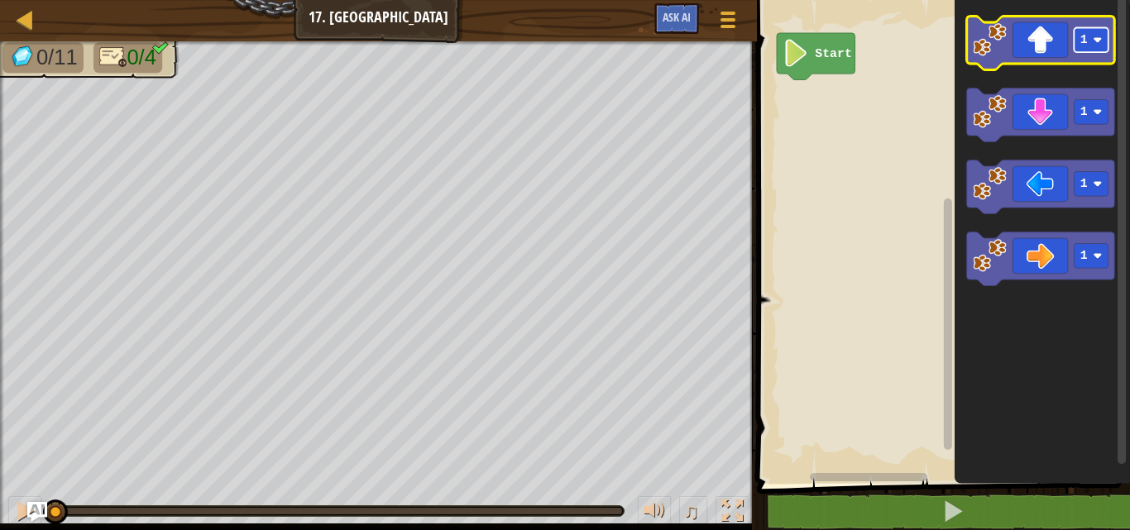
click at [1097, 45] on rect "Blockly Workspace" at bounding box center [1090, 40] width 35 height 25
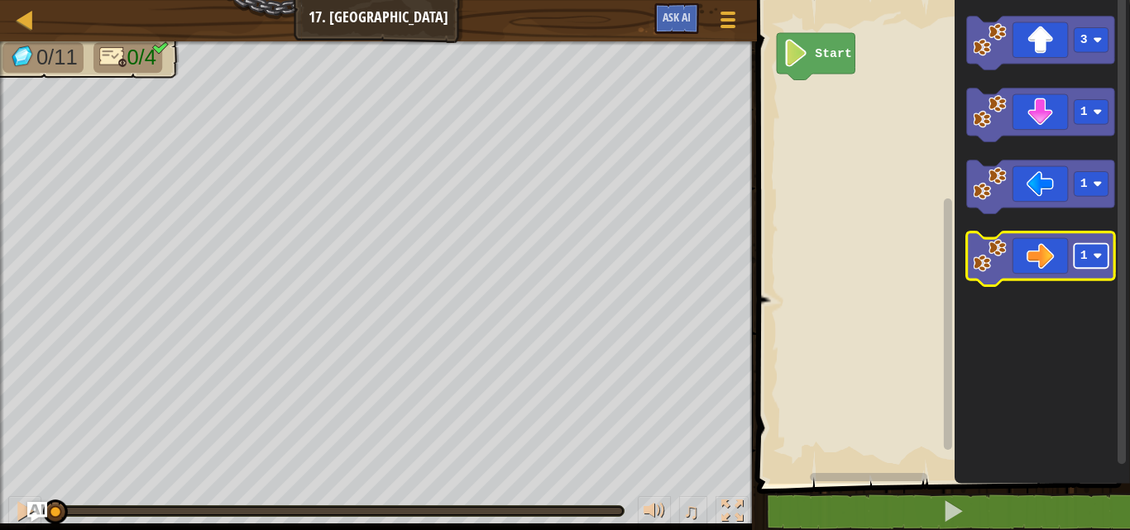
click at [1087, 249] on rect "Blockly Workspace" at bounding box center [1090, 256] width 35 height 25
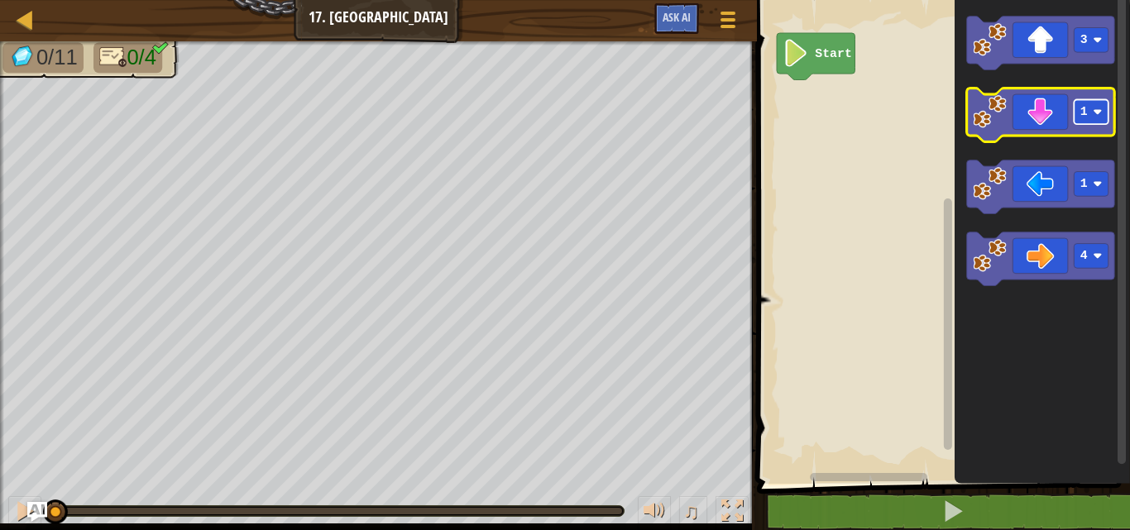
click at [1086, 116] on text "1" at bounding box center [1083, 111] width 7 height 13
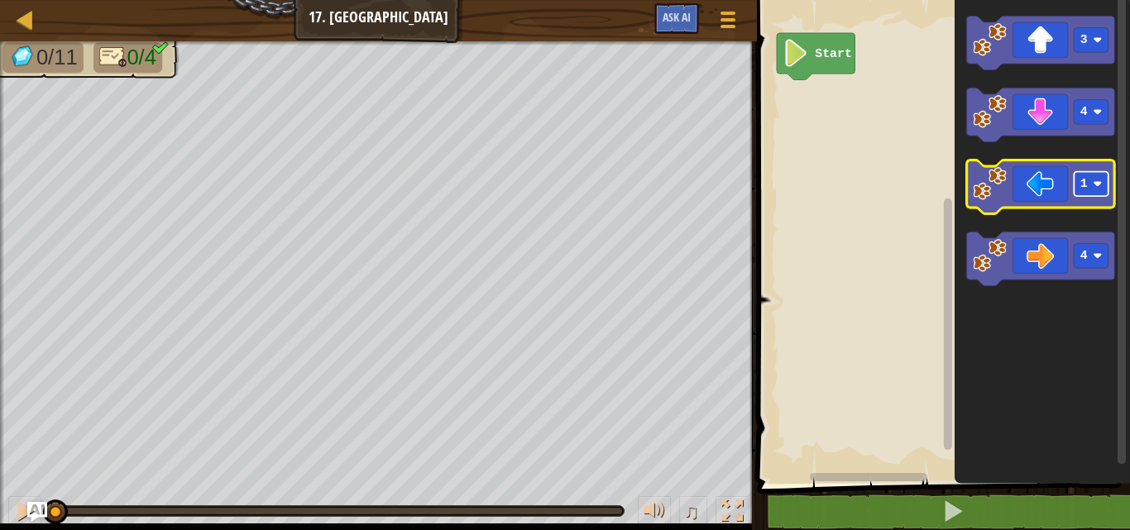
click at [1075, 183] on rect "Blockly Workspace" at bounding box center [1090, 184] width 35 height 25
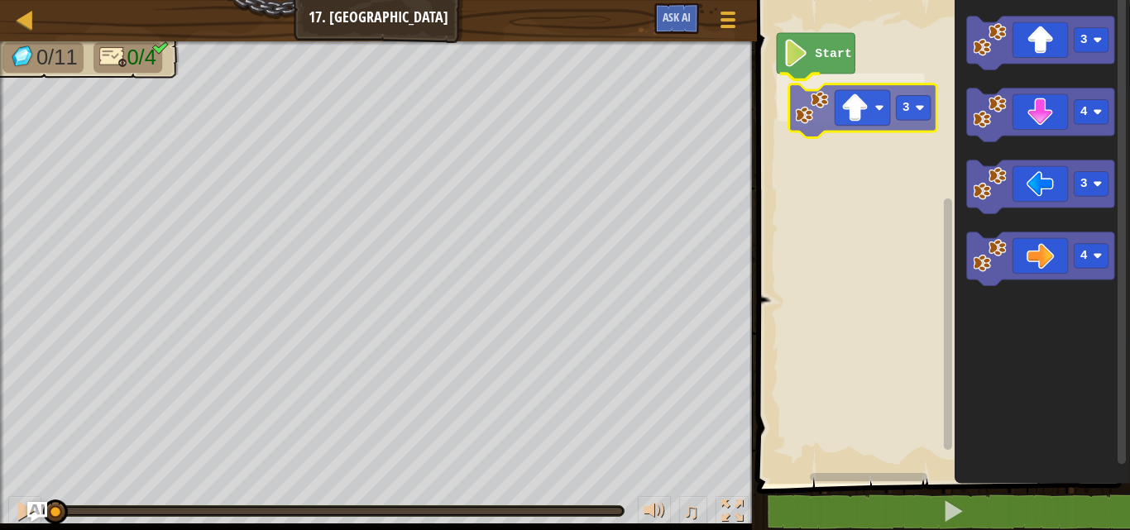
click at [871, 127] on div "Start 3 3 4 3 4 3" at bounding box center [941, 238] width 378 height 492
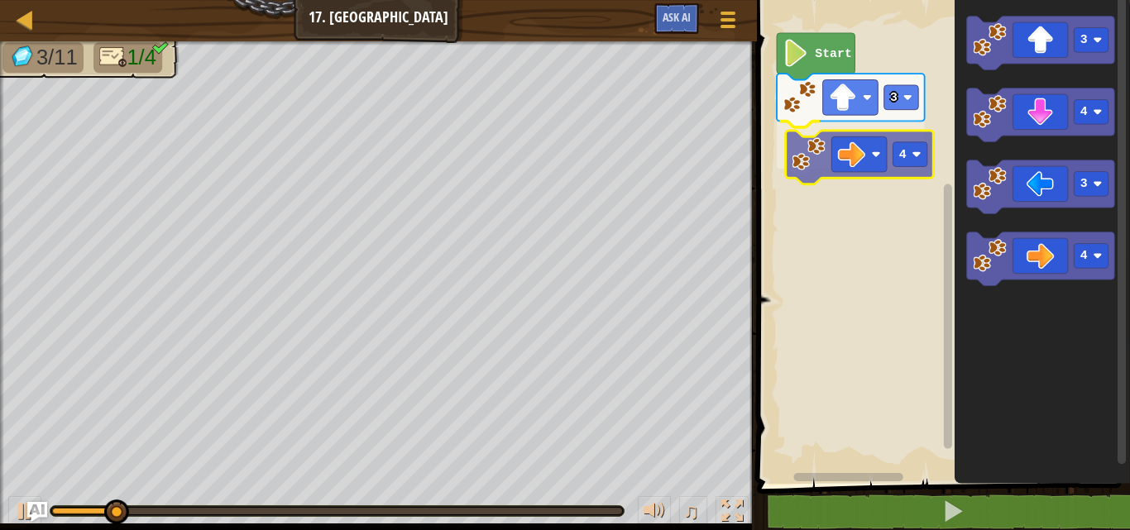
click at [862, 152] on div "Start 3 4 3 4 3 4 4" at bounding box center [941, 238] width 378 height 492
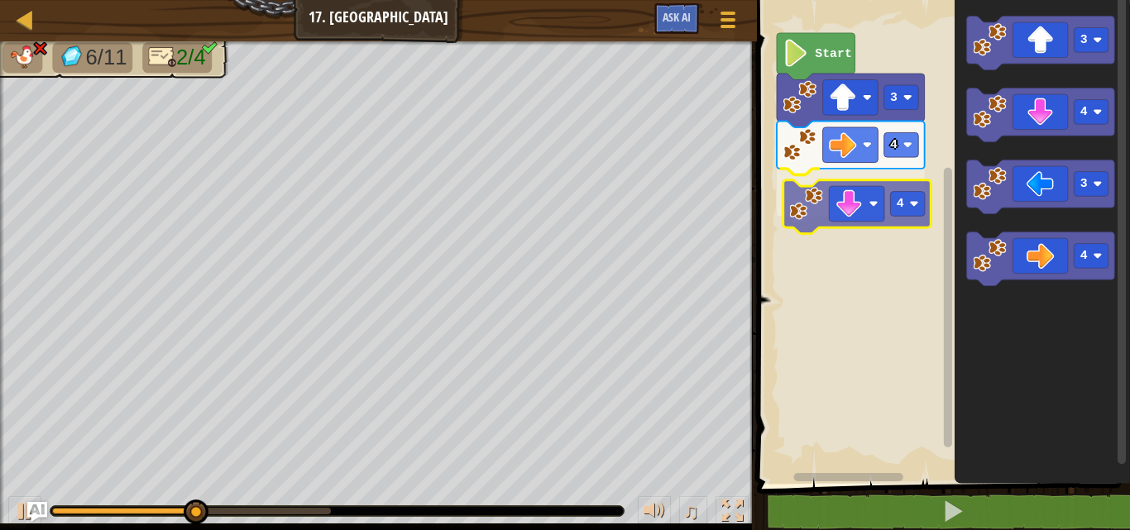
click at [862, 217] on div "Start 3 4 4 3 4 3 4 4" at bounding box center [941, 238] width 378 height 492
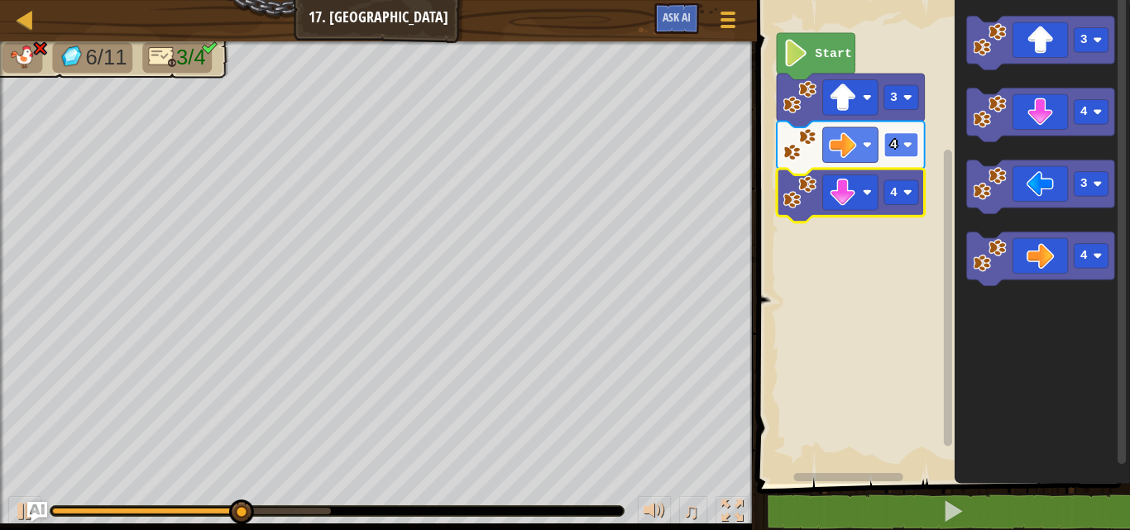
click at [900, 145] on rect "Blockly Workspace" at bounding box center [900, 144] width 35 height 25
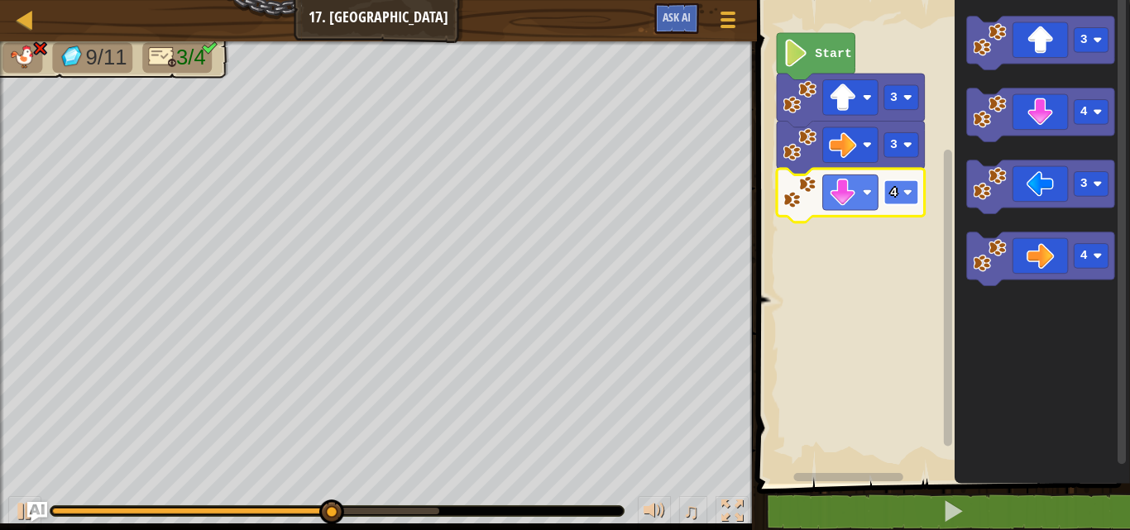
click at [895, 194] on text "4" at bounding box center [893, 192] width 7 height 13
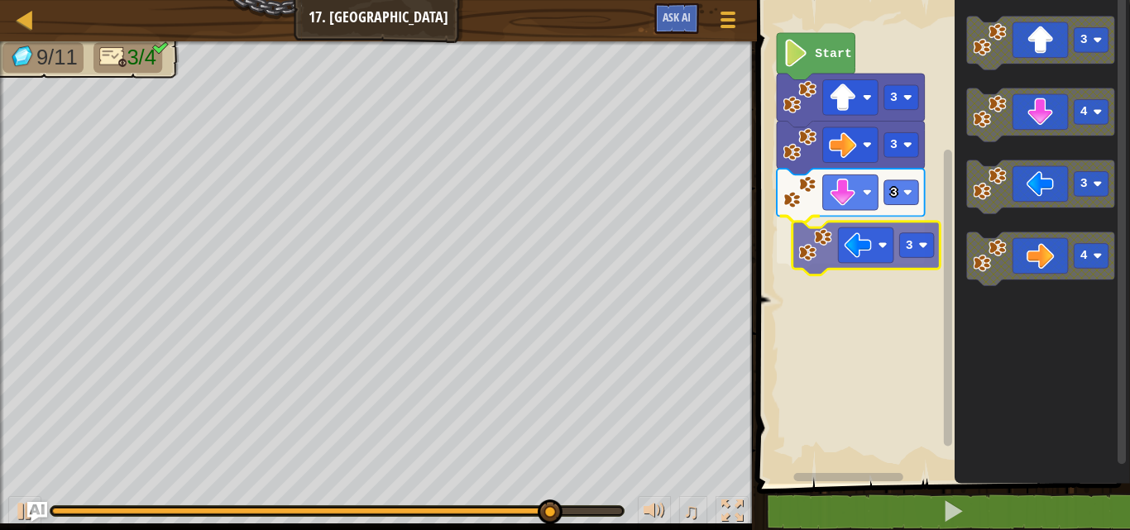
click at [913, 253] on div "Start 3 3 3 3 3 4 3 4 3" at bounding box center [941, 238] width 378 height 492
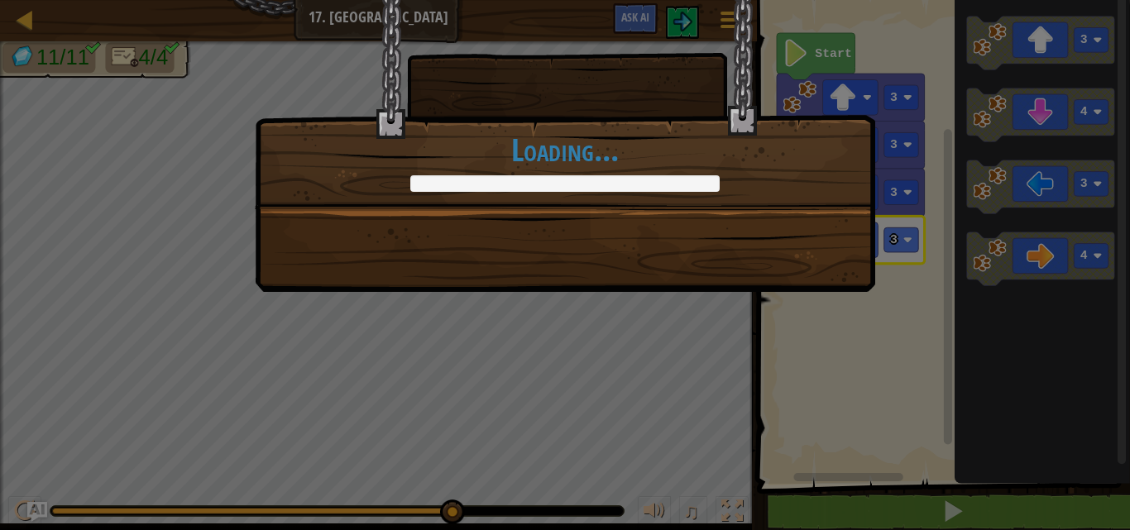
click at [793, 327] on div "So much loot! +9 +0 Continue Loading..." at bounding box center [565, 265] width 1130 height 530
click at [791, 292] on div "So much loot! +9 +0 Continue Loading..." at bounding box center [565, 146] width 620 height 292
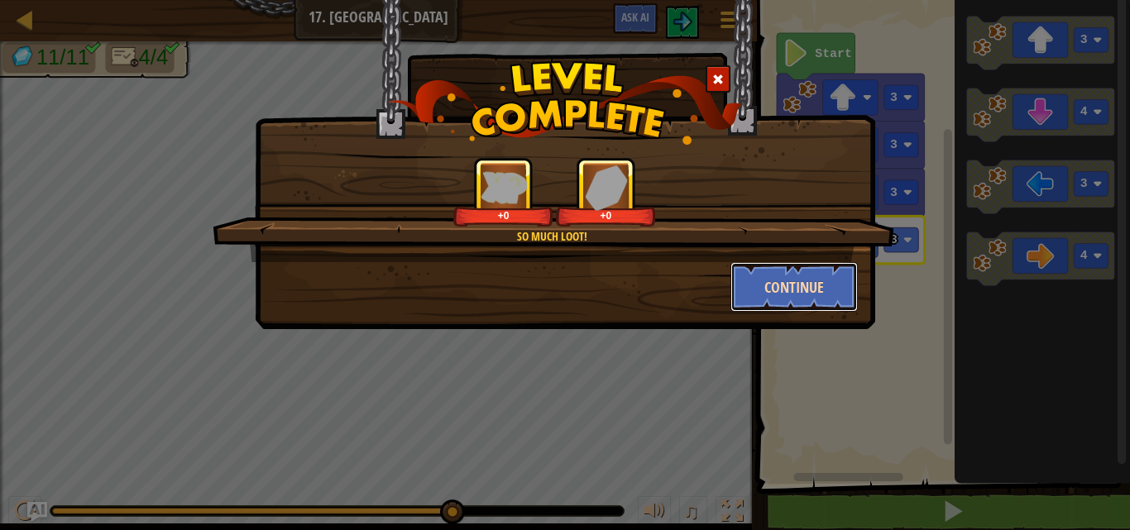
click at [791, 306] on button "Continue" at bounding box center [794, 287] width 128 height 50
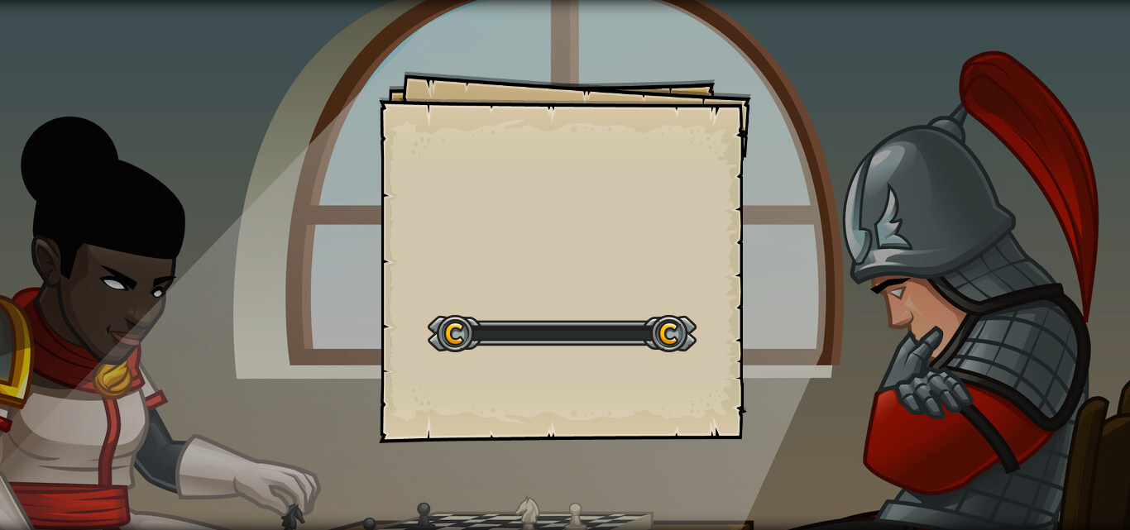
click at [791, 306] on div "Goals Start Level Error loading from server. Try refreshing the page. You'll ne…" at bounding box center [565, 265] width 1130 height 530
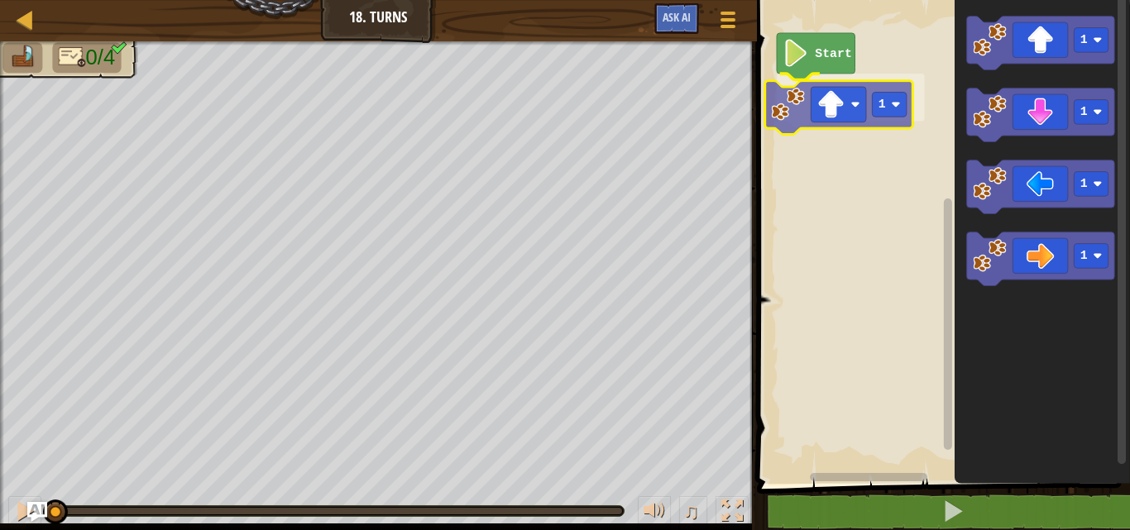
click at [863, 109] on div "Start 1 1 1 1 1 1" at bounding box center [941, 238] width 378 height 492
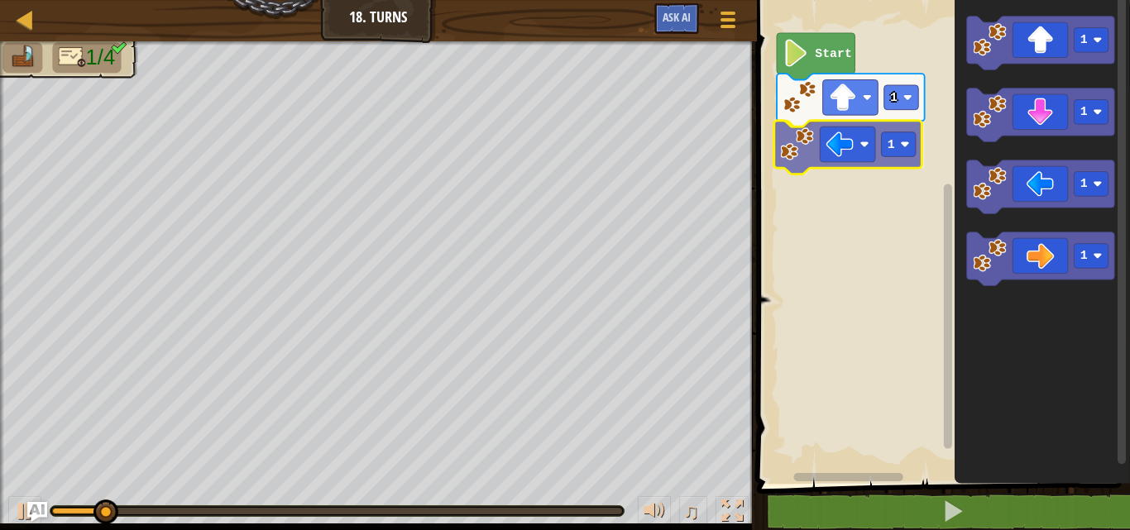
click at [876, 157] on div "Start 1 1 1 1 1 1 1" at bounding box center [941, 238] width 378 height 492
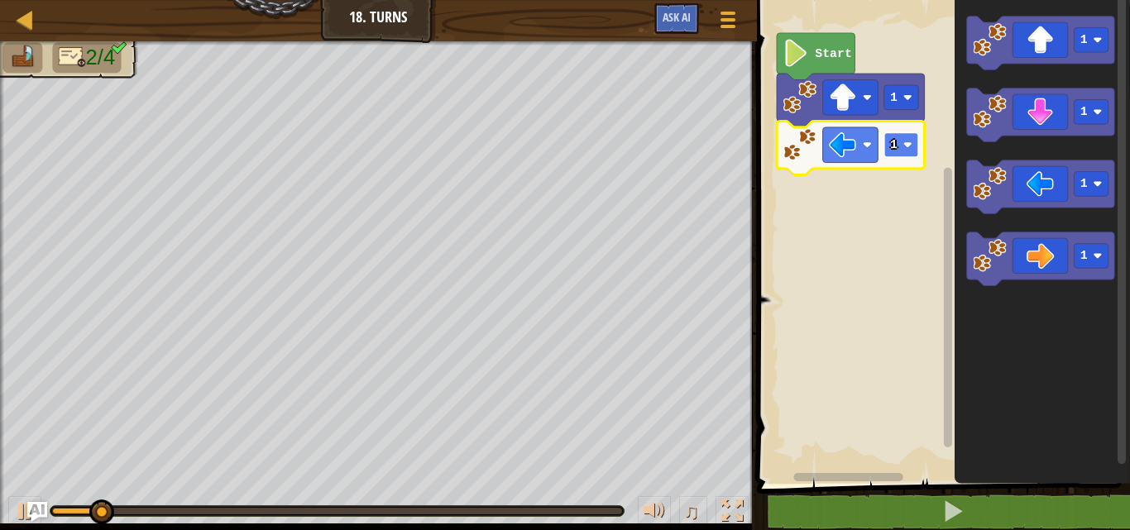
click at [904, 150] on rect "Blockly Workspace" at bounding box center [900, 144] width 35 height 25
click at [910, 150] on rect "Blockly Workspace" at bounding box center [900, 144] width 35 height 25
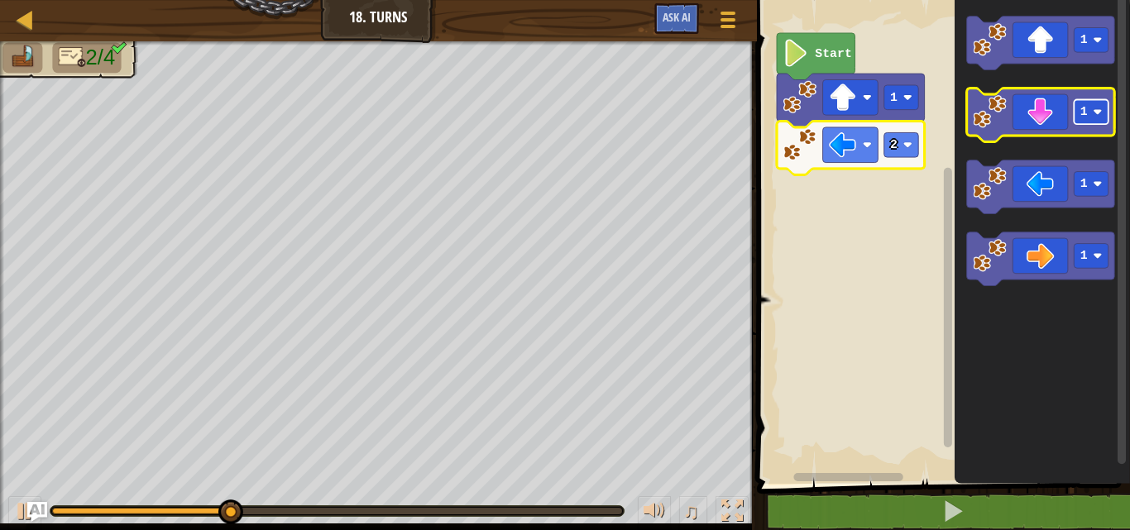
click at [1075, 108] on rect "Blockly Workspace" at bounding box center [1090, 112] width 35 height 25
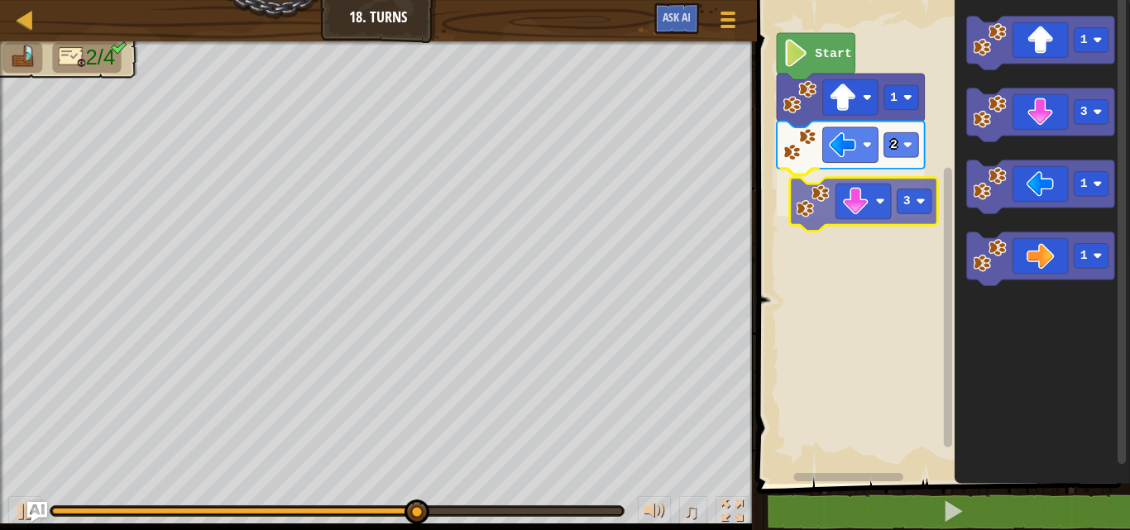
click at [893, 212] on div "Start 1 2 3 1 3 1 1 3" at bounding box center [941, 238] width 378 height 492
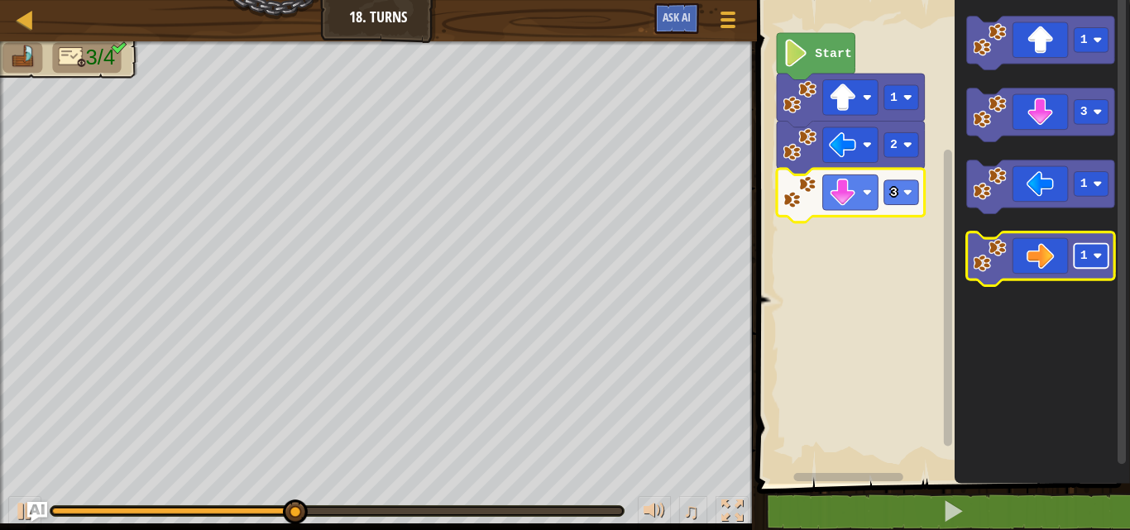
click at [1075, 255] on rect "Blockly Workspace" at bounding box center [1090, 256] width 35 height 25
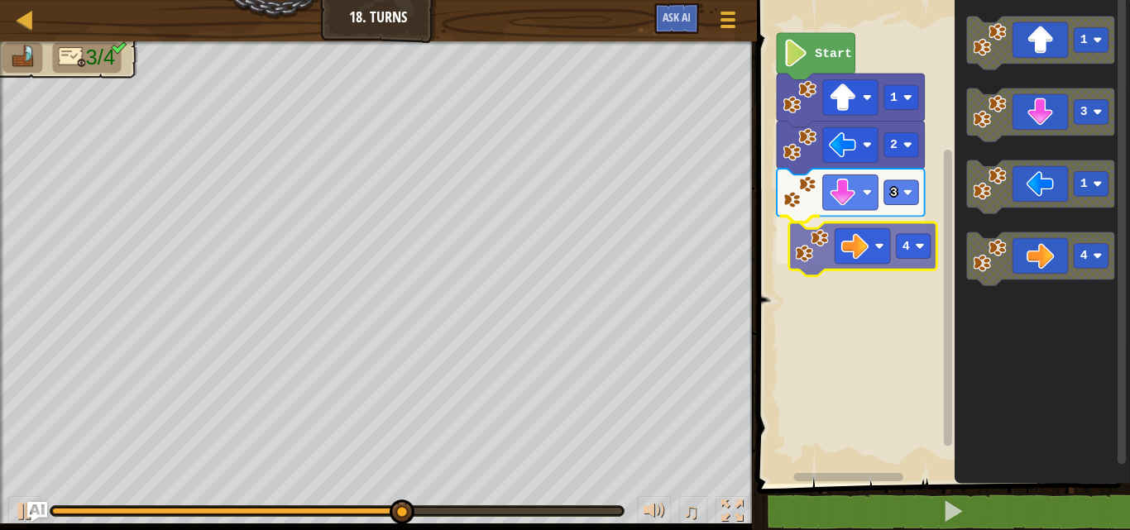
click at [877, 241] on div "Start 1 2 3 4 1 3 1 4 4" at bounding box center [941, 238] width 378 height 492
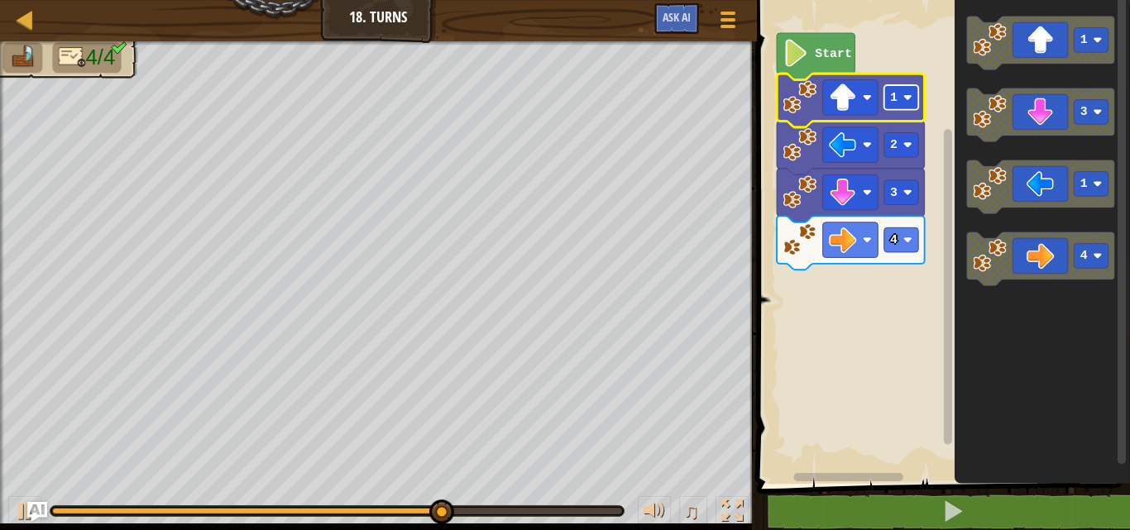
click at [884, 95] on rect "Blockly Workspace" at bounding box center [900, 97] width 35 height 25
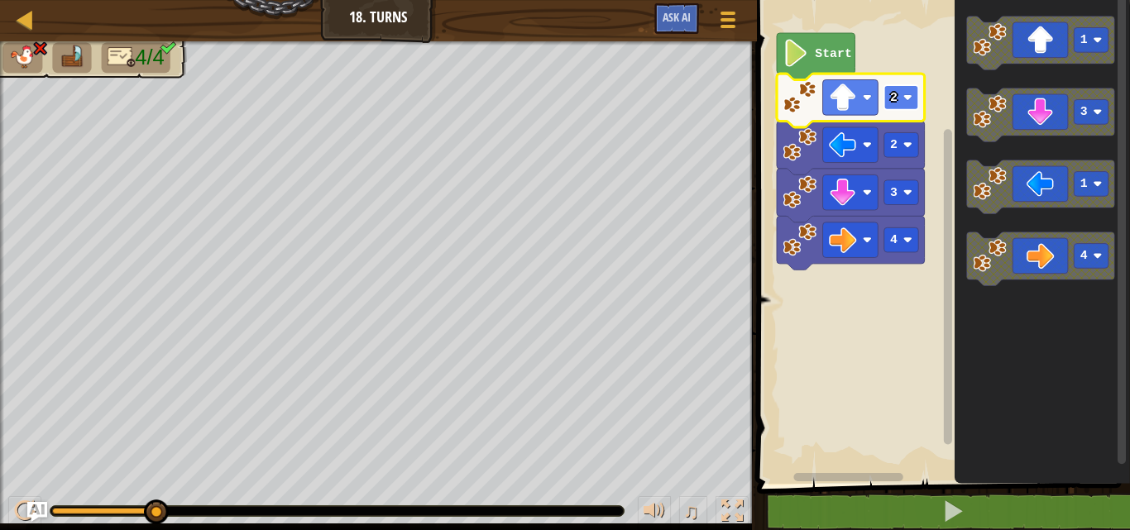
click at [911, 99] on image "Blockly Workspace" at bounding box center [906, 97] width 9 height 9
click at [909, 108] on rect "Blockly Workspace" at bounding box center [900, 97] width 35 height 25
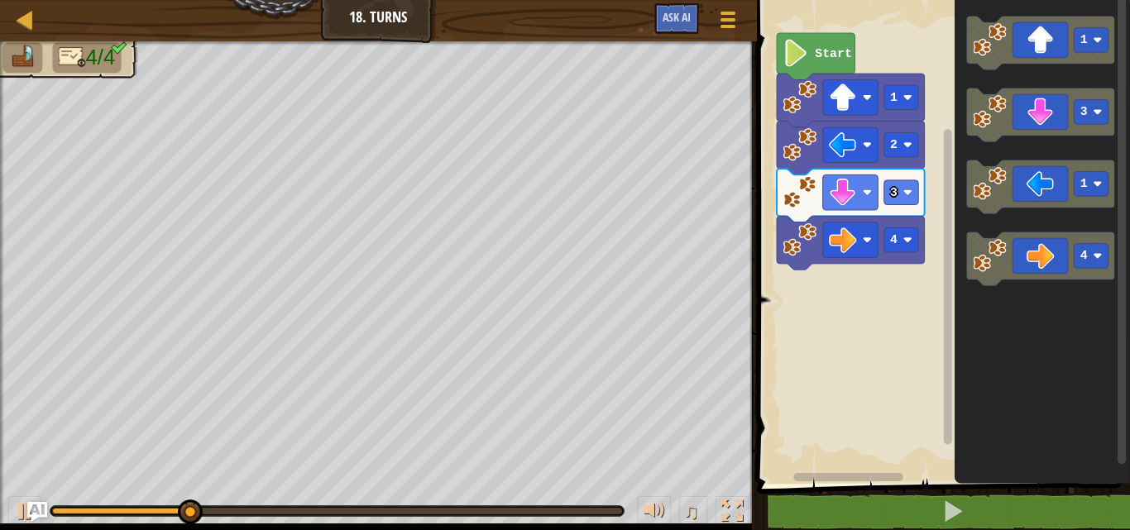
click at [1006, 52] on g "1" at bounding box center [1040, 44] width 148 height 54
click at [981, 118] on g "1 3 1 4" at bounding box center [1040, 152] width 148 height 270
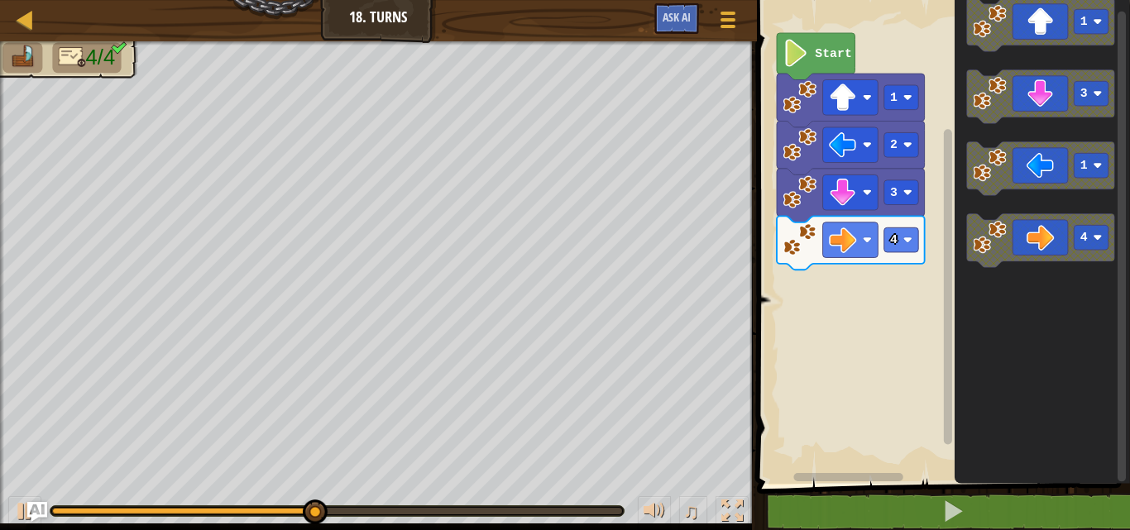
click at [1044, 0] on html "Map Junior 18. Turns Game Menu Ask AI 1 ההההההההההההההההההההההההההההההההההההההה…" at bounding box center [565, 0] width 1130 height 0
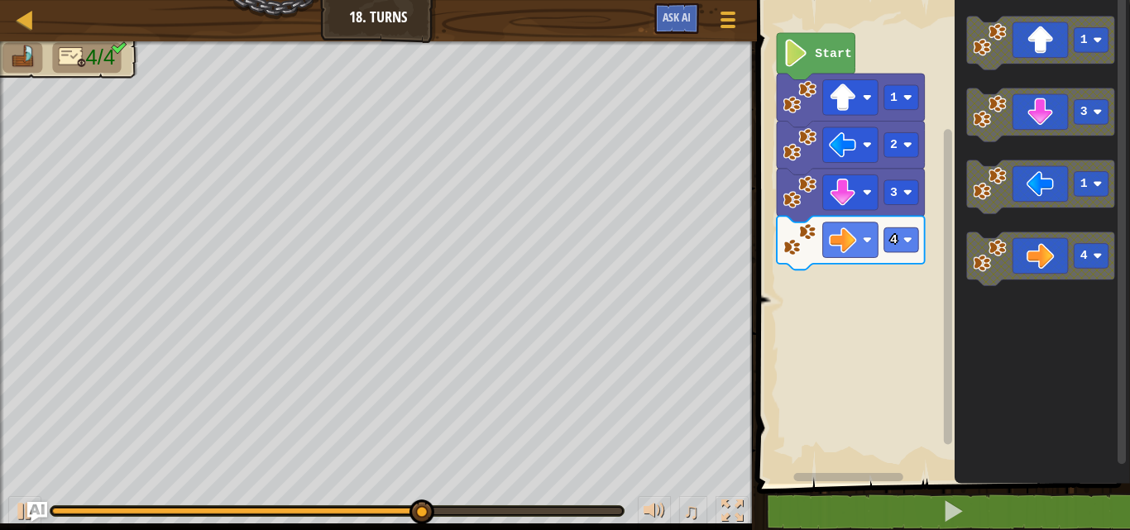
click at [864, 328] on div "Start 1 2 3 4 1 3 1 4" at bounding box center [941, 238] width 378 height 492
click at [913, 64] on div "Start 1 2 3 4 1 3 1 4" at bounding box center [941, 238] width 378 height 492
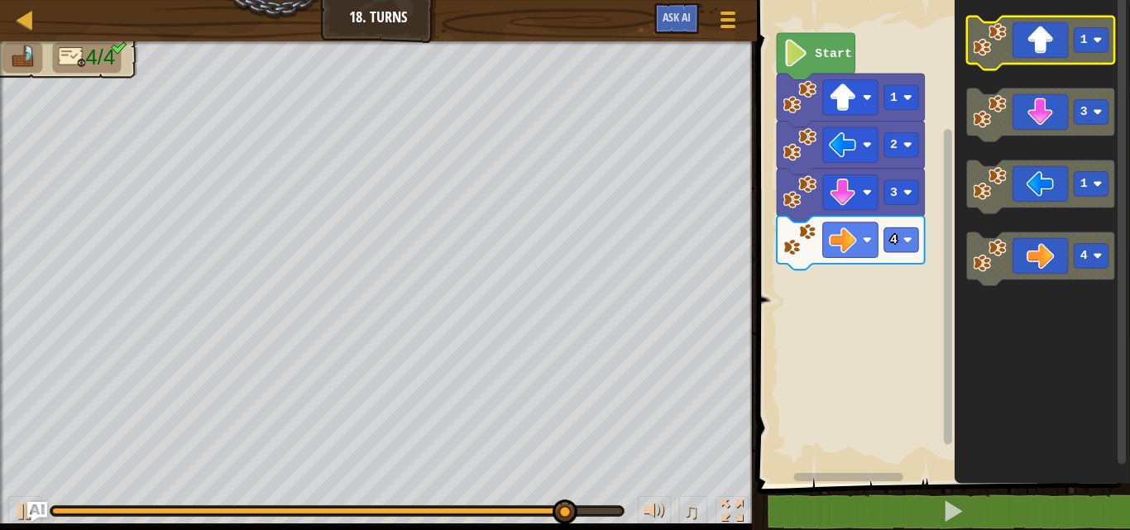
click at [1027, 47] on icon "Blockly Workspace" at bounding box center [1040, 44] width 148 height 54
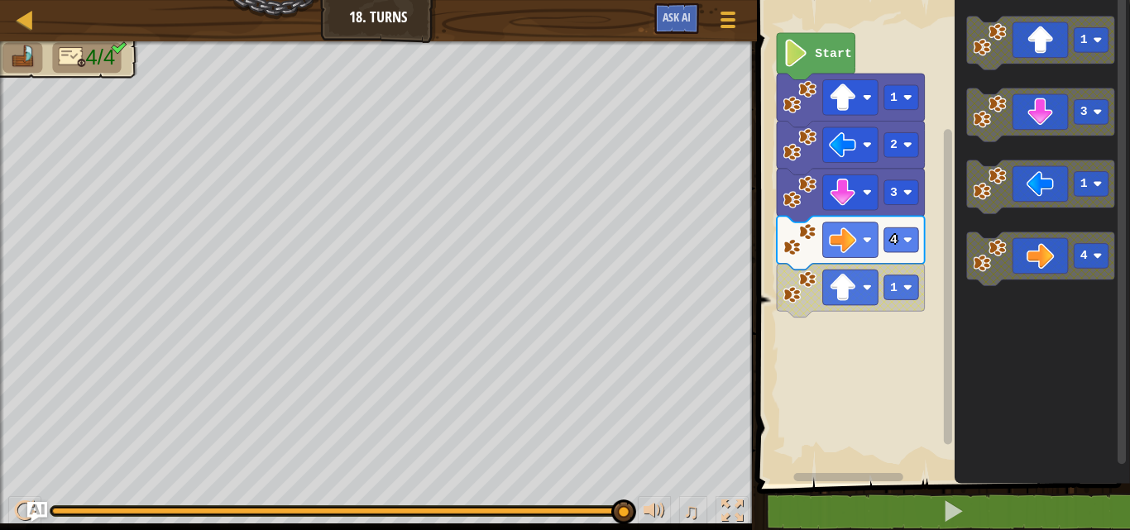
click at [876, 47] on div "Start 1 2 3 4 1 1 3 1 4" at bounding box center [941, 238] width 378 height 492
click at [896, 289] on text "1" at bounding box center [893, 287] width 7 height 13
click at [911, 299] on rect "Blockly Workspace" at bounding box center [900, 287] width 35 height 25
click at [604, 513] on div "4/4 ♫ Panther Cub" at bounding box center [565, 285] width 1130 height 489
click at [600, 0] on html "Map Junior 18. Turns Game Menu Ask AI 1 ההההההההההההההההההההההההההההההההההההההה…" at bounding box center [565, 0] width 1130 height 0
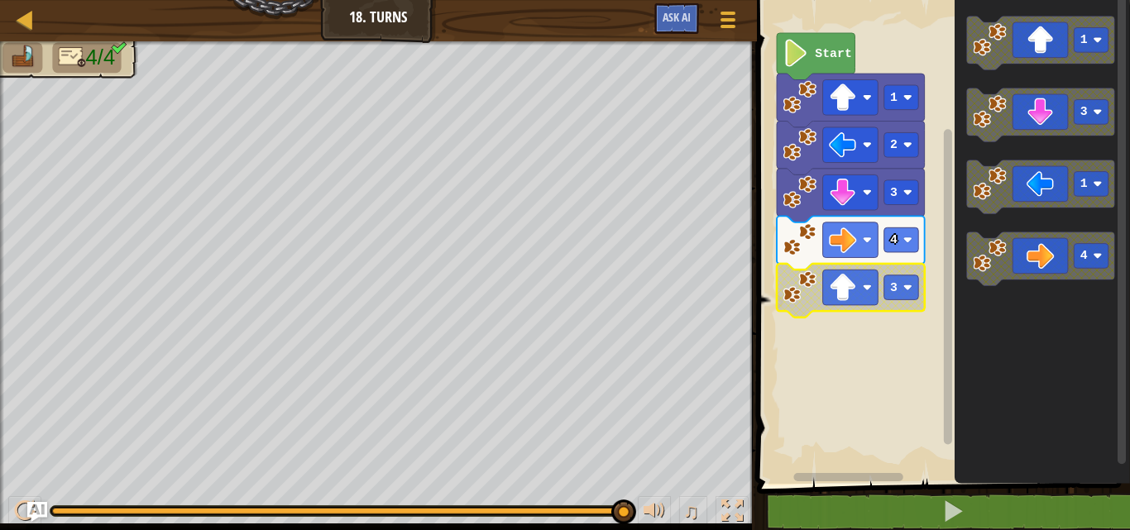
click at [610, 515] on div "4/4 ♫ Panther Cub" at bounding box center [565, 285] width 1130 height 489
click at [650, 493] on div "♫" at bounding box center [378, 507] width 757 height 50
click at [645, 508] on div at bounding box center [654, 511] width 22 height 22
click at [648, 500] on div at bounding box center [654, 511] width 22 height 22
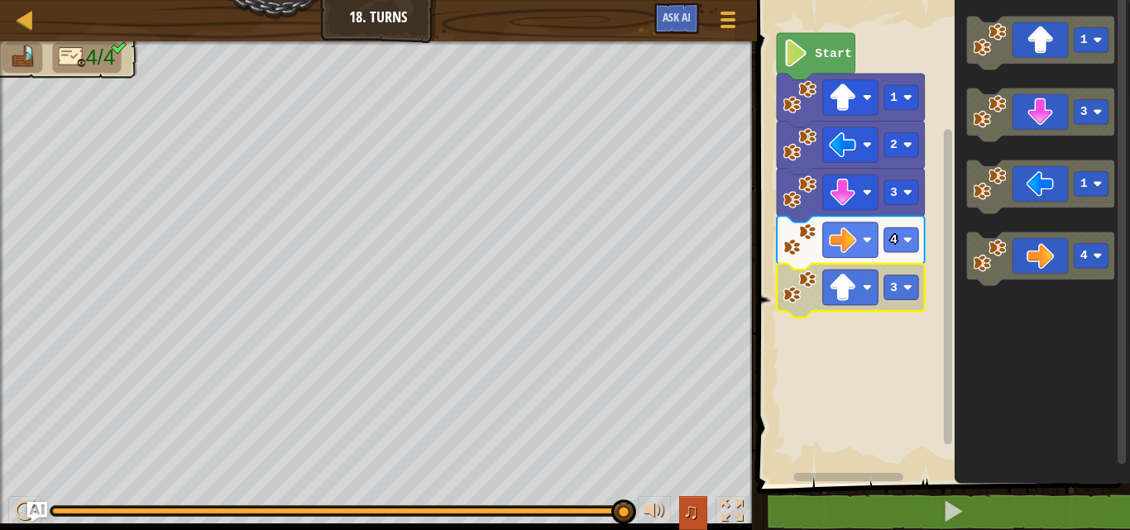
click at [680, 514] on button "♫" at bounding box center [693, 513] width 28 height 34
click at [689, 509] on span "♫" at bounding box center [690, 511] width 17 height 25
